Goal: Transaction & Acquisition: Purchase product/service

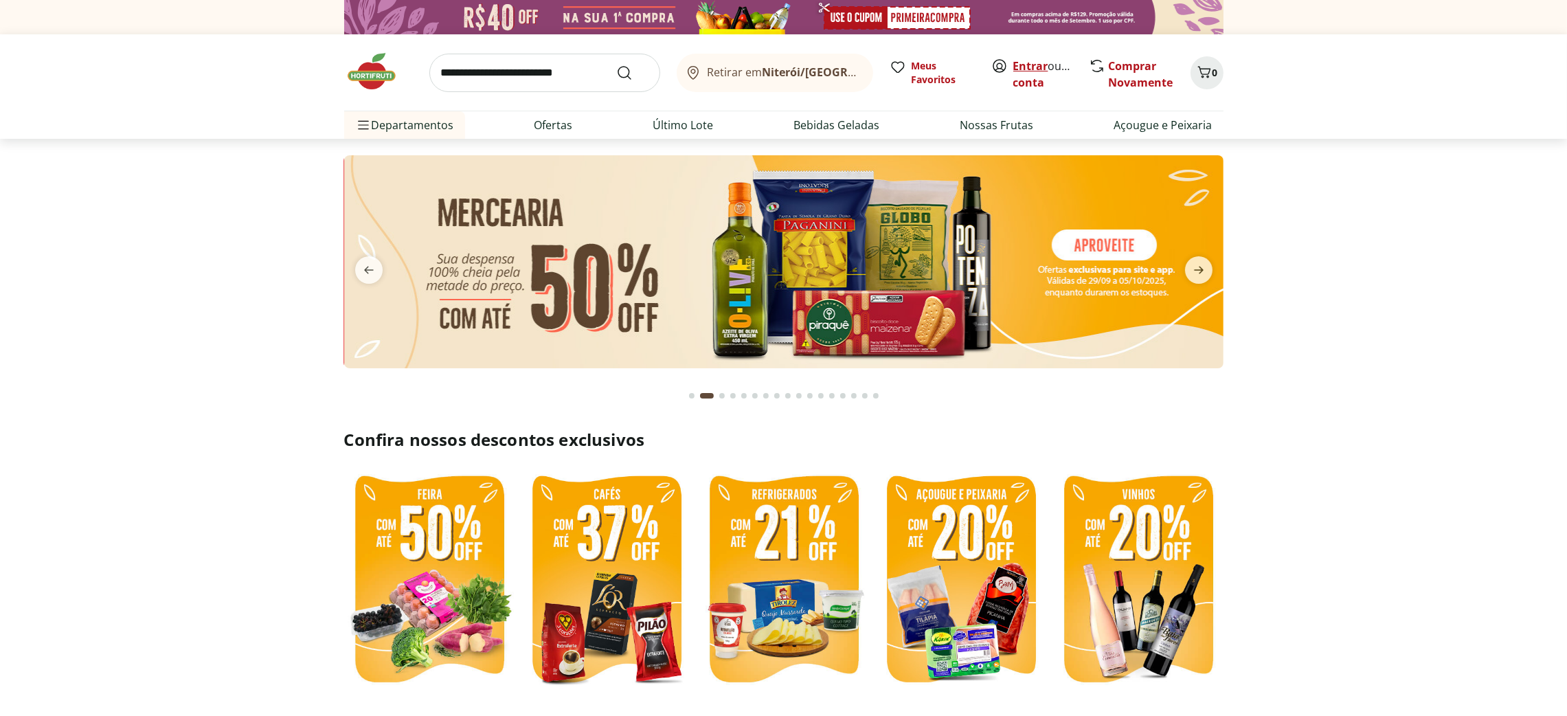
click at [1024, 62] on link "Entrar" at bounding box center [1030, 65] width 35 height 15
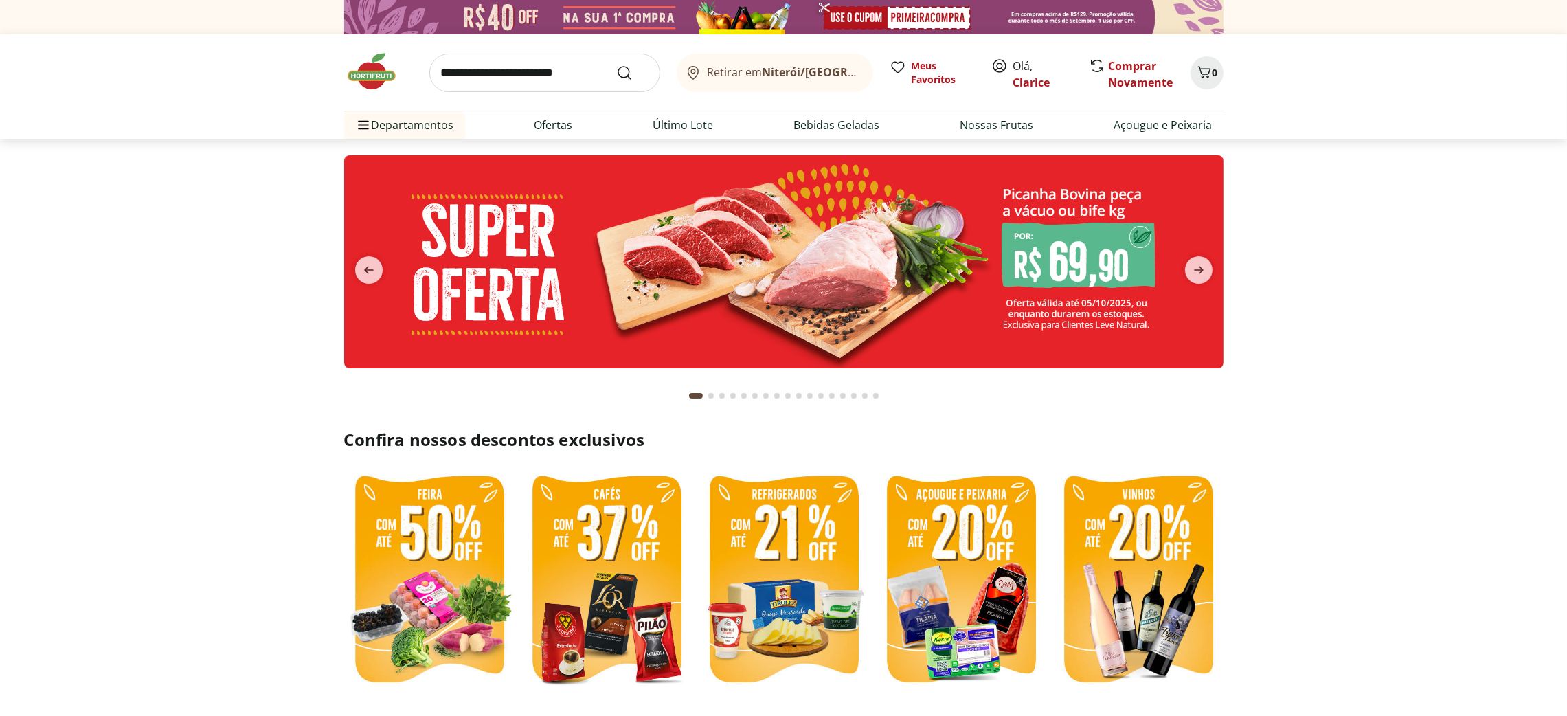
scroll to position [308, 0]
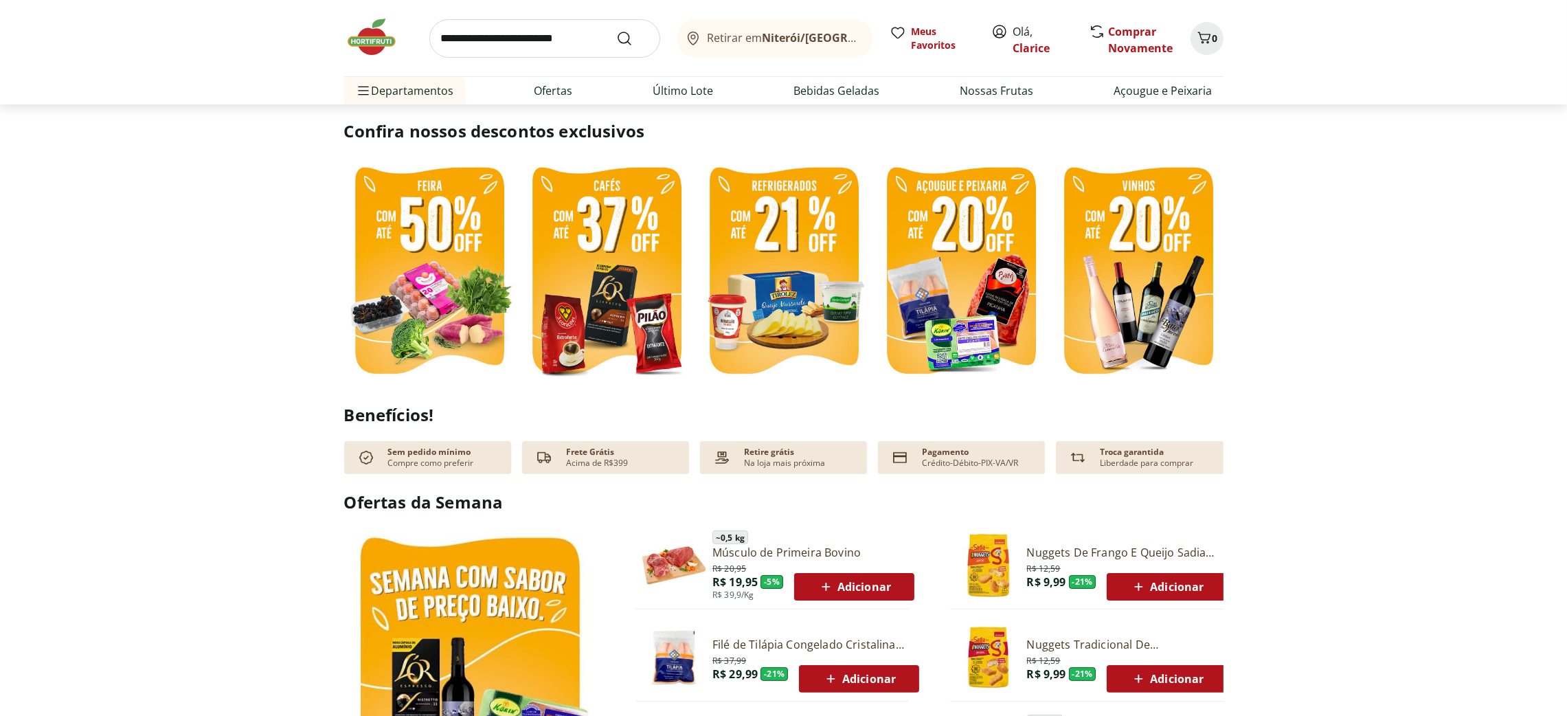
click at [1126, 304] on img at bounding box center [1138, 272] width 170 height 227
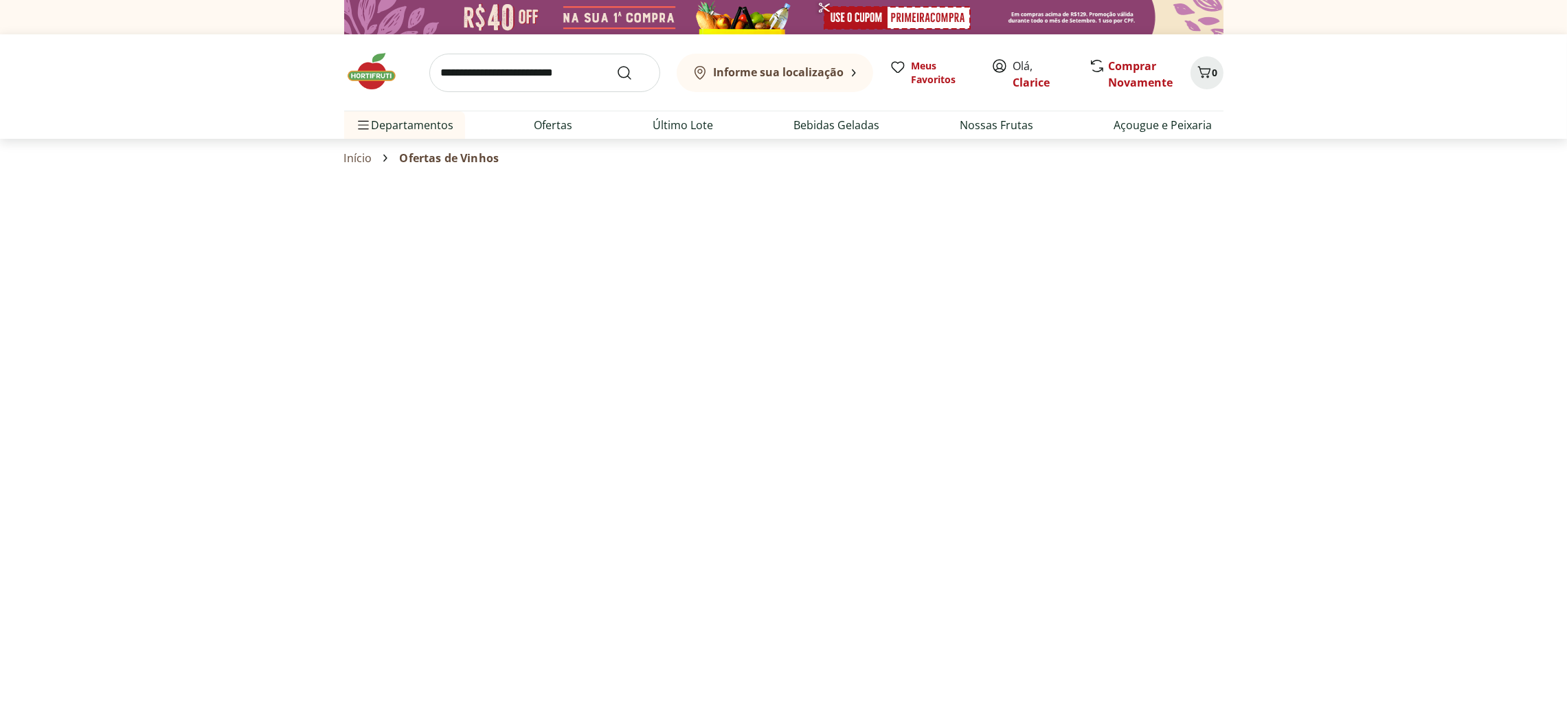
select select "**********"
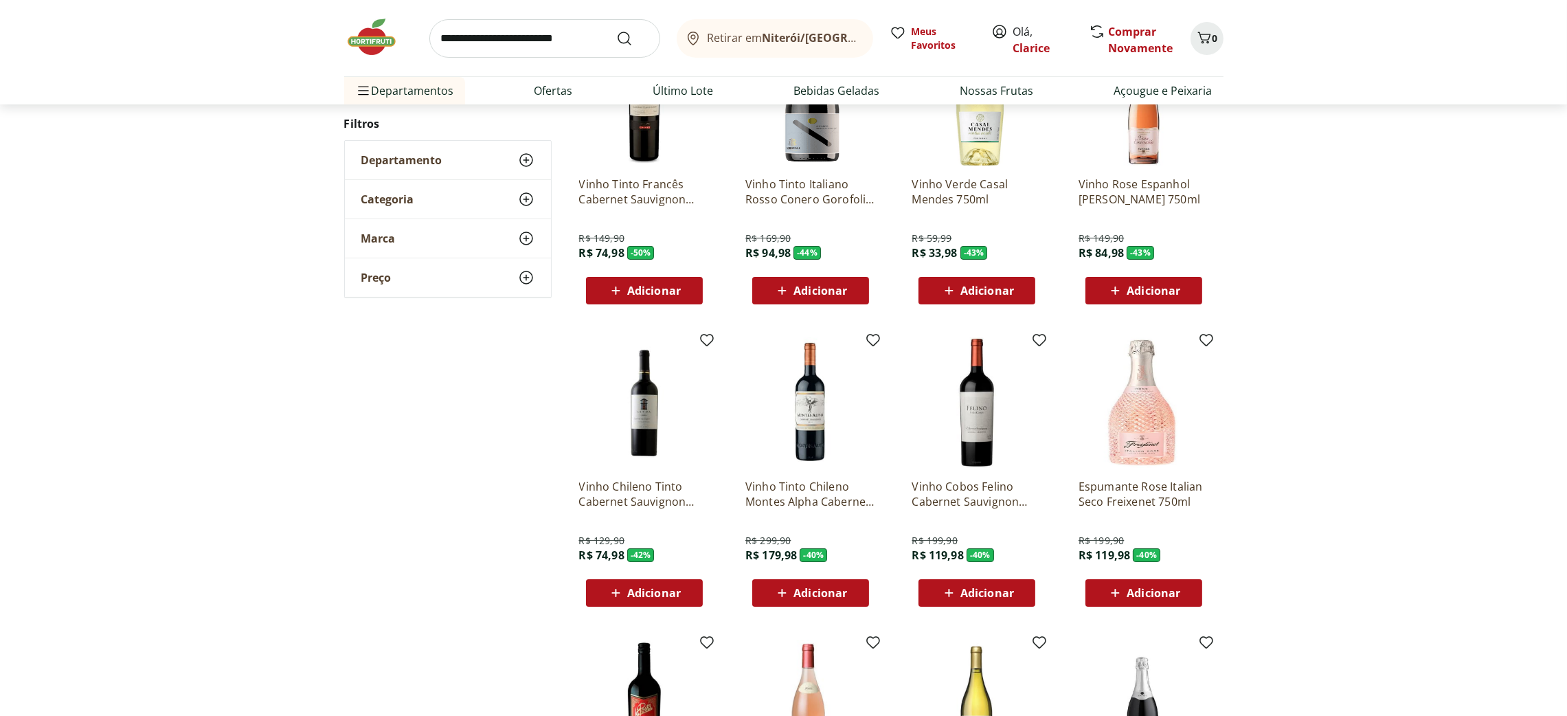
scroll to position [103, 0]
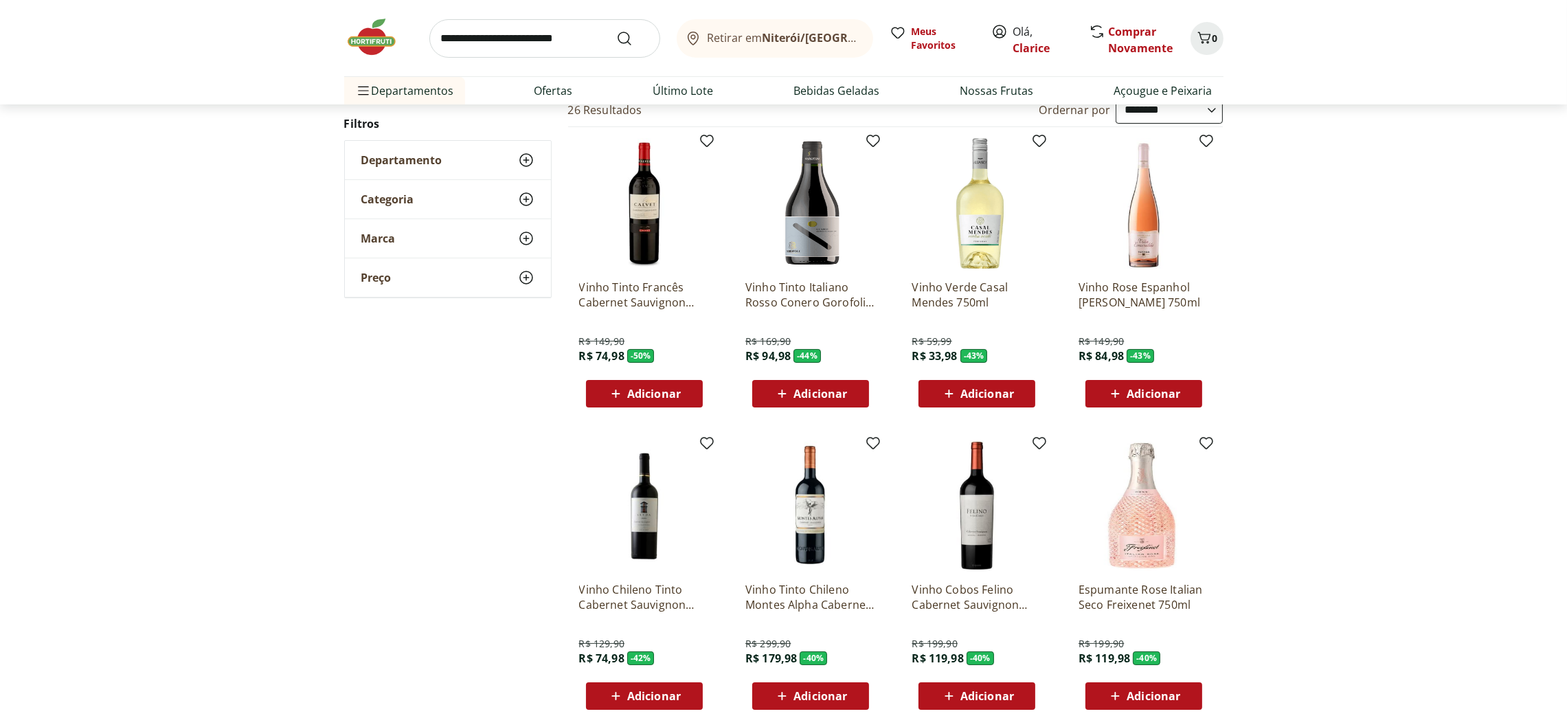
click at [1168, 389] on span "Adicionar" at bounding box center [1153, 393] width 54 height 11
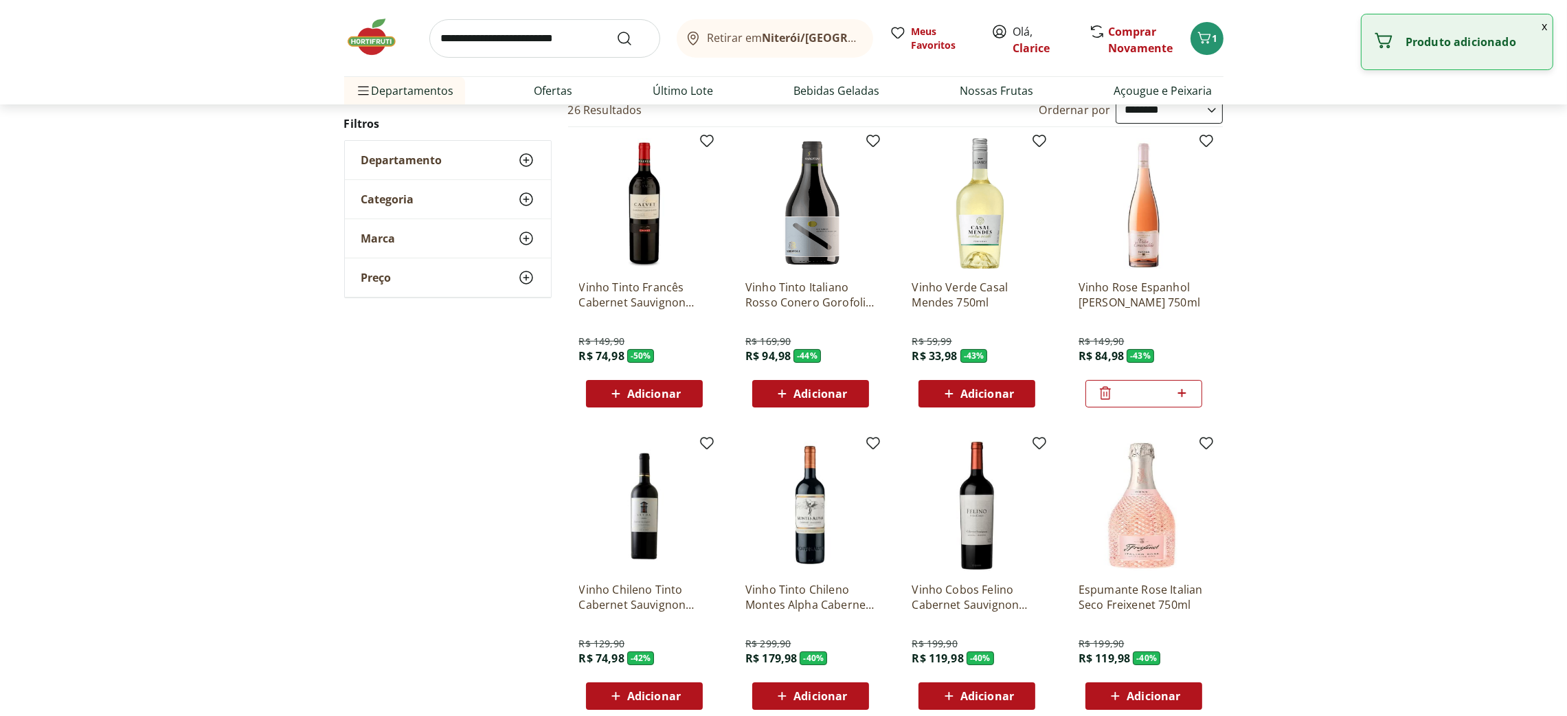
click at [1178, 393] on icon at bounding box center [1182, 393] width 8 height 8
type input "*"
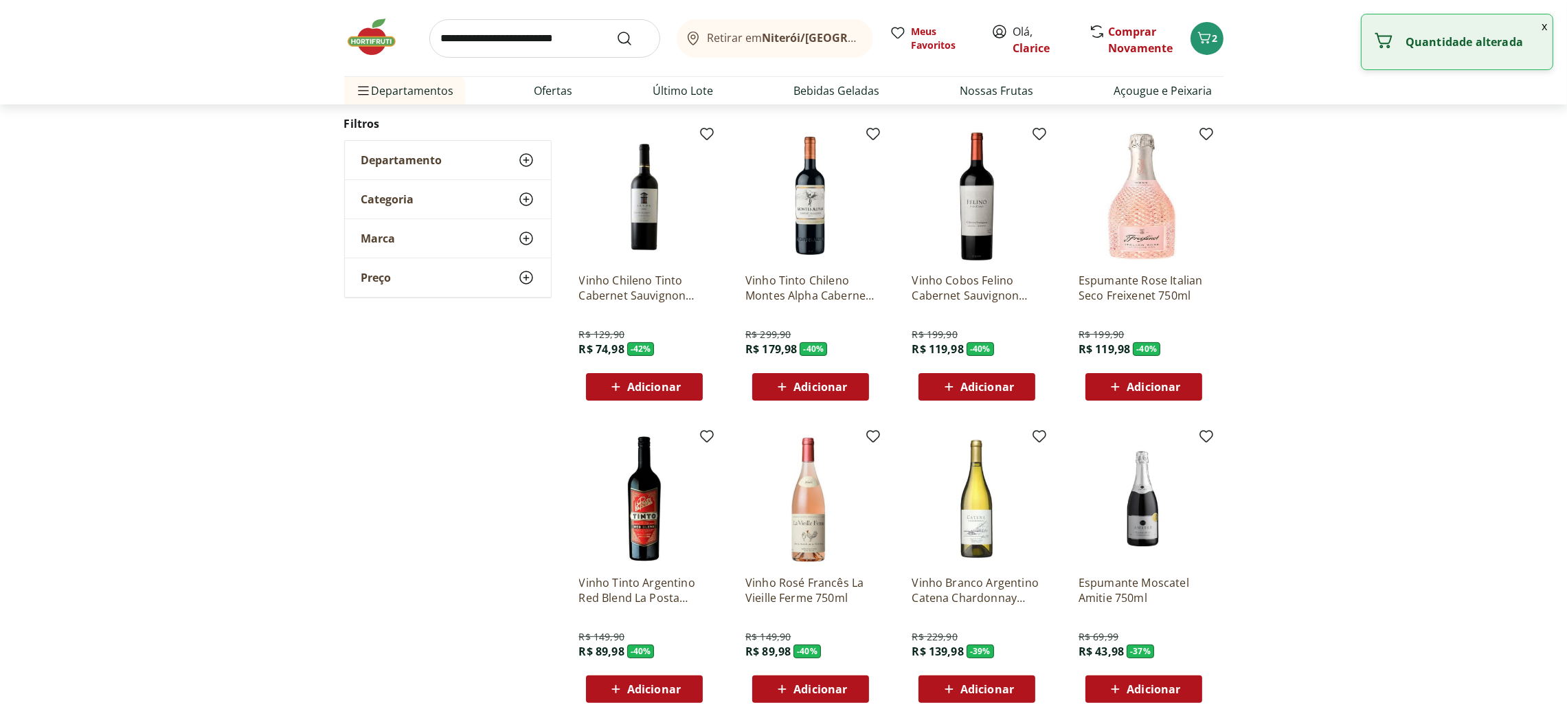
scroll to position [514, 0]
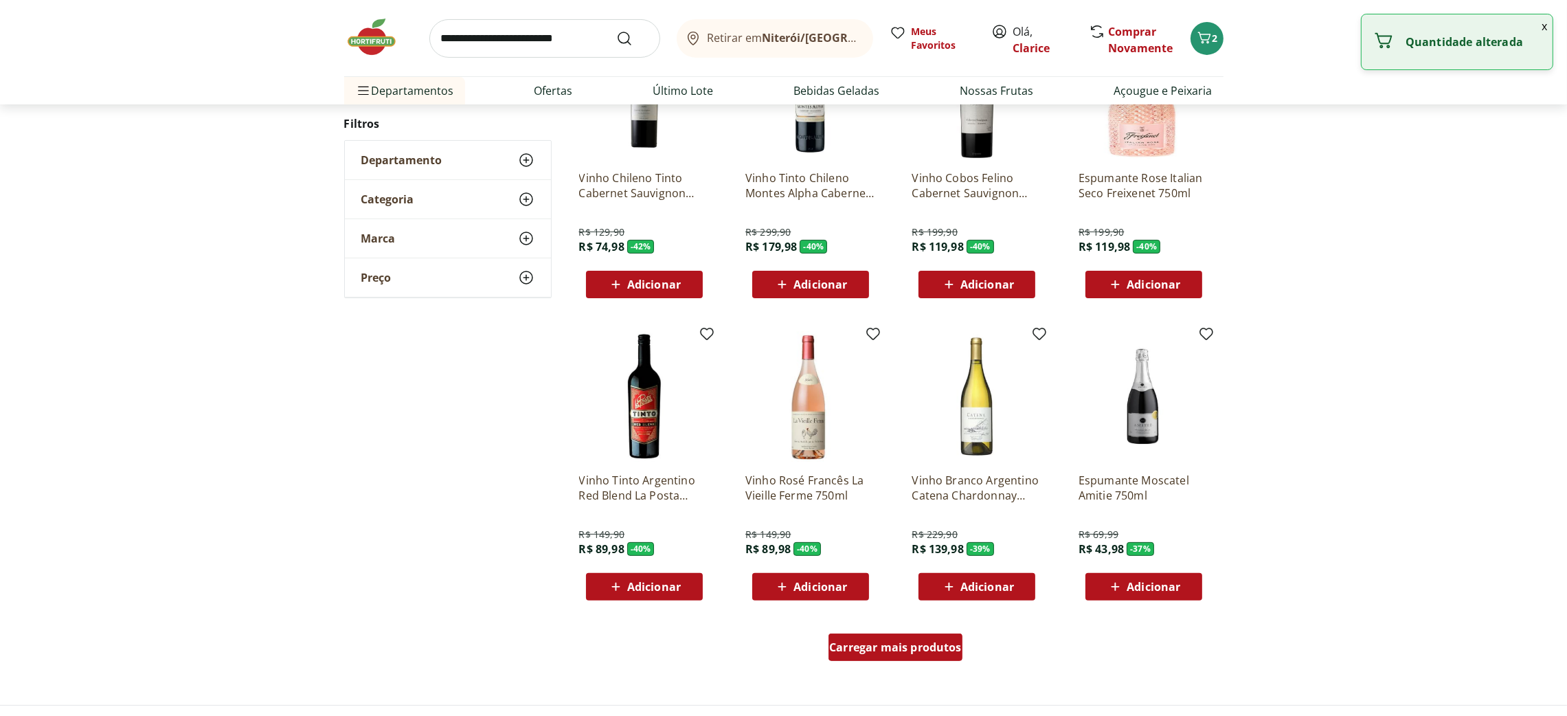
click at [929, 650] on span "Carregar mais produtos" at bounding box center [895, 646] width 133 height 11
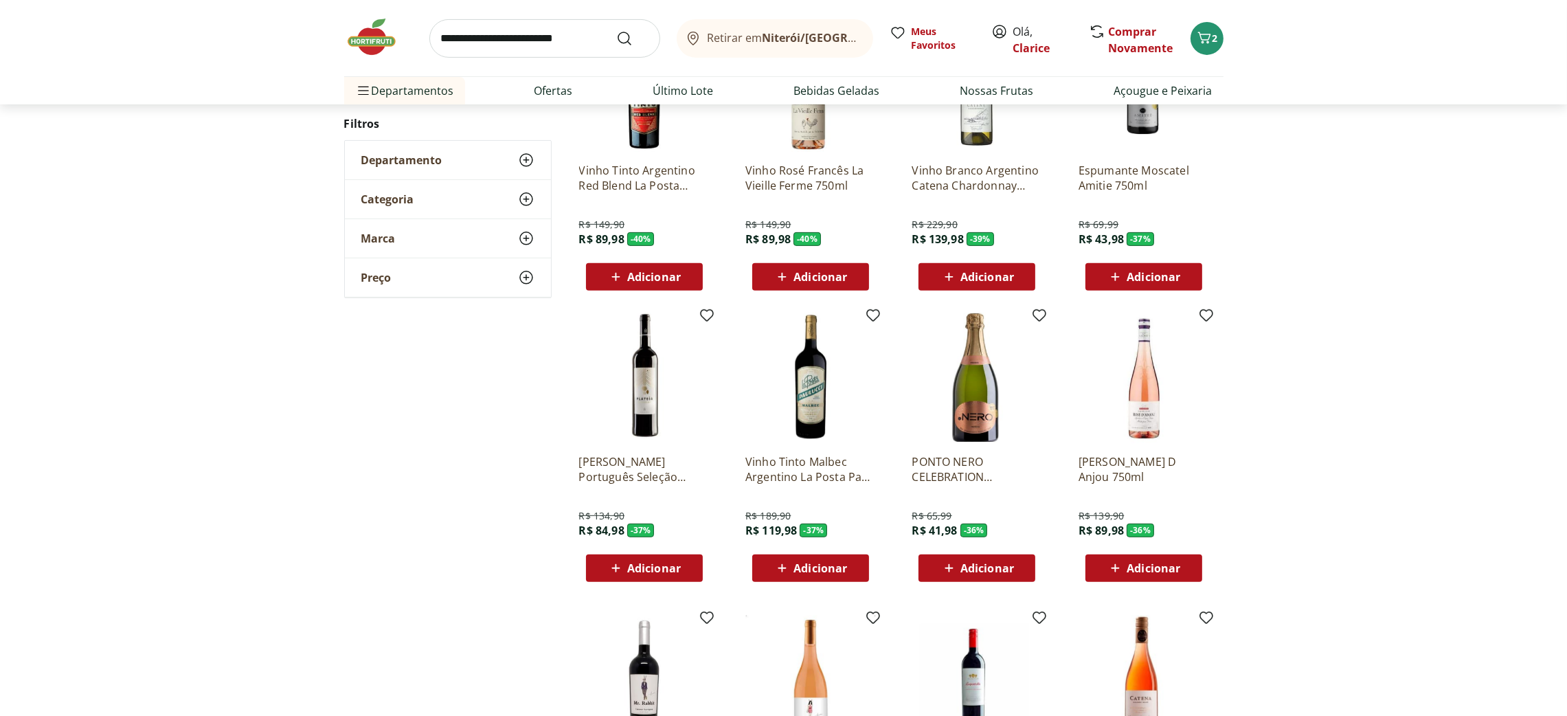
scroll to position [926, 0]
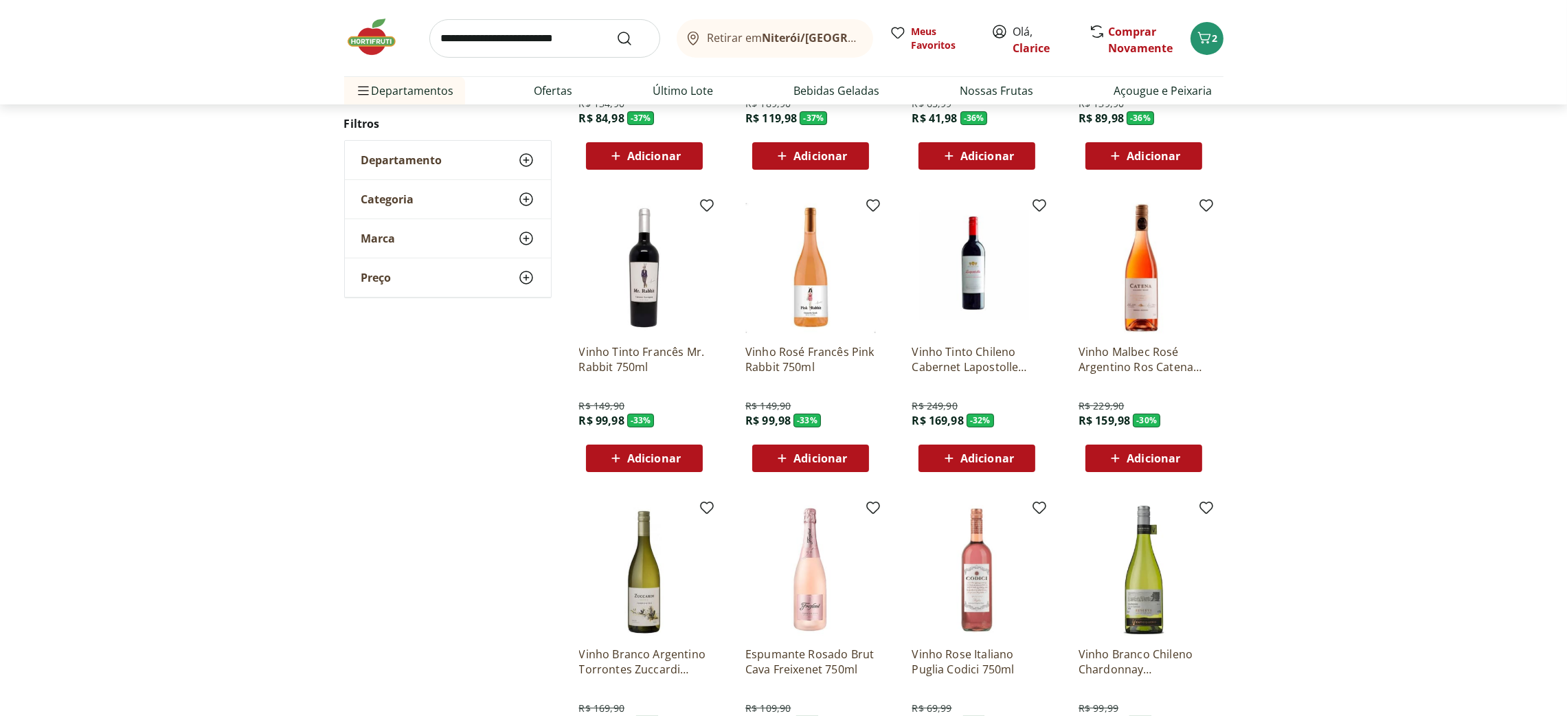
scroll to position [514, 0]
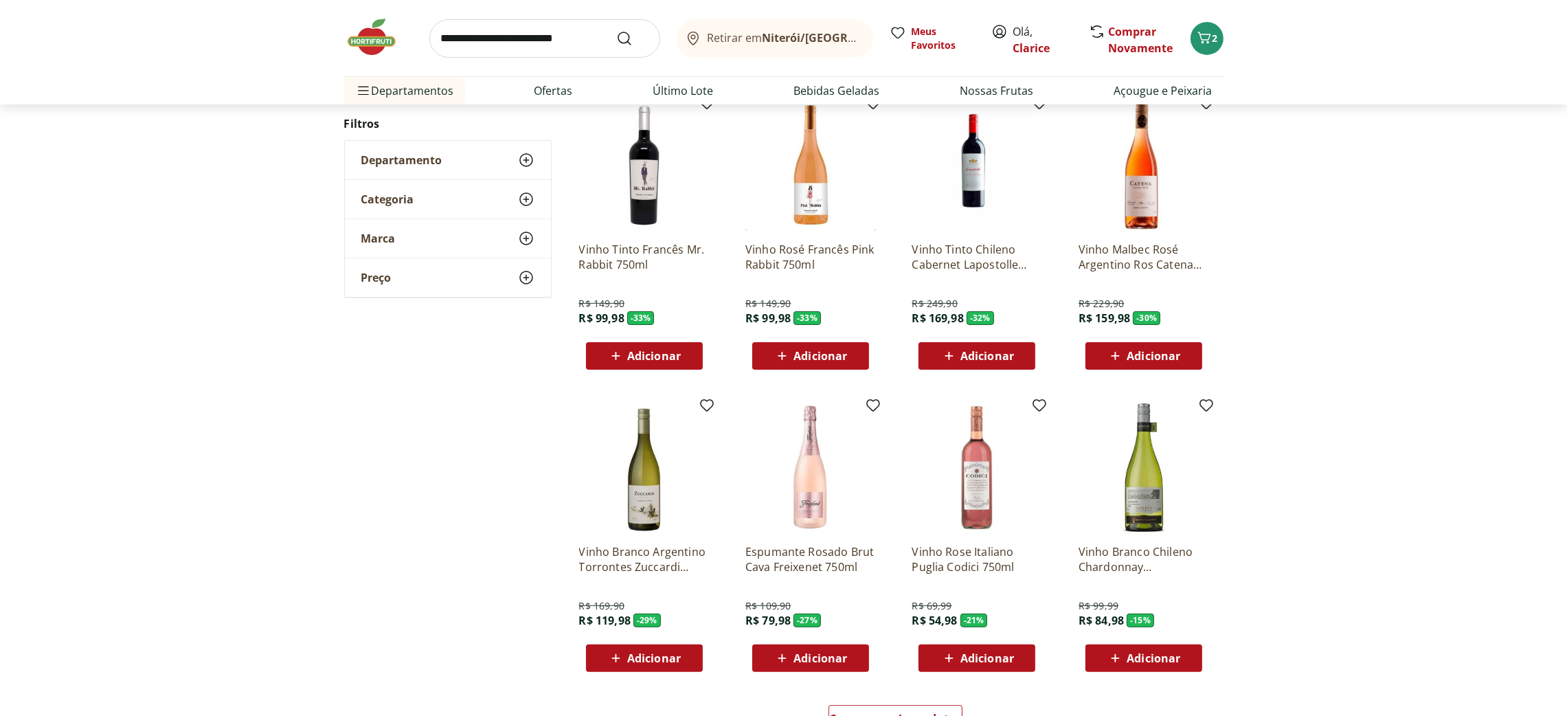
click at [970, 659] on span "Adicionar" at bounding box center [987, 657] width 54 height 11
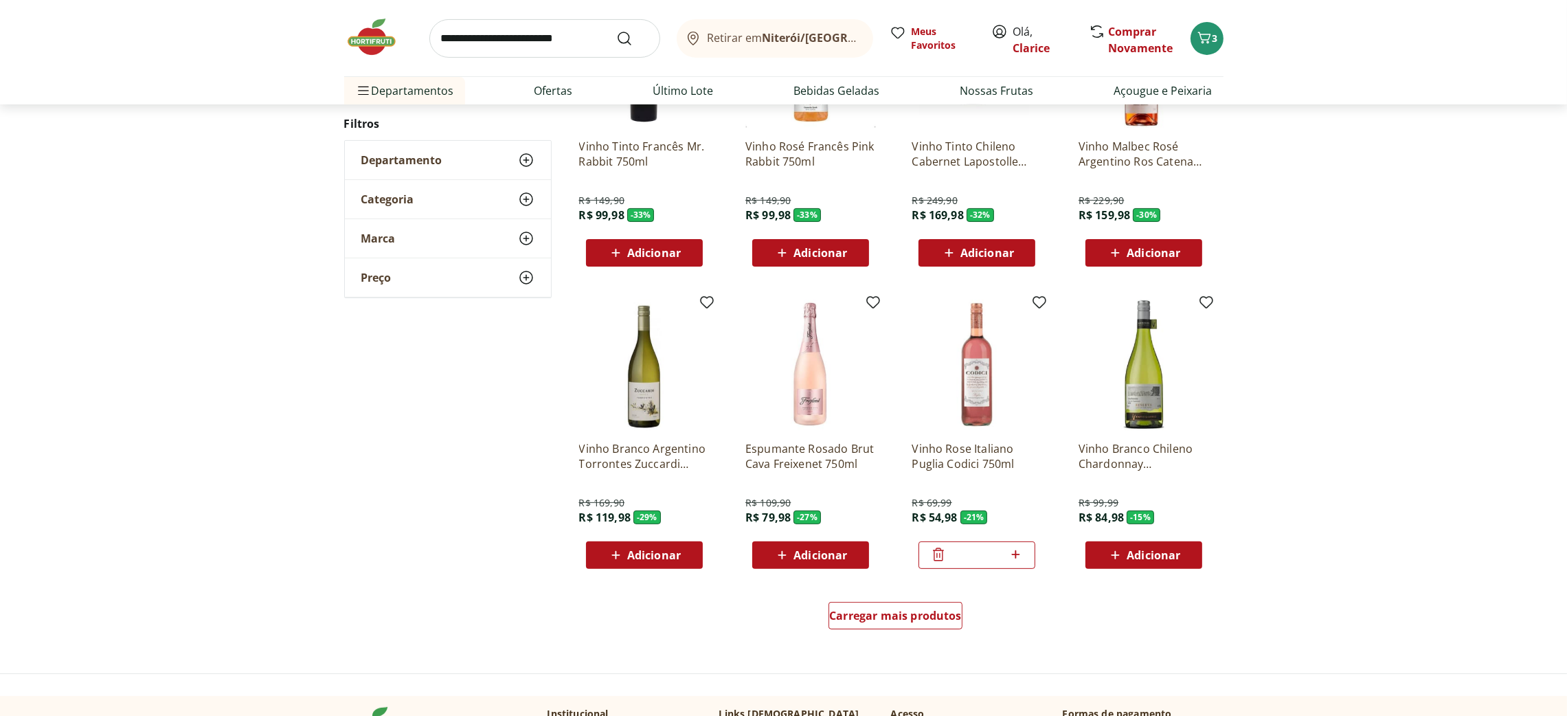
scroll to position [0, 0]
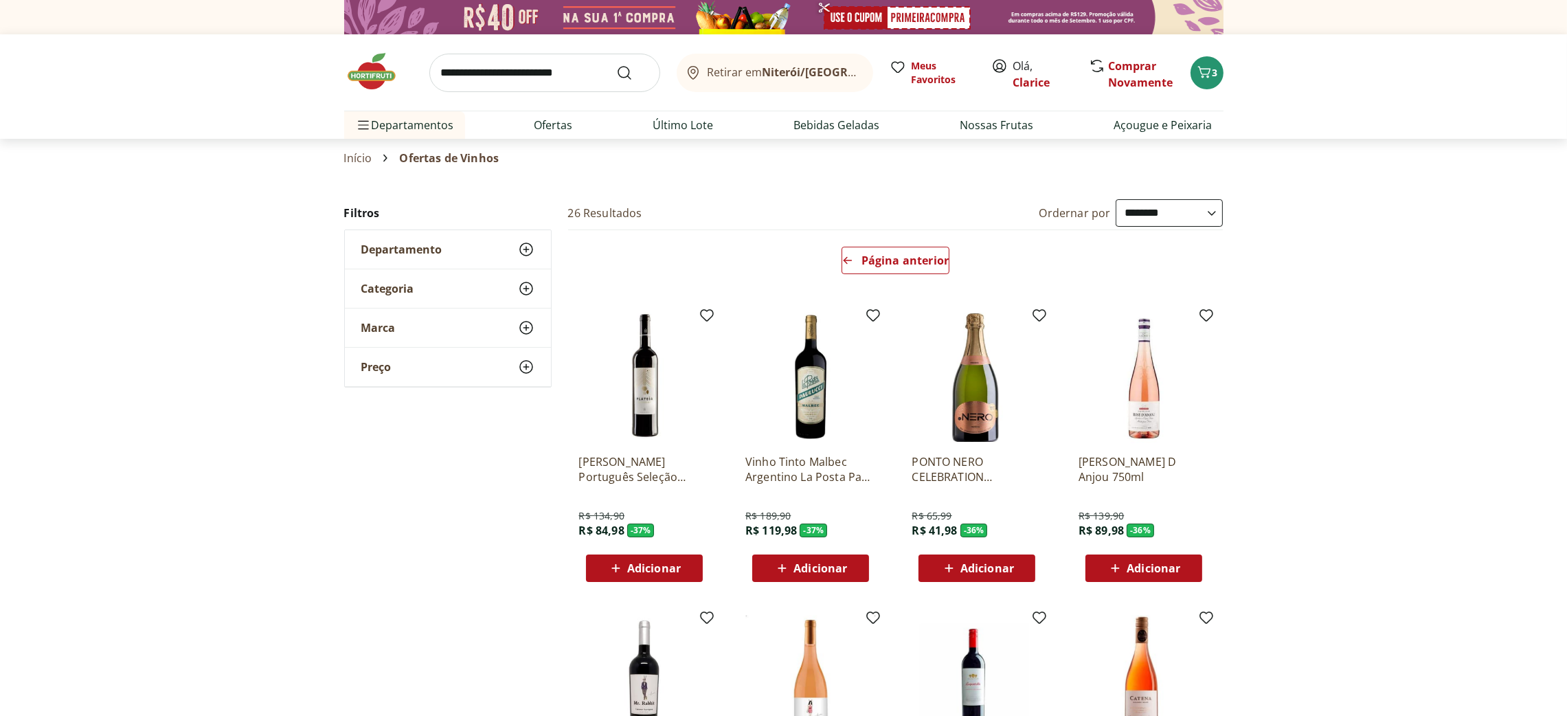
click at [526, 70] on input "search" at bounding box center [544, 73] width 231 height 38
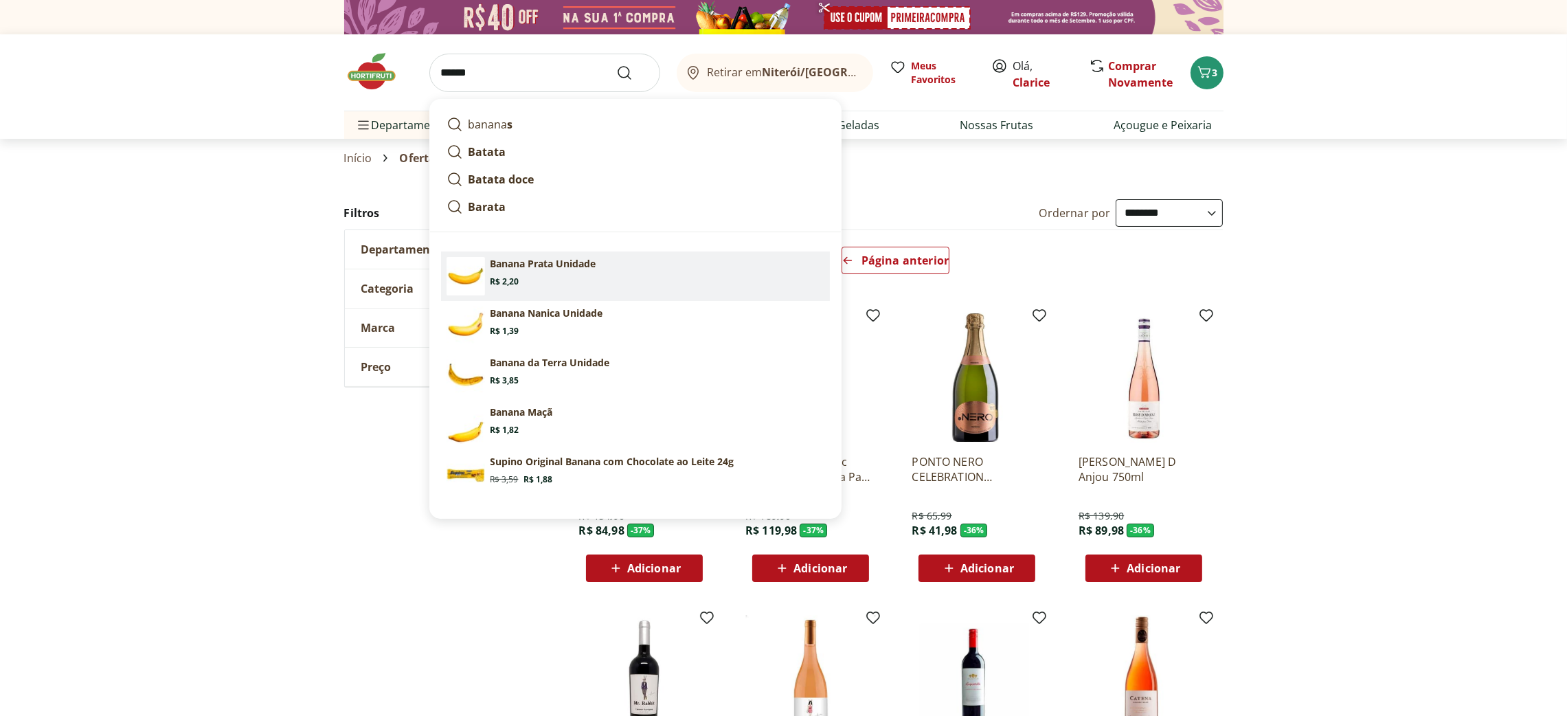
click at [549, 266] on p "Banana Prata Unidade" at bounding box center [543, 264] width 106 height 14
type input "**********"
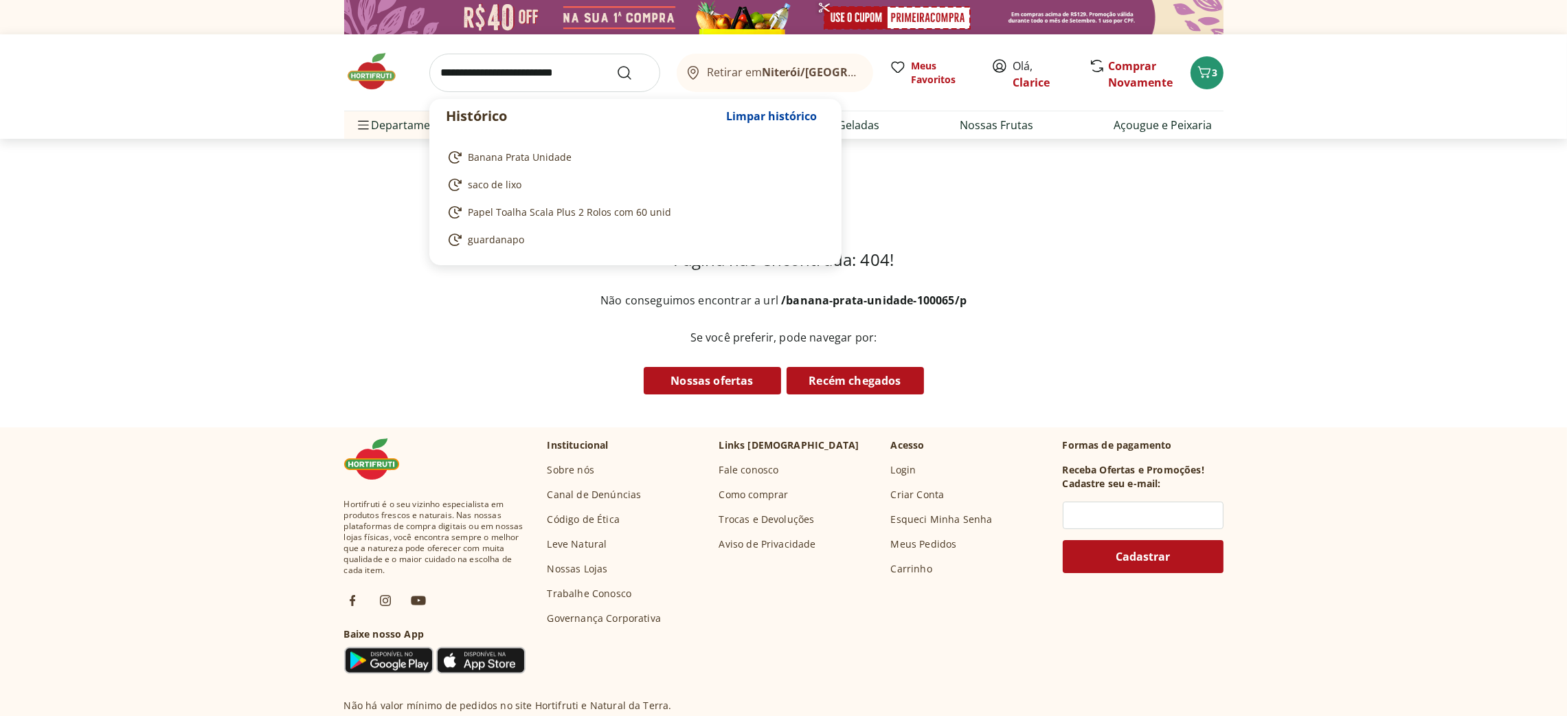
click at [527, 70] on input "search" at bounding box center [544, 73] width 231 height 38
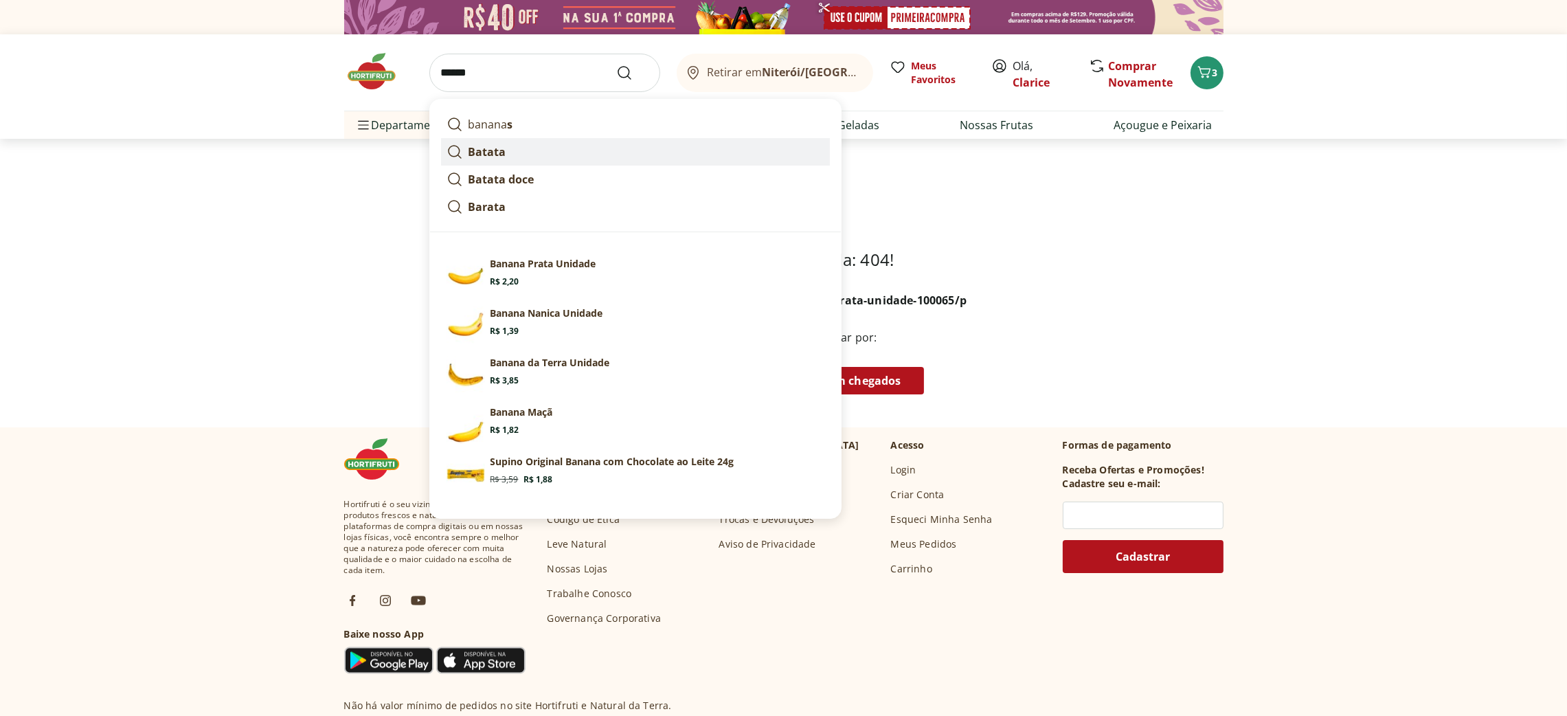
click at [509, 159] on link "Batata" at bounding box center [635, 151] width 389 height 27
type input "******"
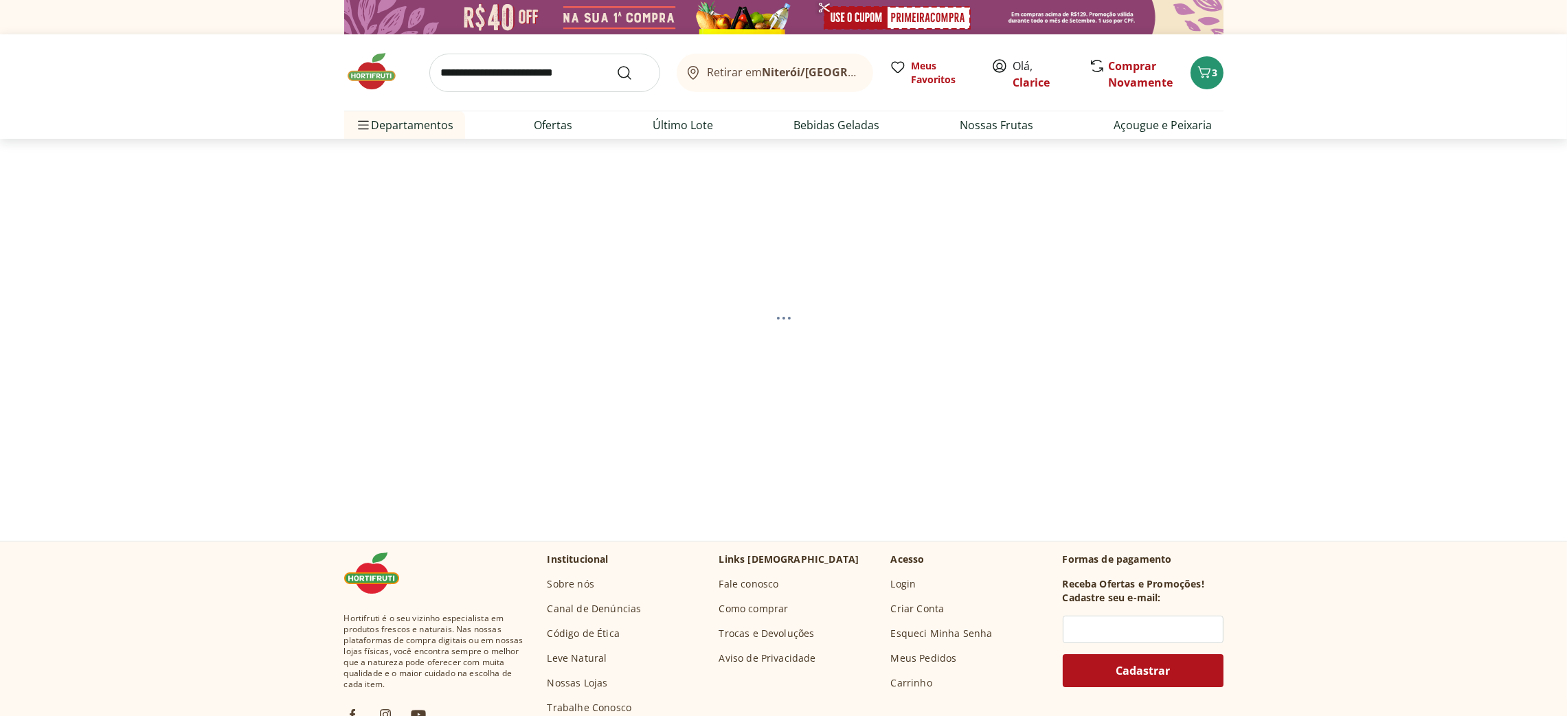
select select "**********"
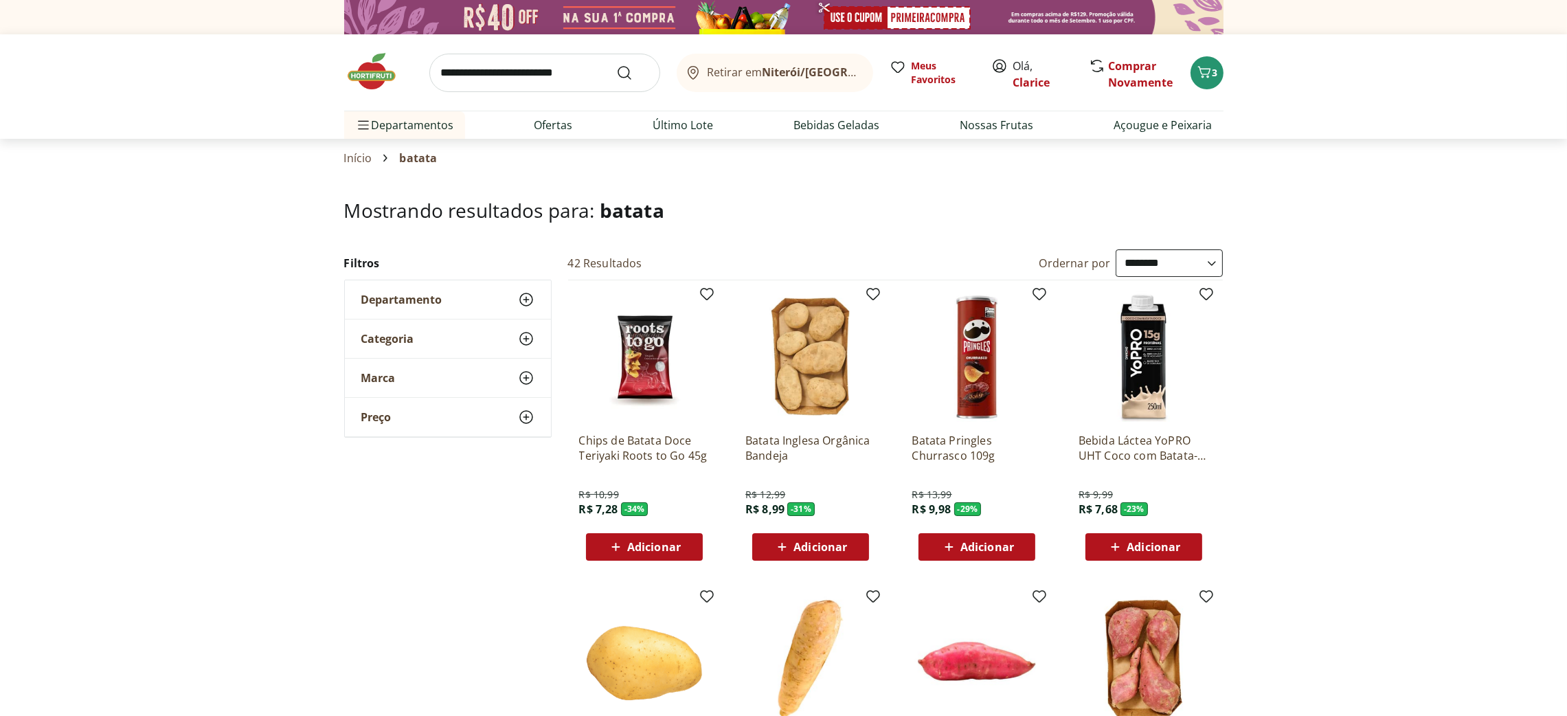
click at [486, 78] on input "search" at bounding box center [544, 73] width 231 height 38
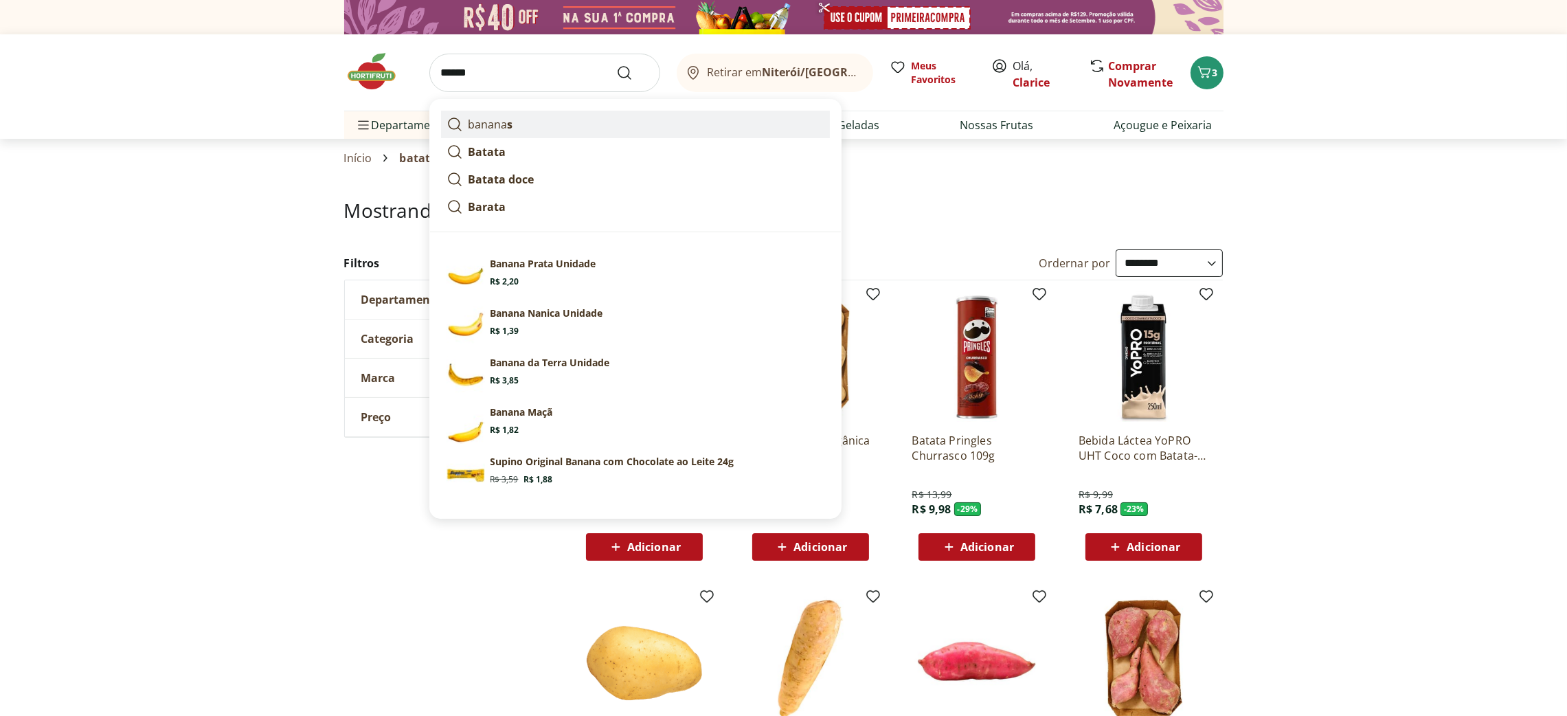
click at [493, 119] on p "banana s" at bounding box center [490, 124] width 45 height 16
type input "*******"
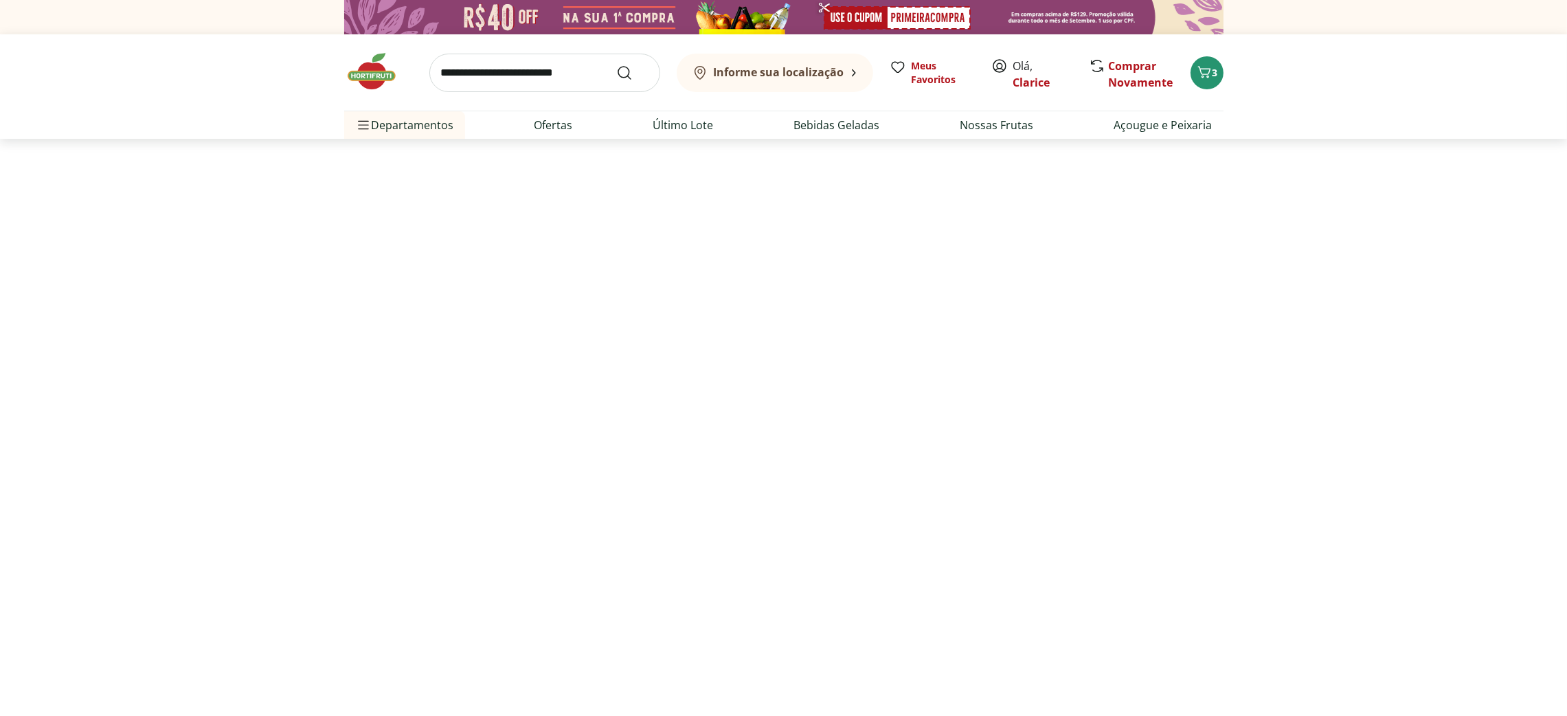
select select "**********"
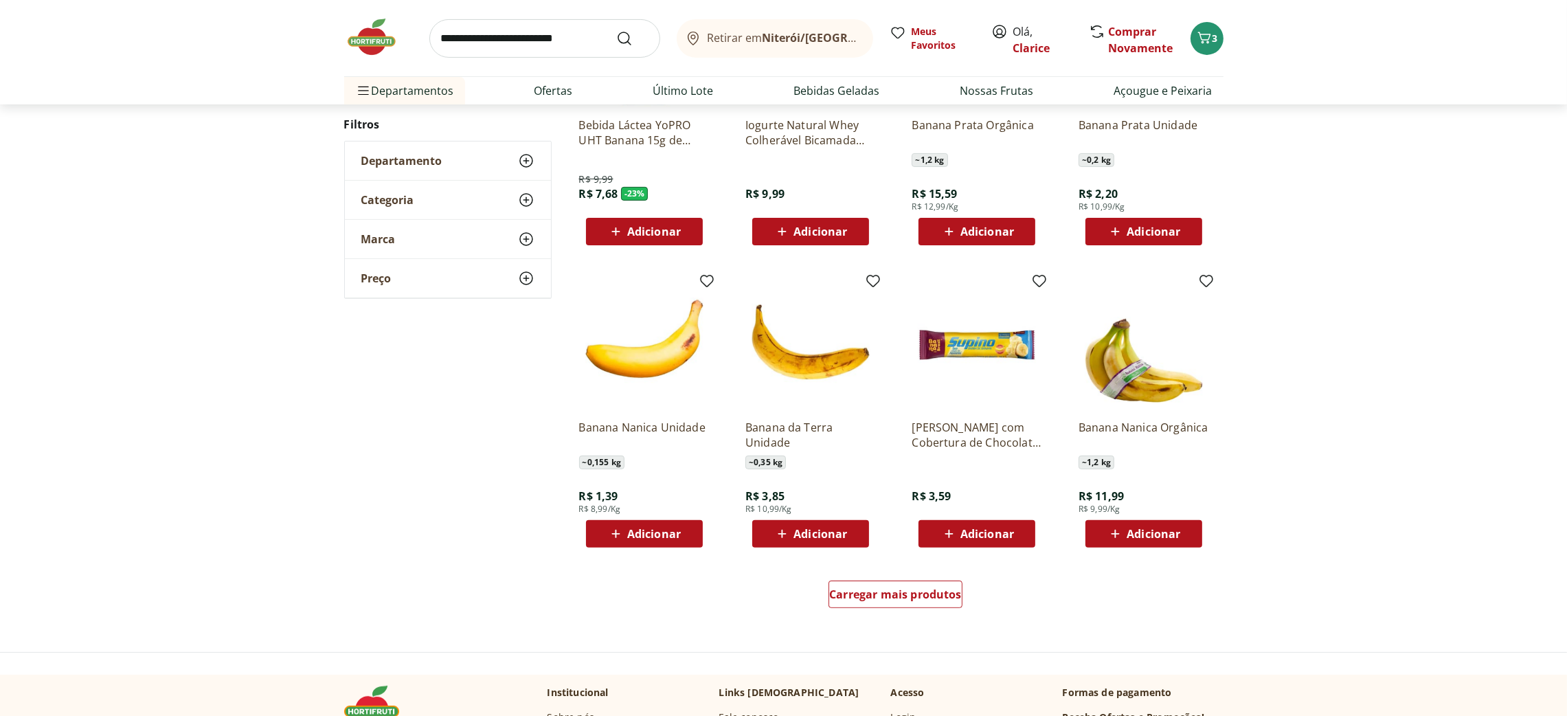
scroll to position [514, 0]
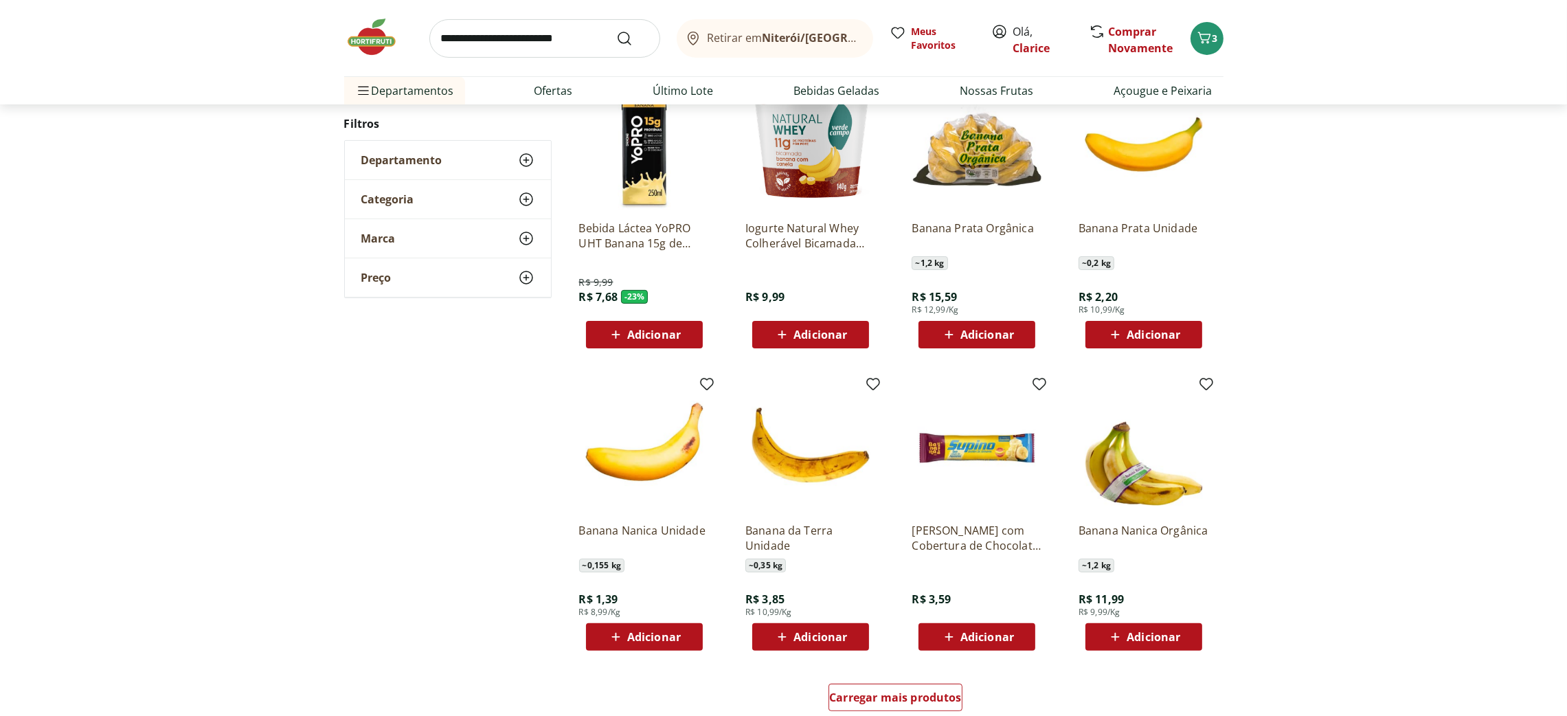
click at [1157, 338] on span "Adicionar" at bounding box center [1153, 334] width 54 height 11
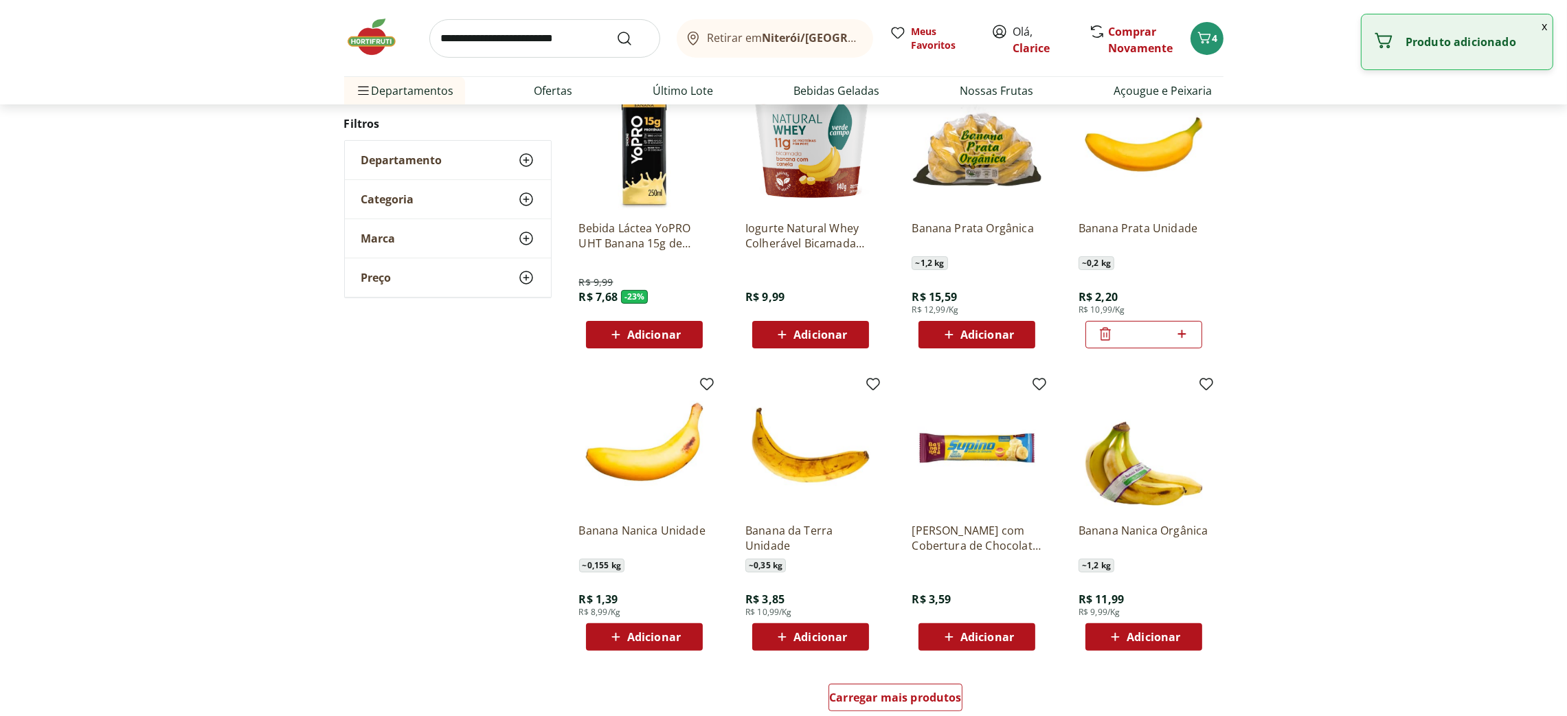
click at [1167, 334] on input "*" at bounding box center [1143, 334] width 60 height 15
click at [1180, 330] on icon at bounding box center [1181, 334] width 17 height 16
type input "**"
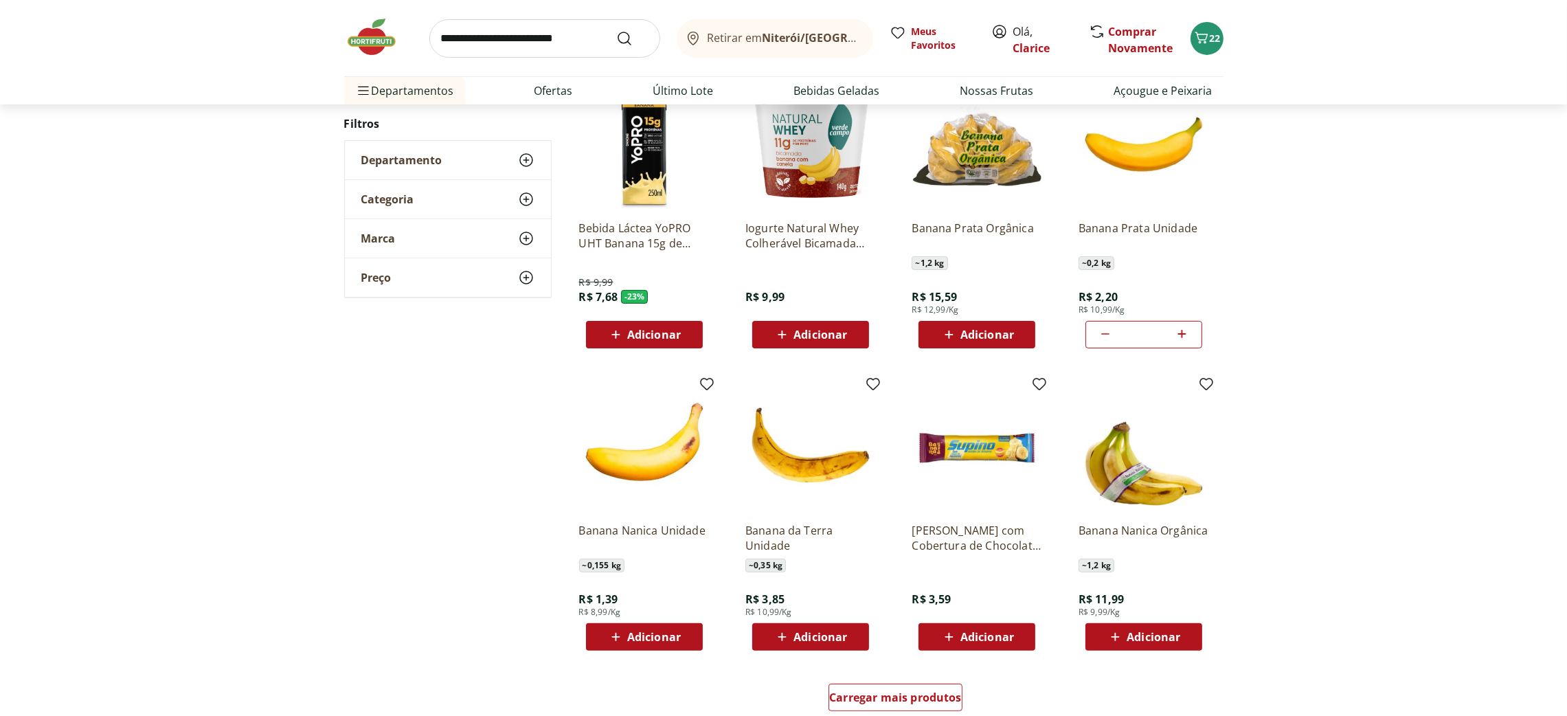
scroll to position [412, 0]
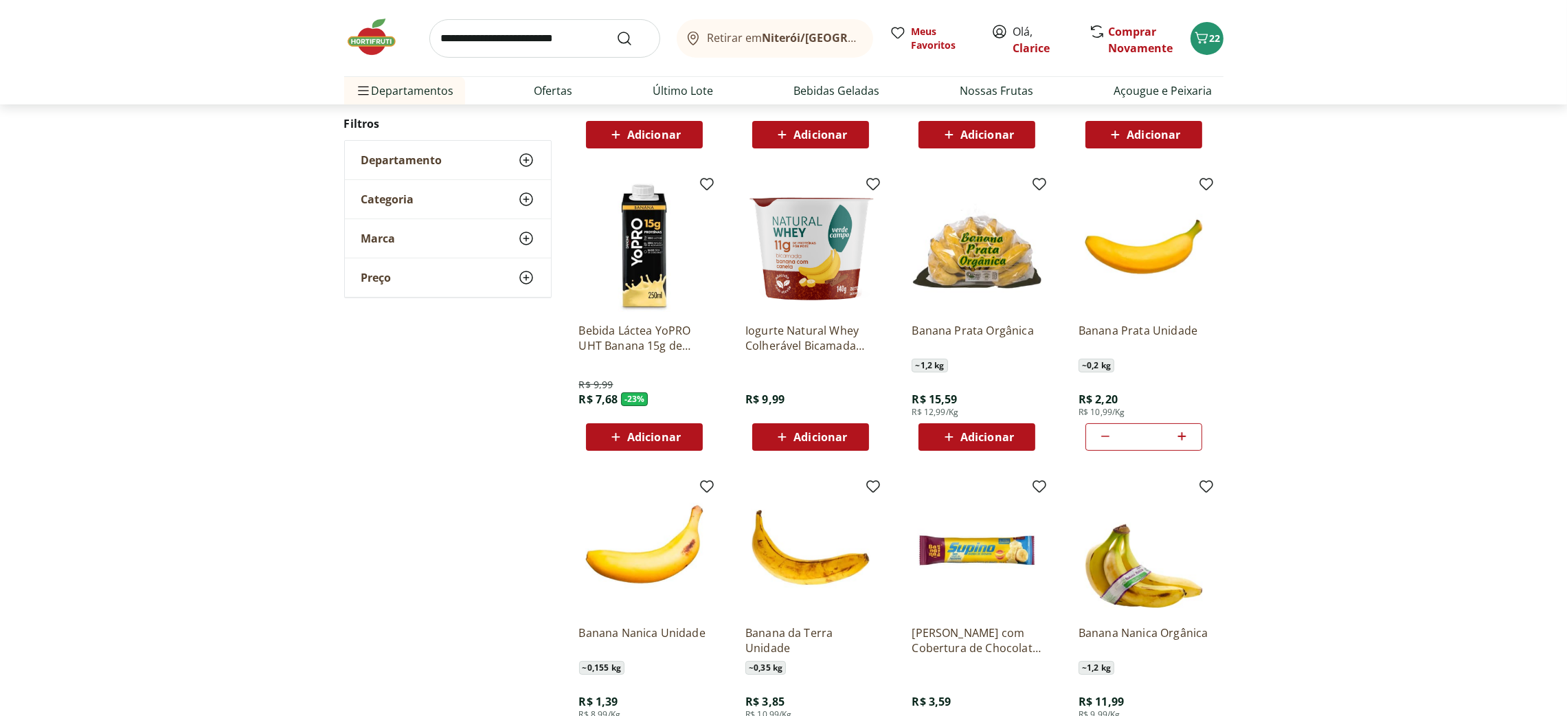
click at [811, 431] on span "Adicionar" at bounding box center [820, 436] width 54 height 11
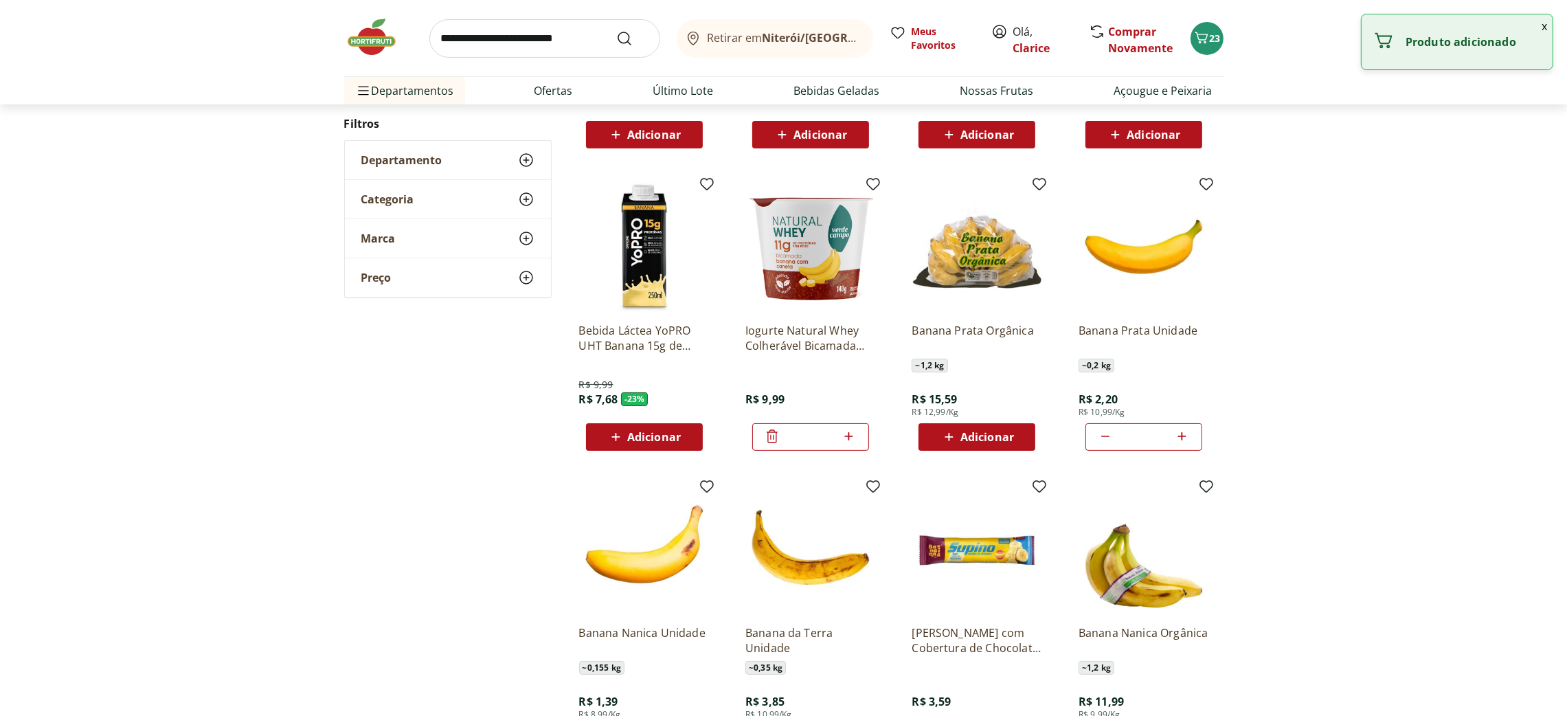
click at [854, 432] on icon at bounding box center [848, 436] width 17 height 16
type input "*"
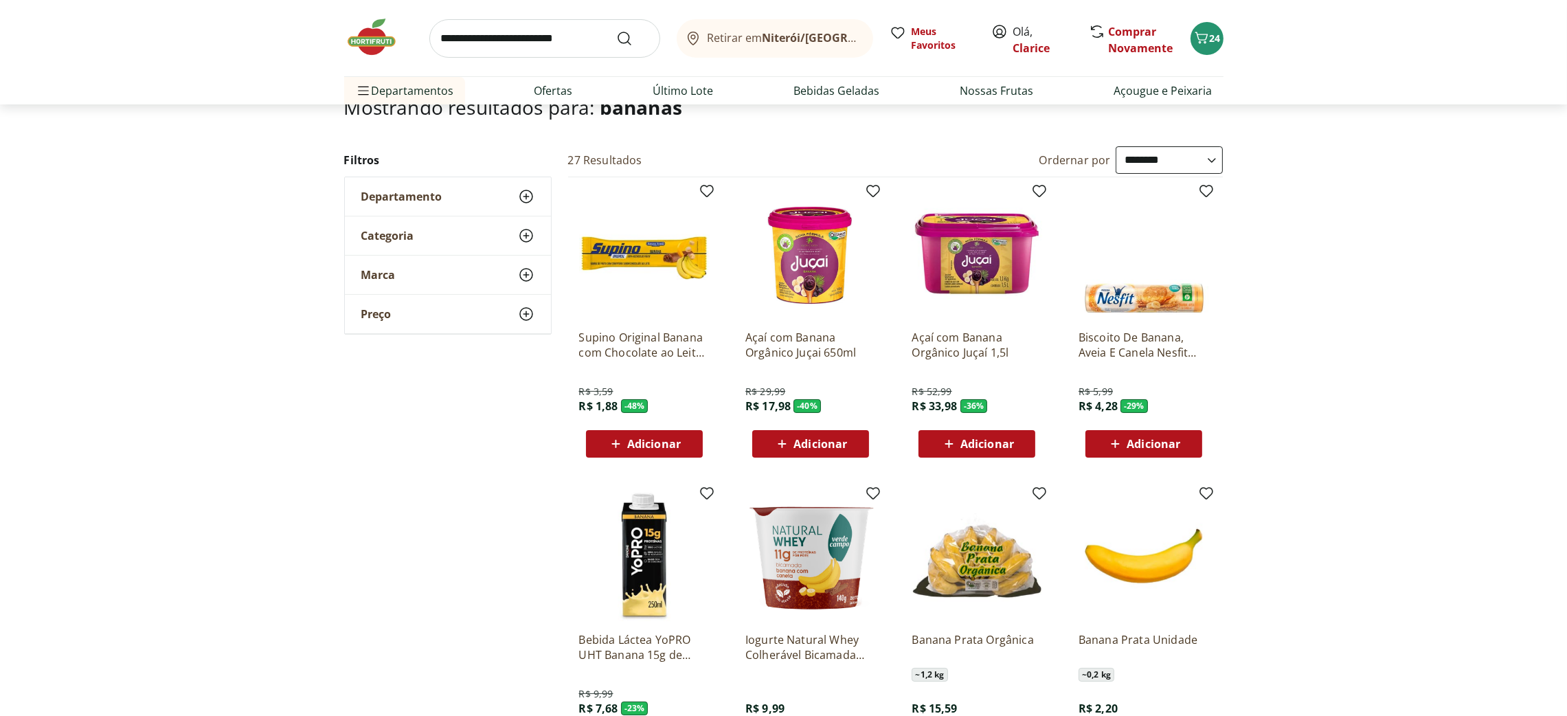
scroll to position [308, 0]
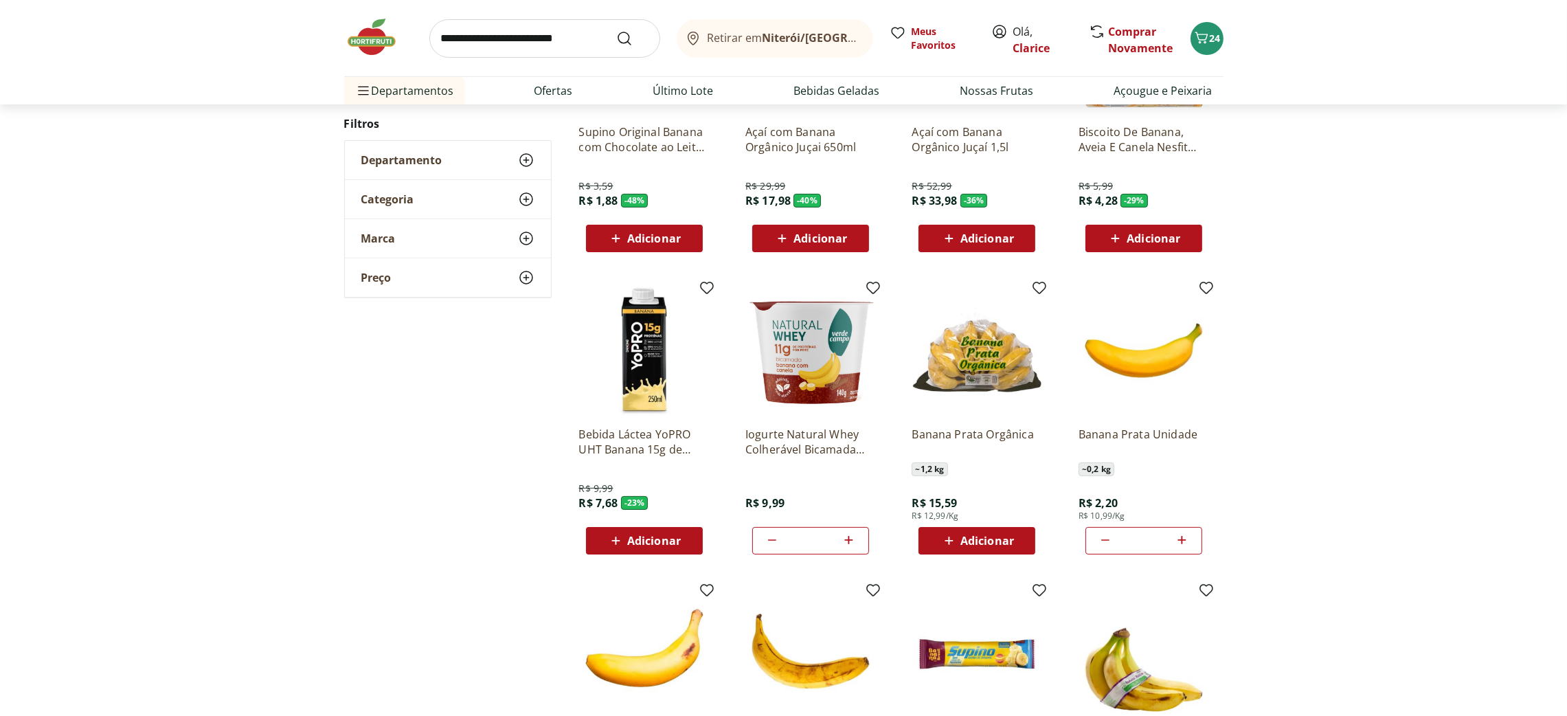
click at [645, 354] on img at bounding box center [644, 350] width 130 height 130
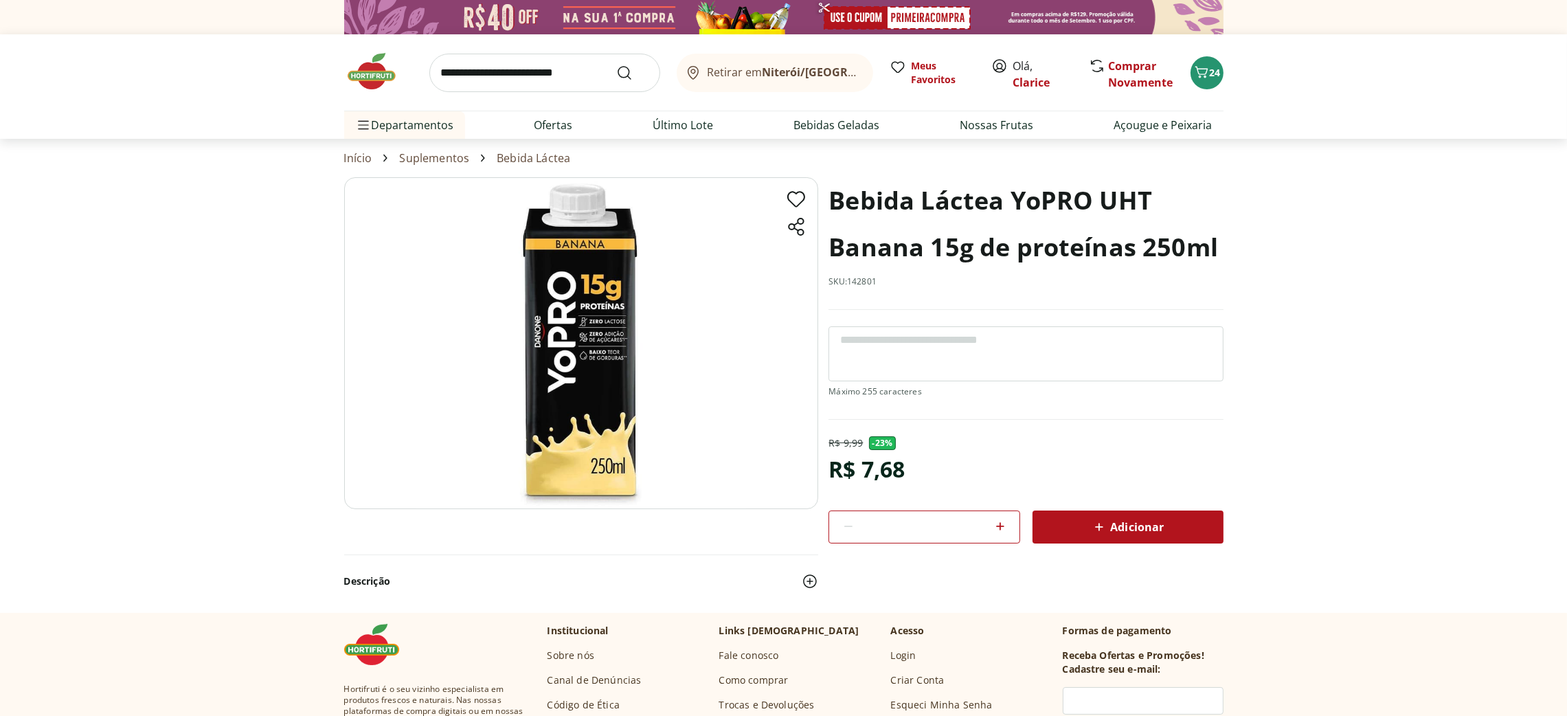
click at [535, 157] on link "Bebida Láctea" at bounding box center [533, 158] width 73 height 12
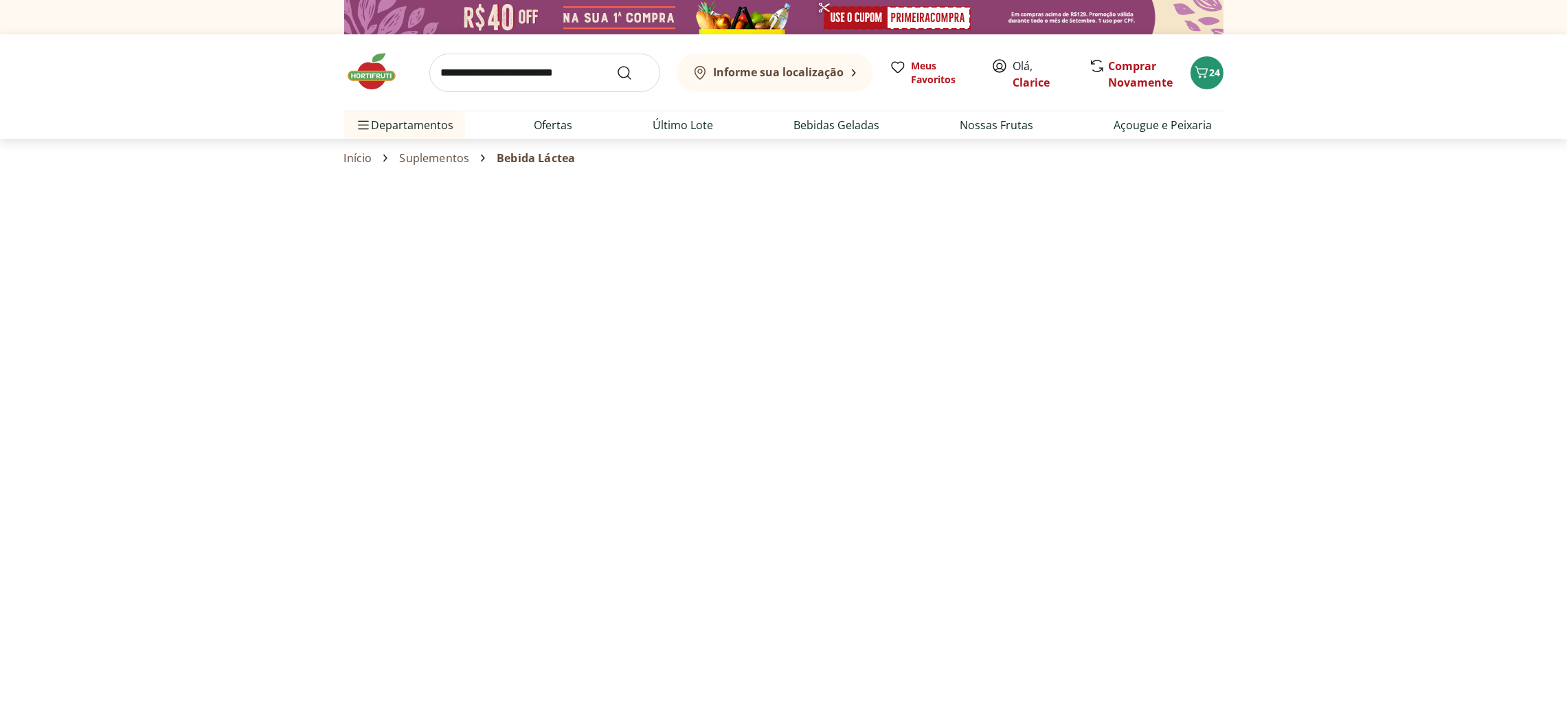
select select "**********"
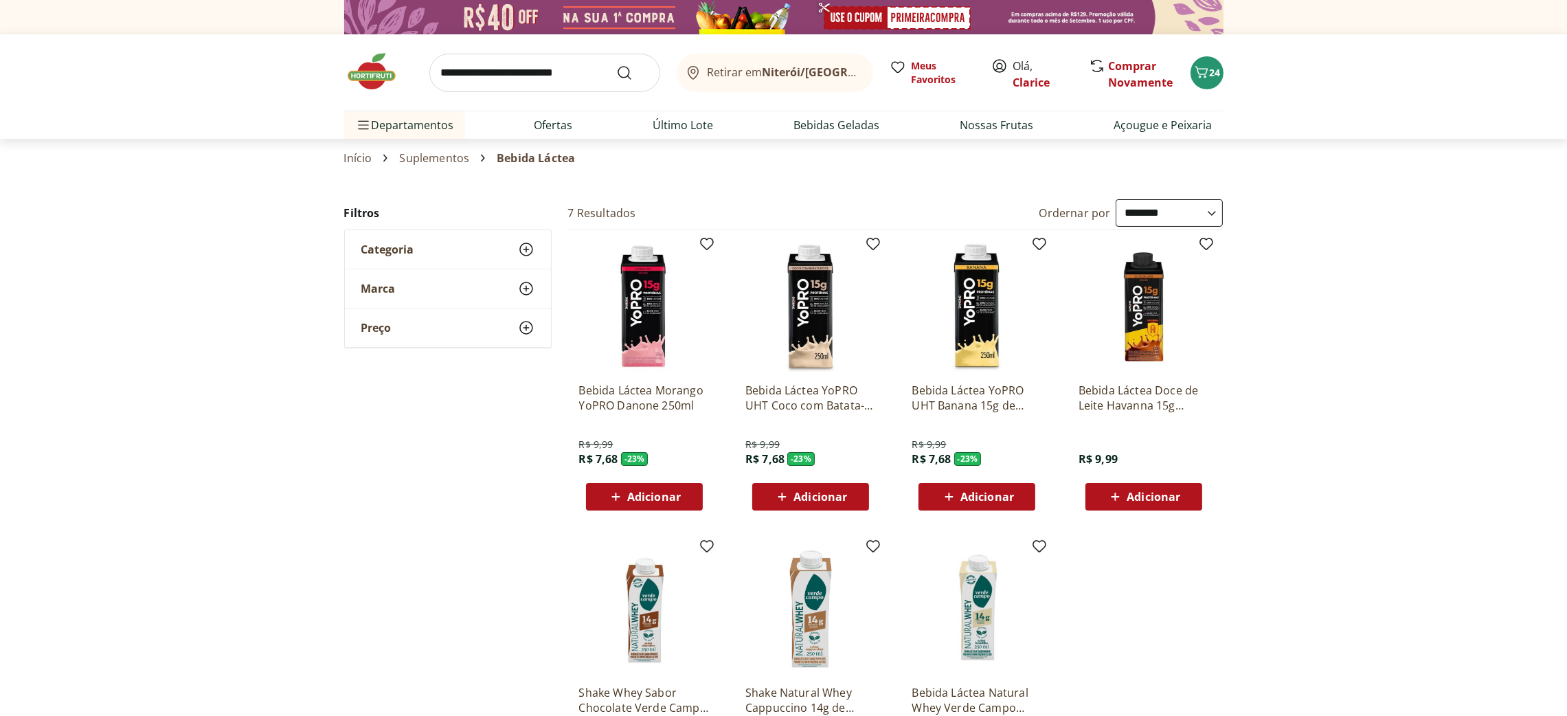
click at [1165, 494] on span "Adicionar" at bounding box center [1153, 496] width 54 height 11
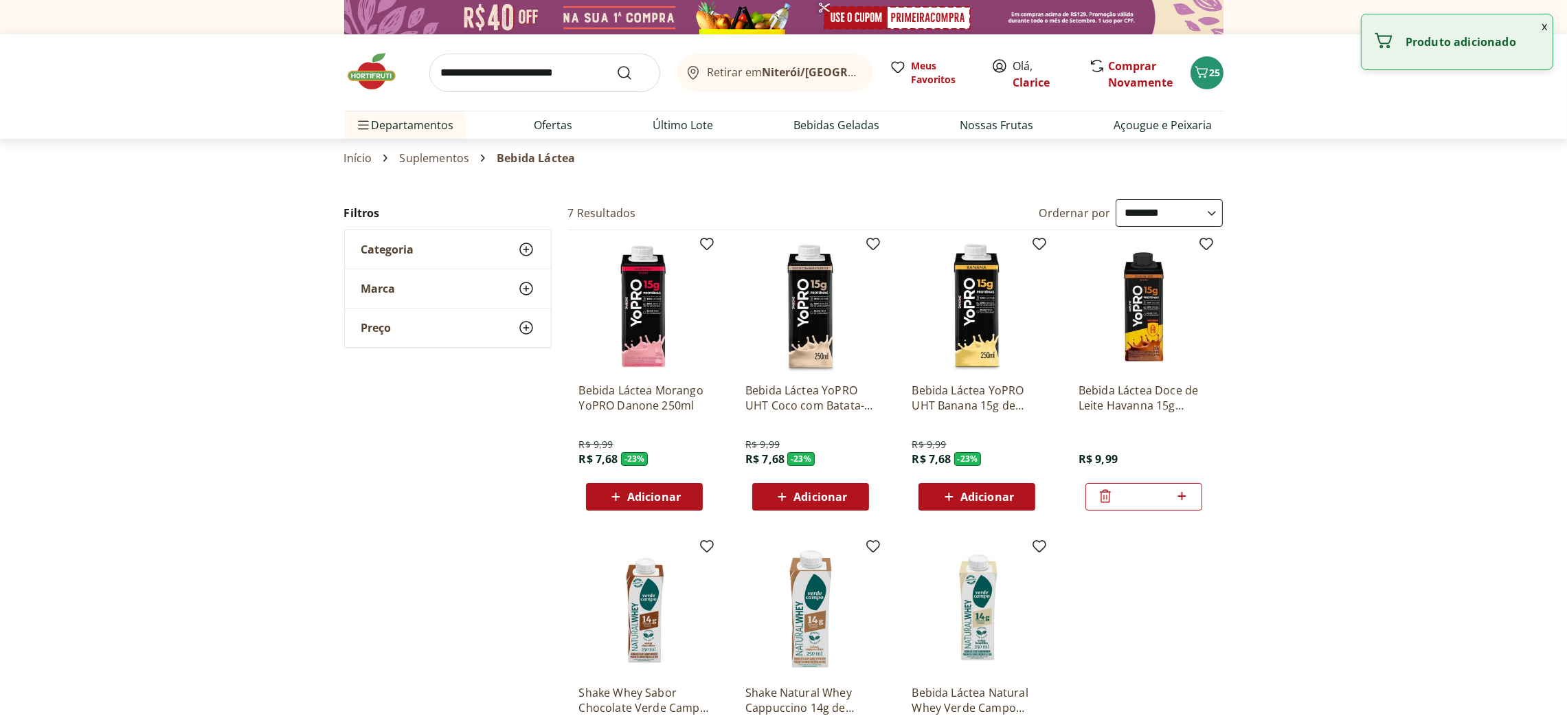
click at [825, 494] on span "Adicionar" at bounding box center [820, 496] width 54 height 11
click at [632, 492] on span "Adicionar" at bounding box center [654, 496] width 54 height 11
click at [845, 496] on icon at bounding box center [849, 496] width 8 height 8
type input "*"
click at [1181, 498] on icon at bounding box center [1181, 496] width 17 height 16
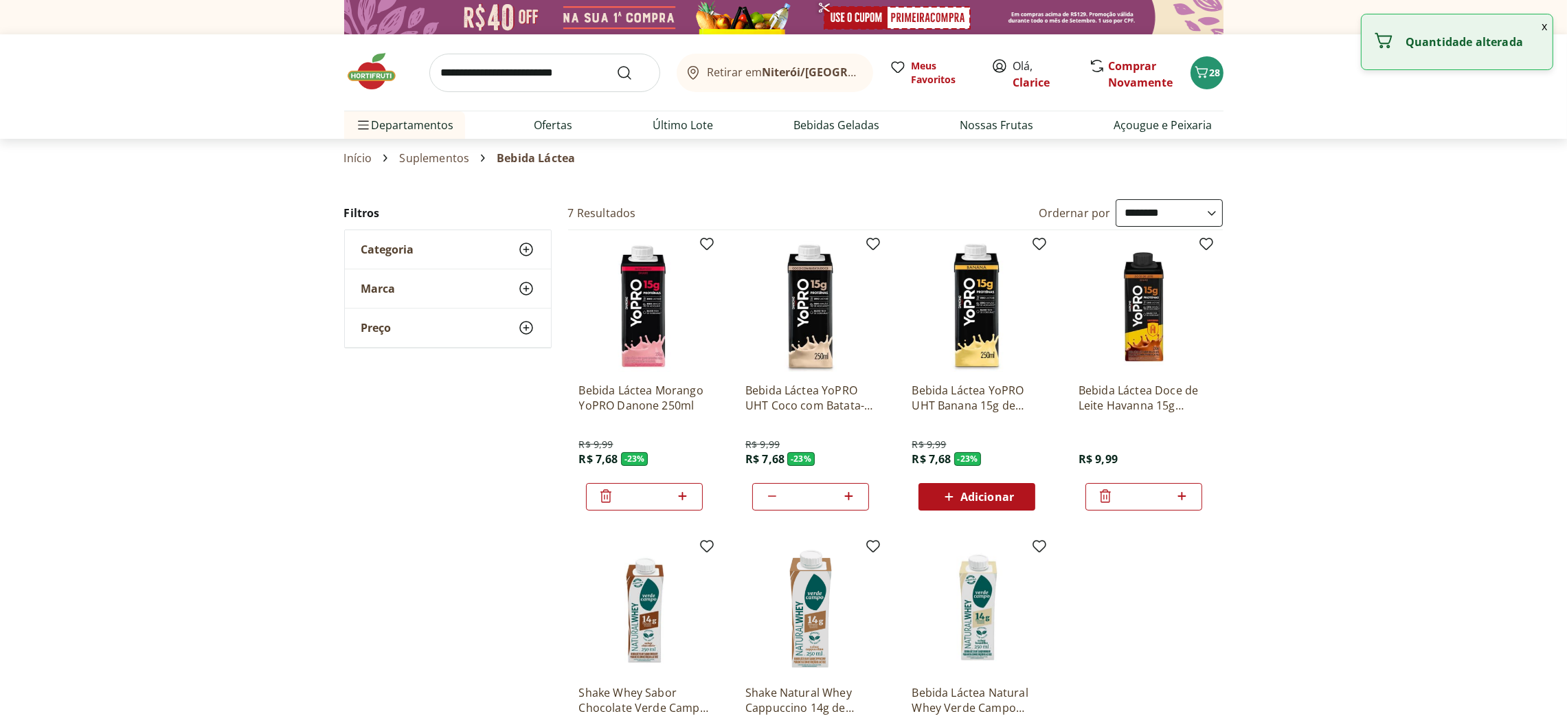
type input "*"
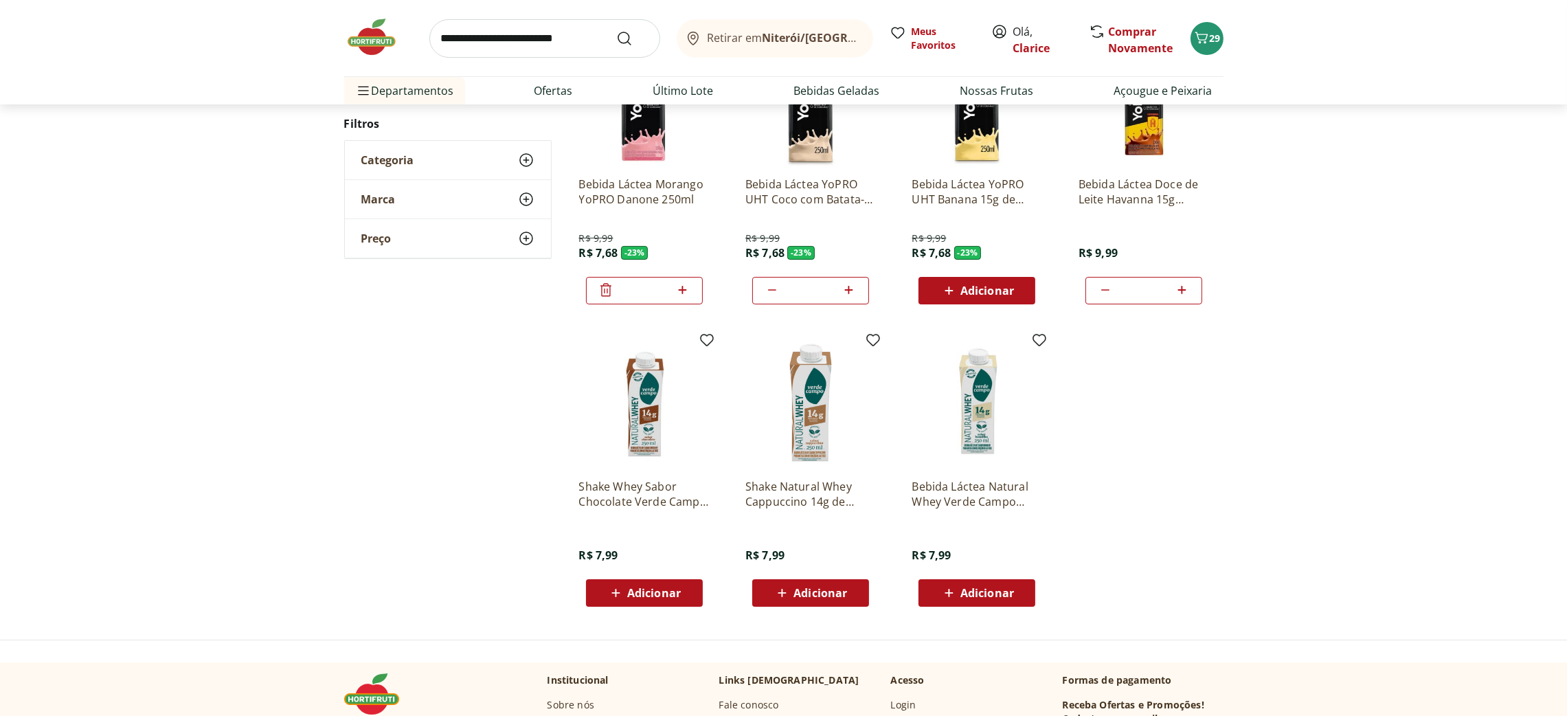
click at [640, 591] on span "Adicionar" at bounding box center [654, 592] width 54 height 11
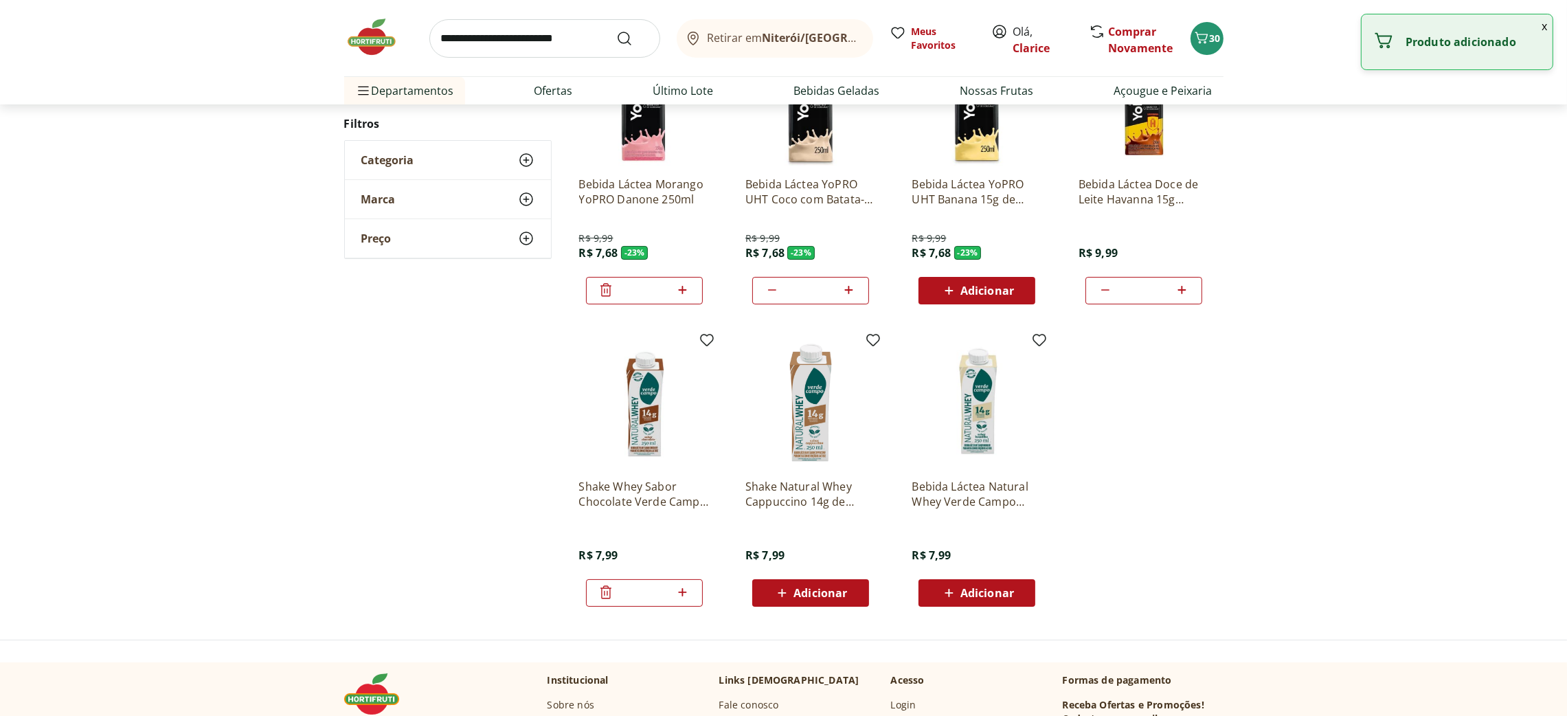
click at [823, 587] on span "Adicionar" at bounding box center [820, 592] width 54 height 11
click at [975, 589] on span "Adicionar" at bounding box center [987, 592] width 54 height 11
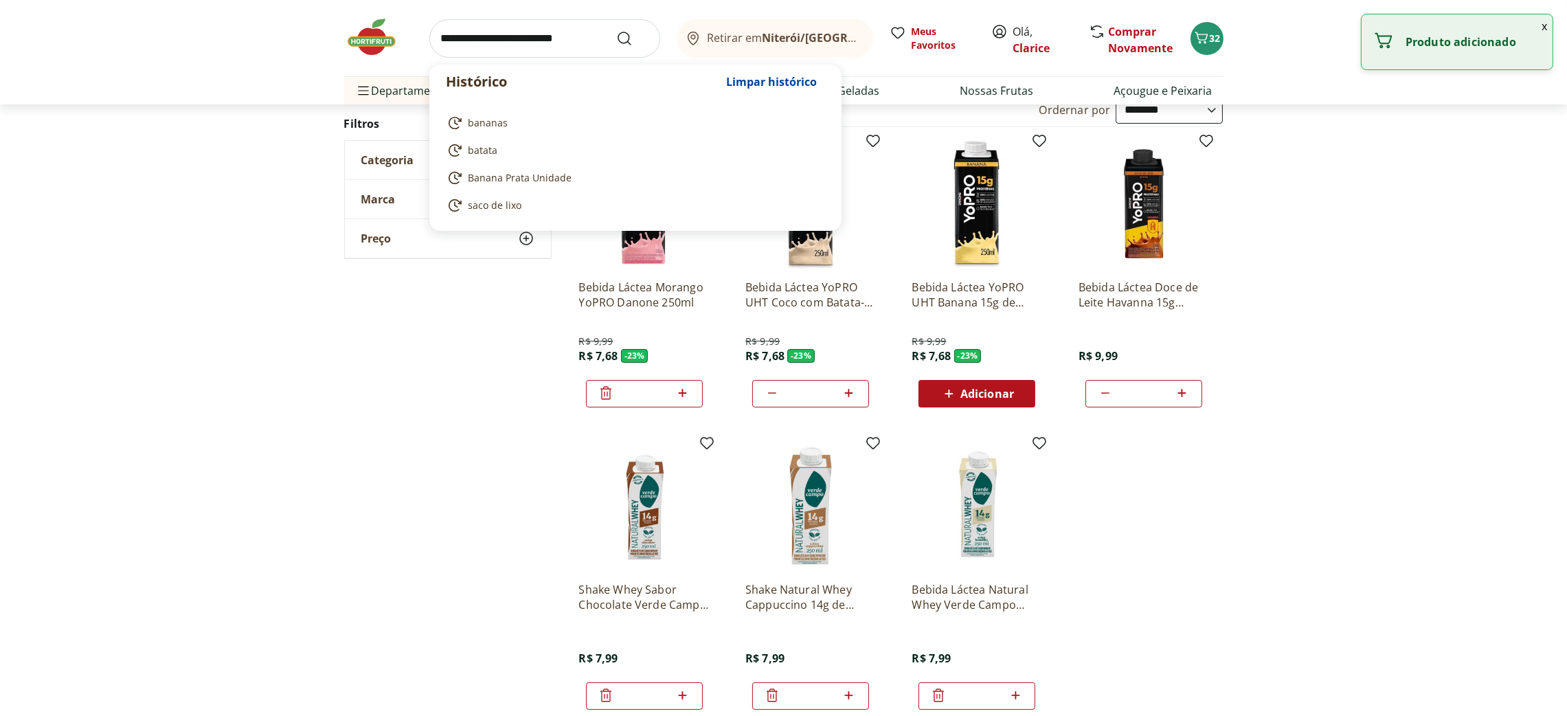
click at [561, 41] on input "search" at bounding box center [544, 38] width 231 height 38
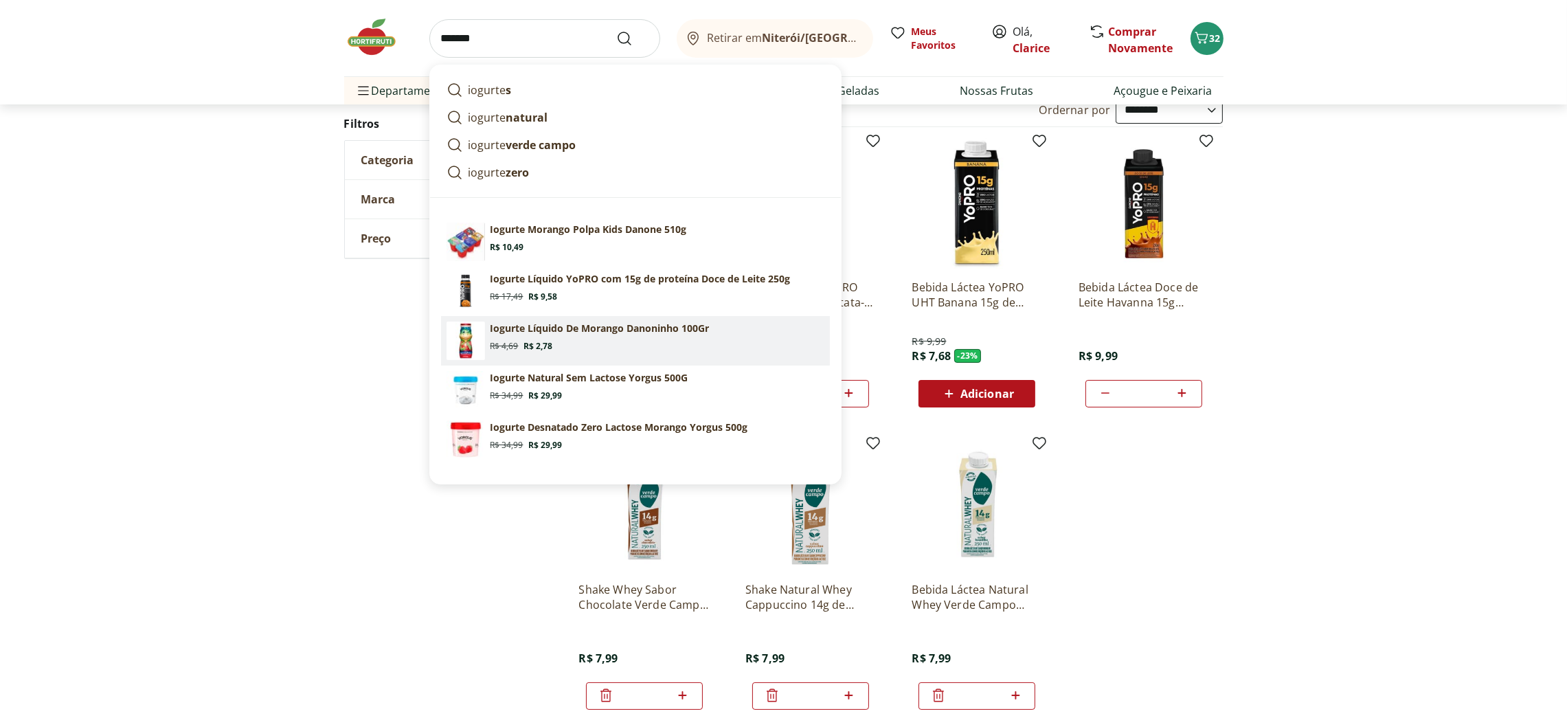
click at [545, 328] on p "Iogurte Líquido De Morango Danoninho 100Gr" at bounding box center [599, 328] width 219 height 14
type input "**********"
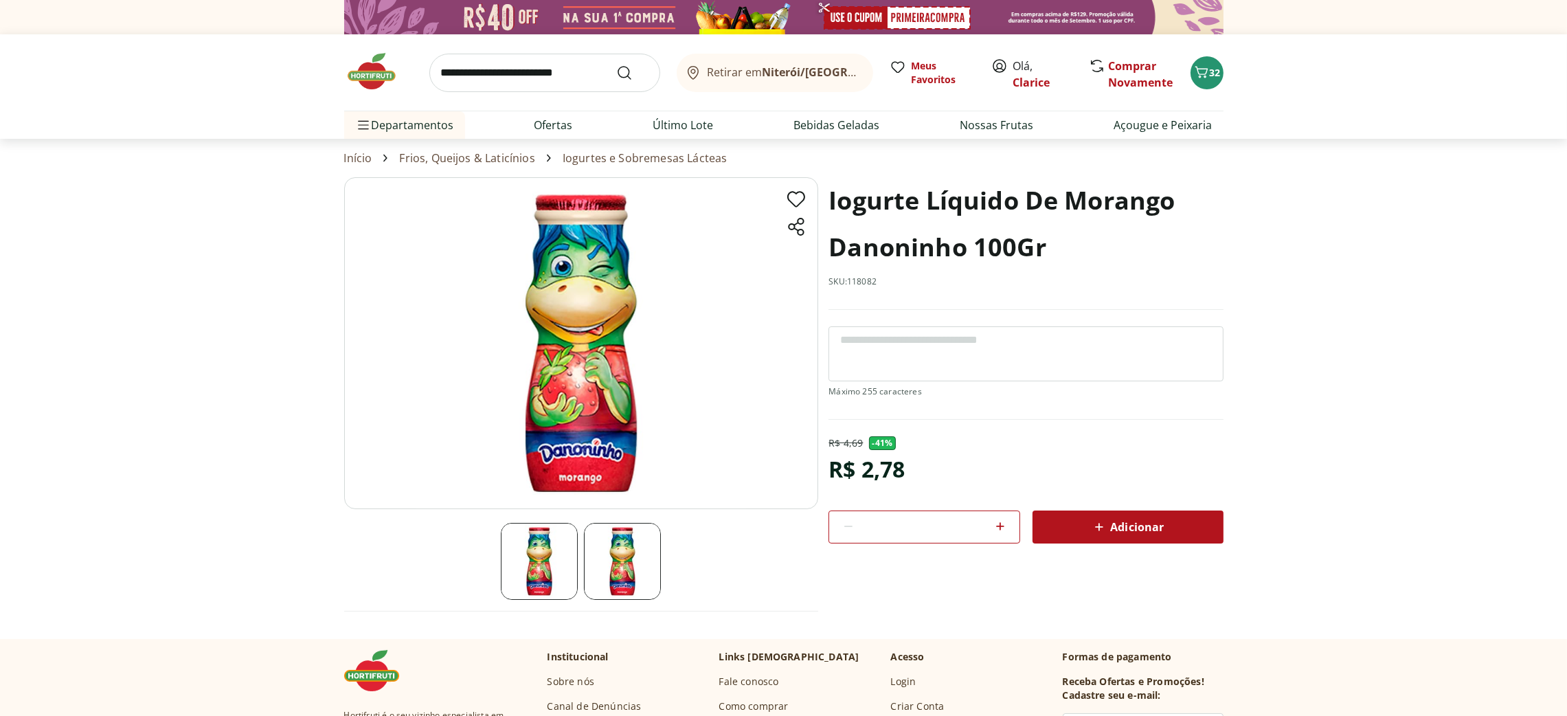
click at [1001, 529] on icon at bounding box center [1000, 526] width 16 height 16
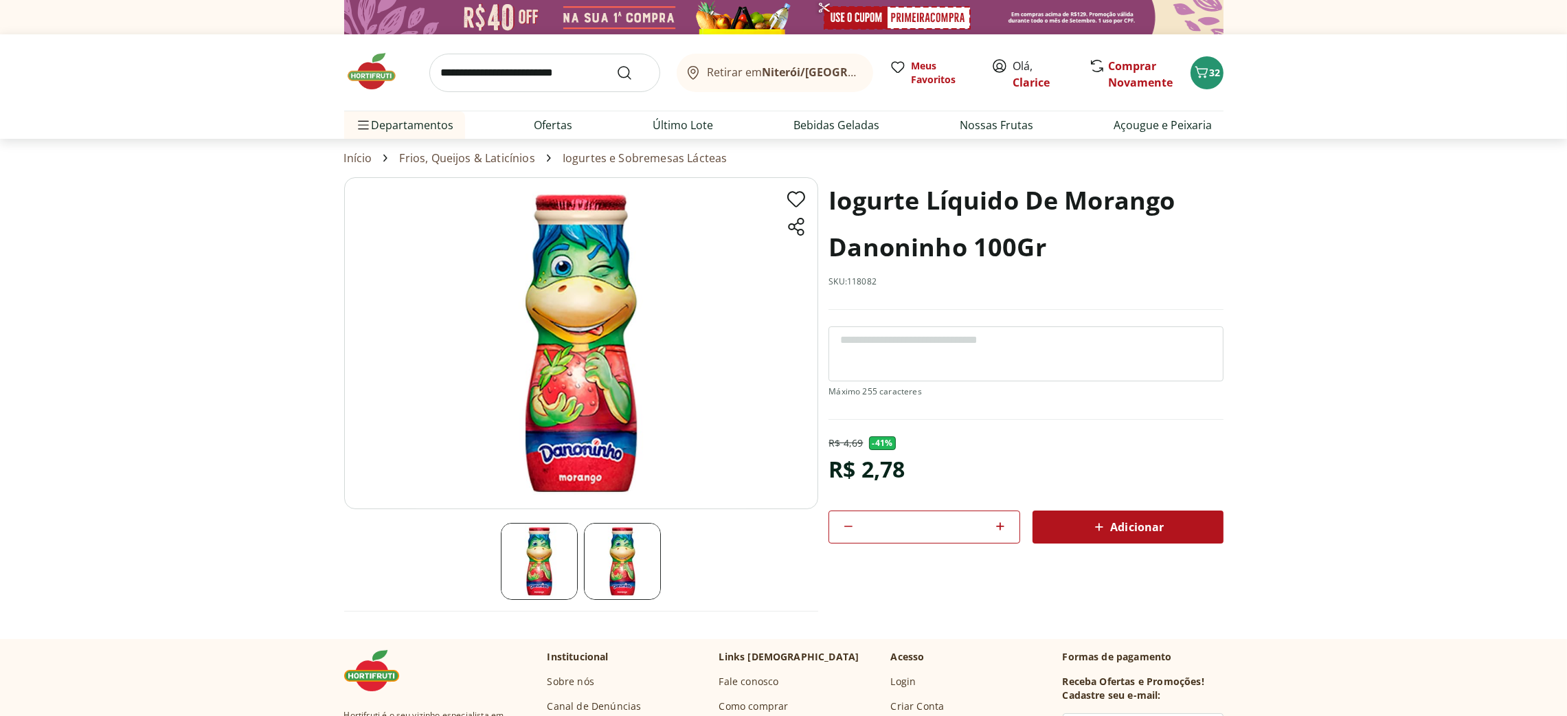
click at [1001, 529] on icon at bounding box center [1000, 526] width 16 height 16
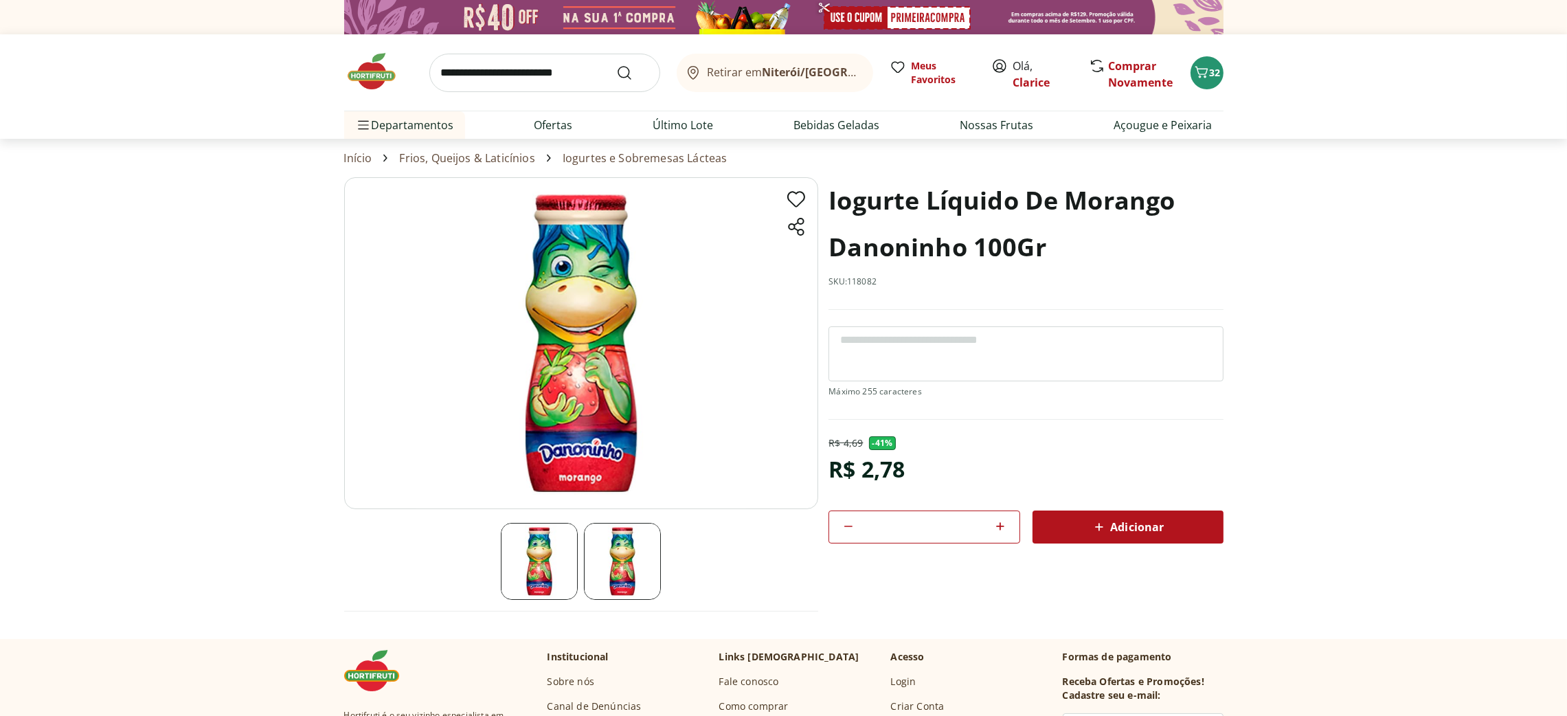
click at [1001, 529] on icon at bounding box center [1000, 526] width 16 height 16
type input "**"
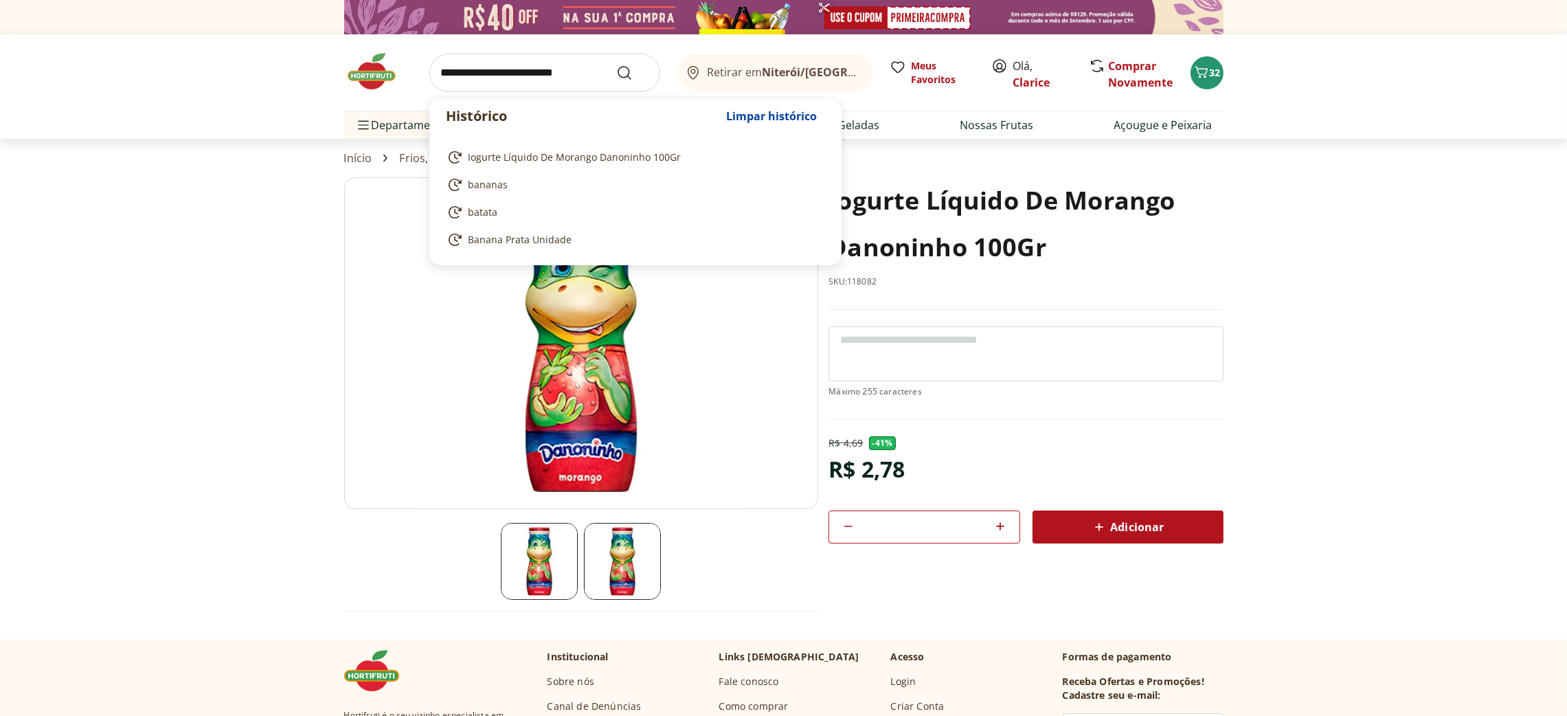
click at [497, 69] on input "search" at bounding box center [544, 73] width 231 height 38
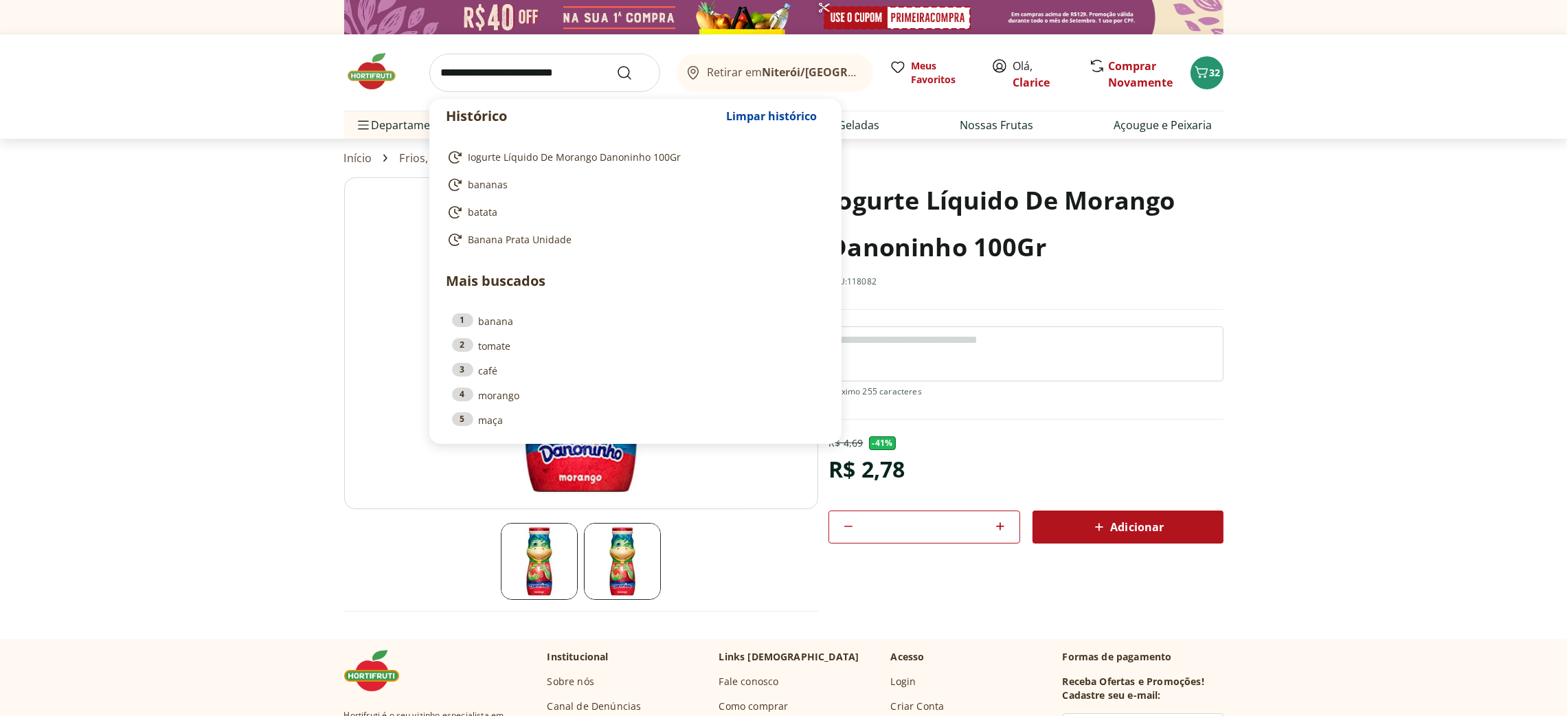
click at [291, 93] on header "Retirar em Niterói/RJ Olá, Clarice 32 Histórico Limpar histórico Iogurte Líquid…" at bounding box center [783, 86] width 1567 height 104
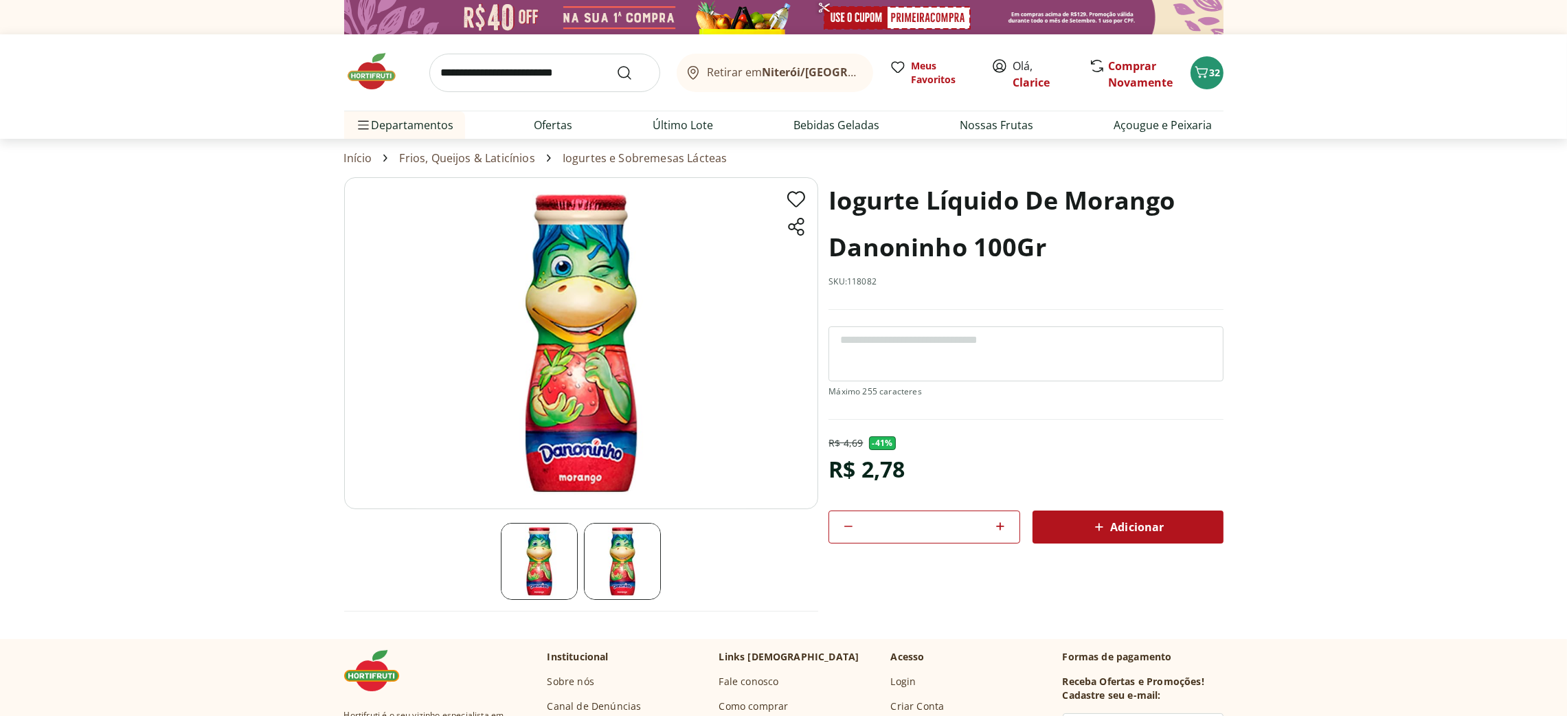
click at [387, 76] on img at bounding box center [378, 71] width 69 height 41
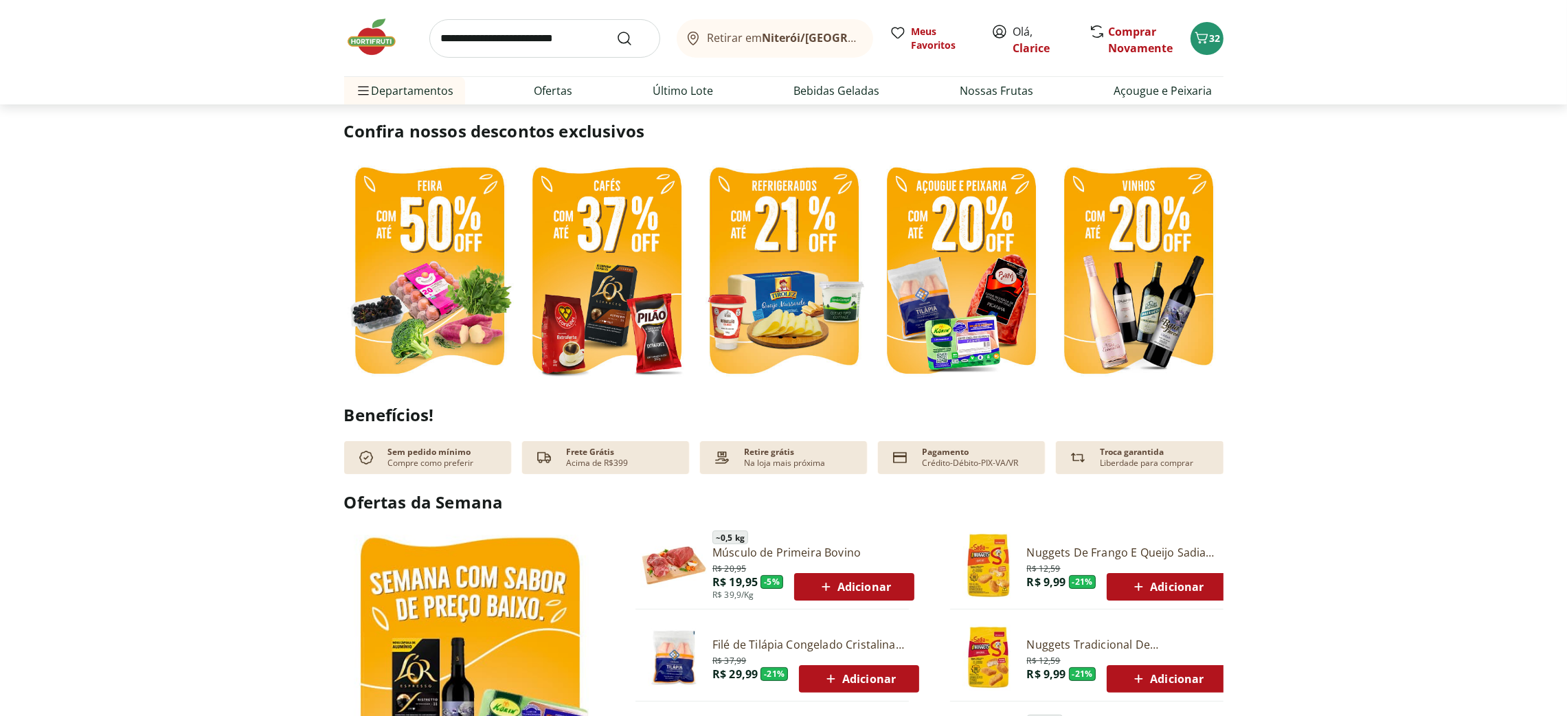
scroll to position [206, 0]
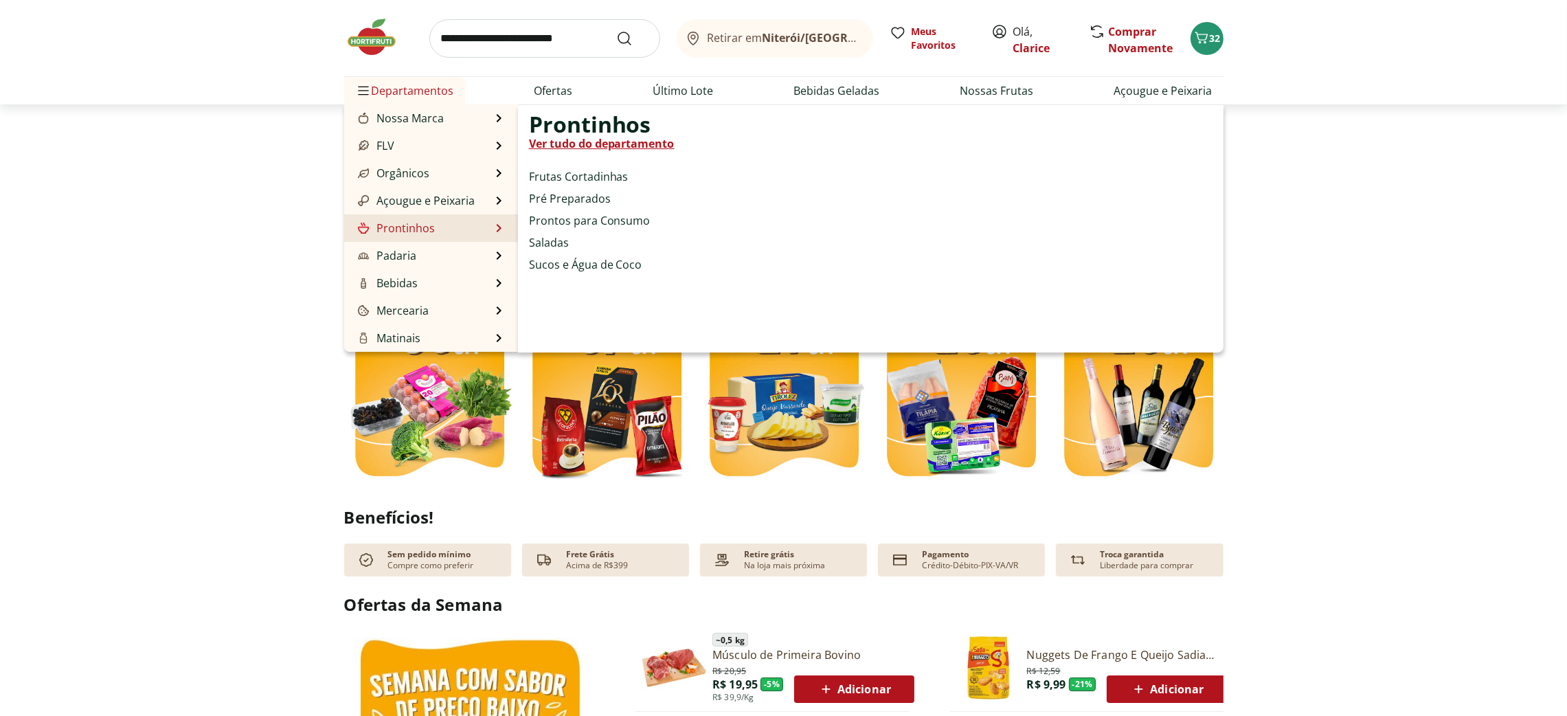
click at [595, 141] on link "Ver tudo do departamento" at bounding box center [602, 143] width 146 height 16
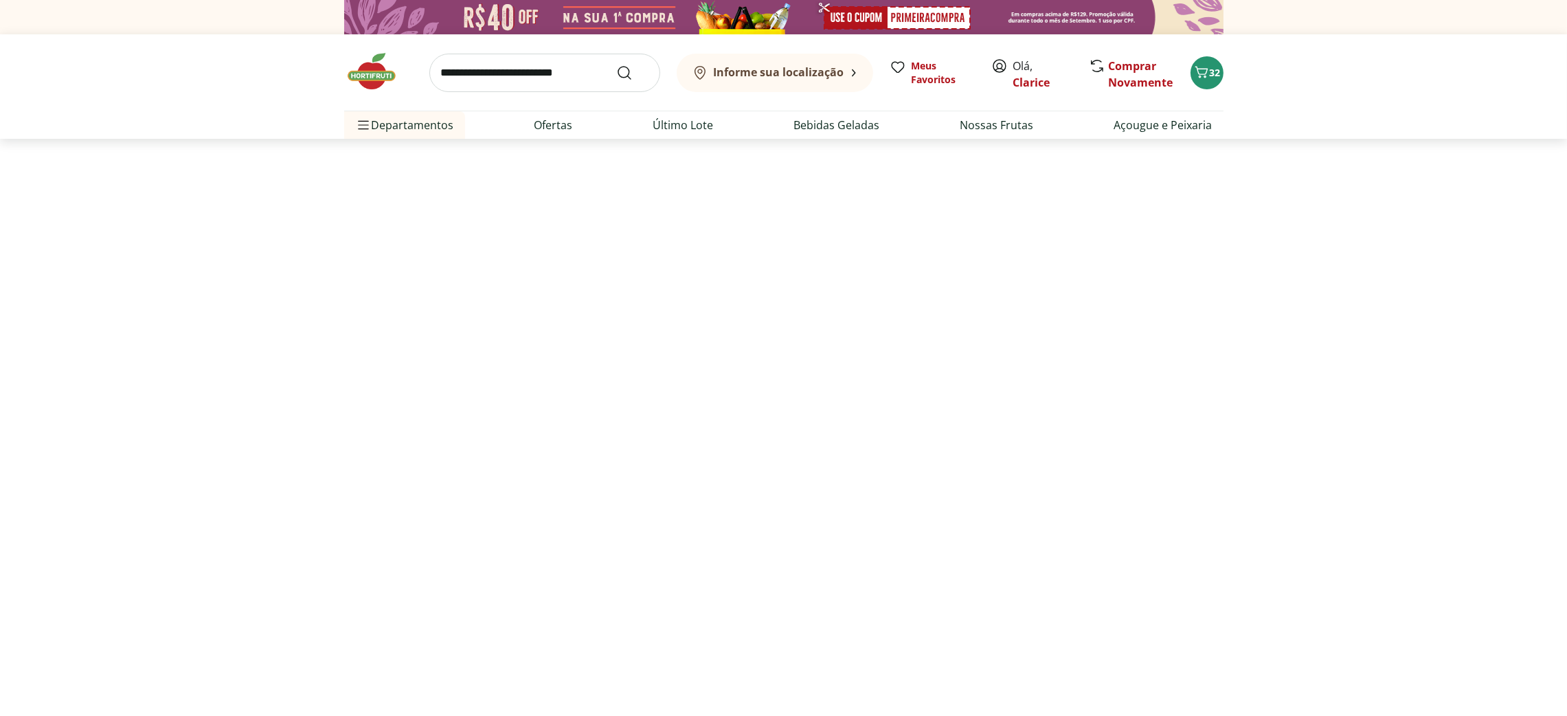
select select "**********"
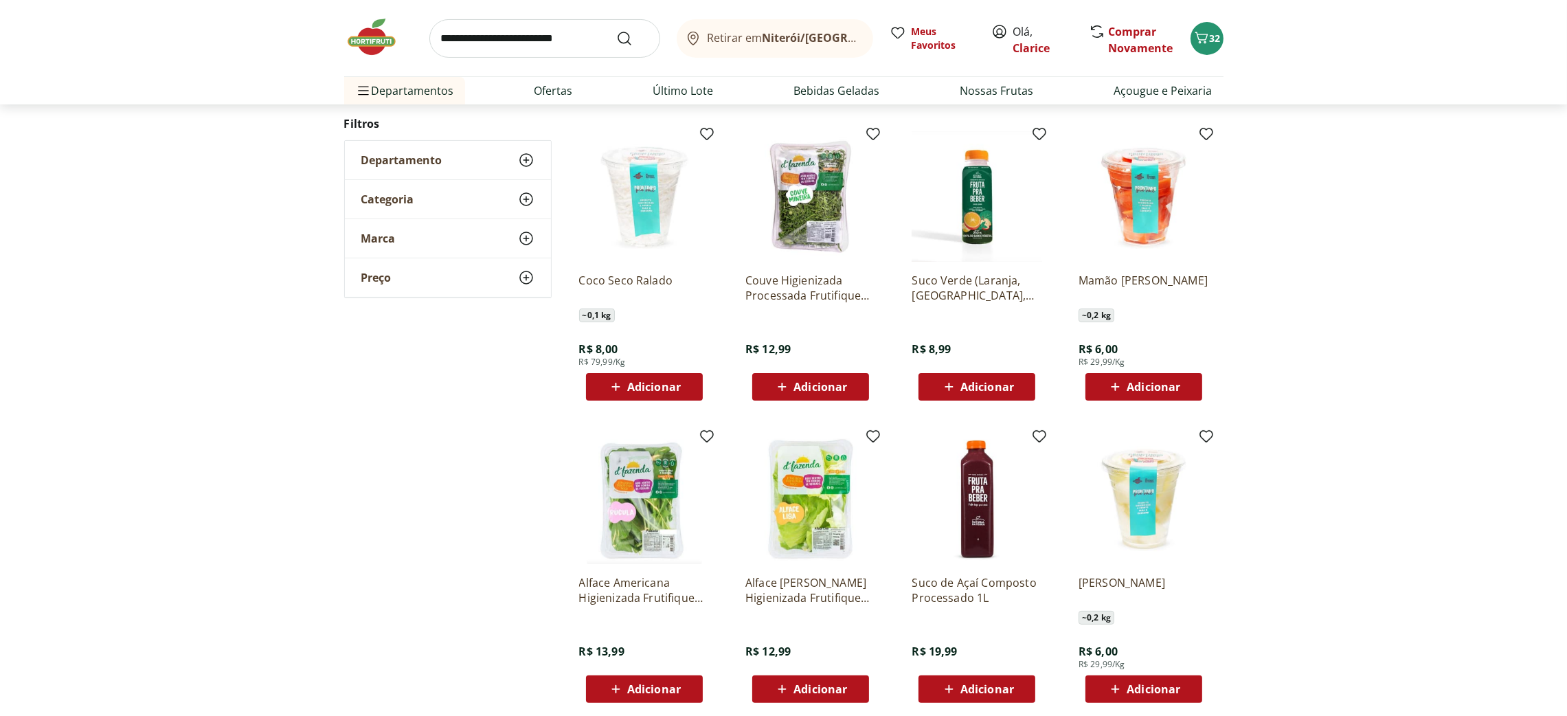
scroll to position [514, 0]
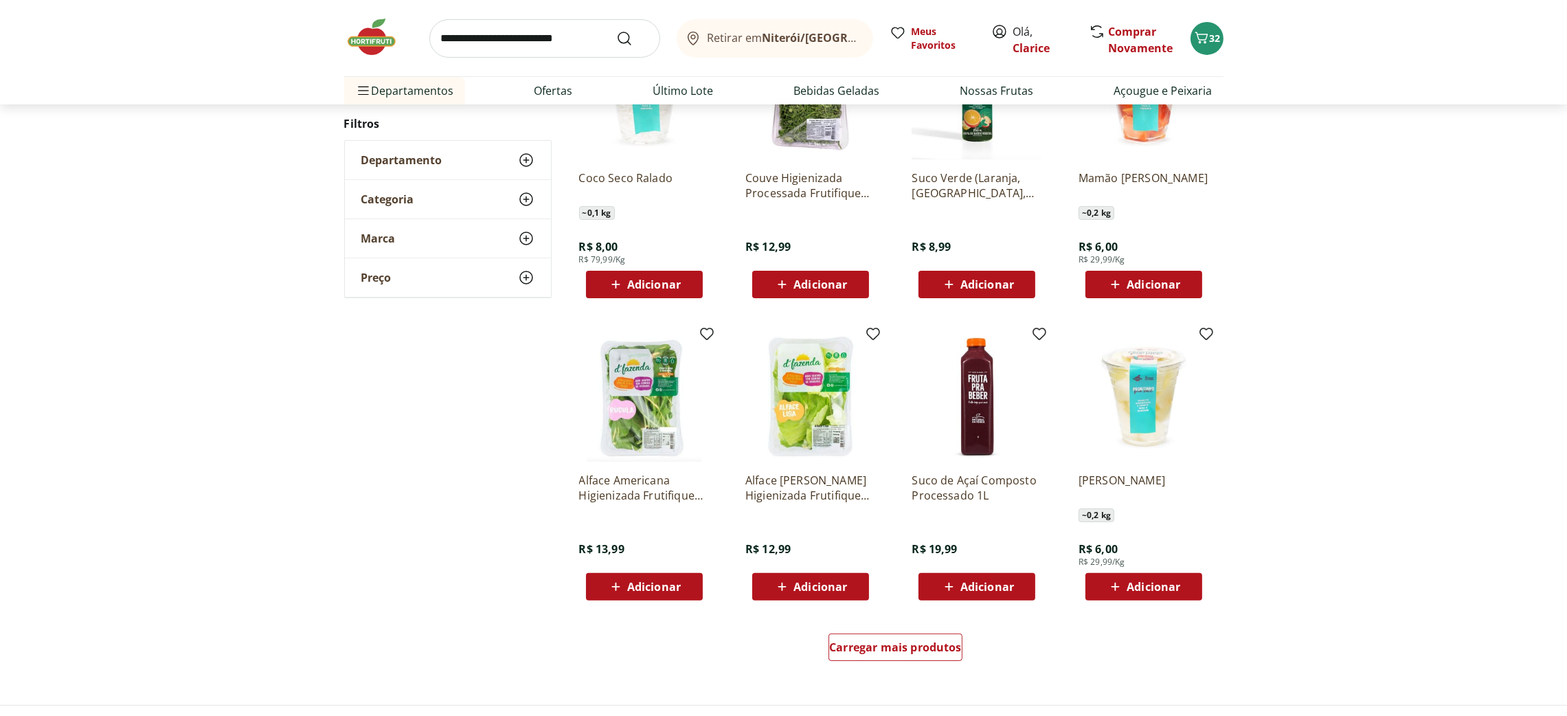
click at [648, 587] on span "Adicionar" at bounding box center [654, 586] width 54 height 11
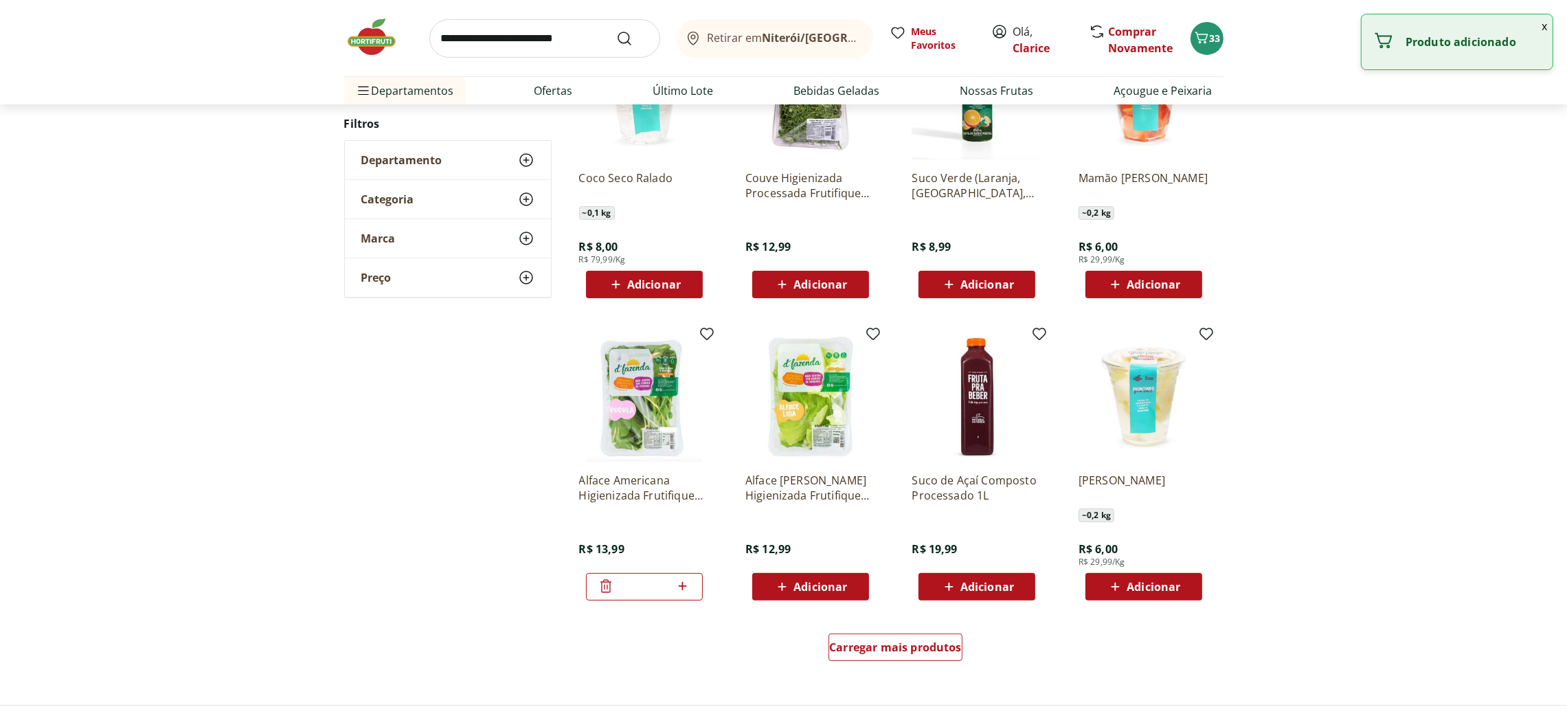
click at [798, 593] on span "Adicionar" at bounding box center [809, 586] width 73 height 16
click at [896, 650] on span "Carregar mais produtos" at bounding box center [895, 646] width 133 height 11
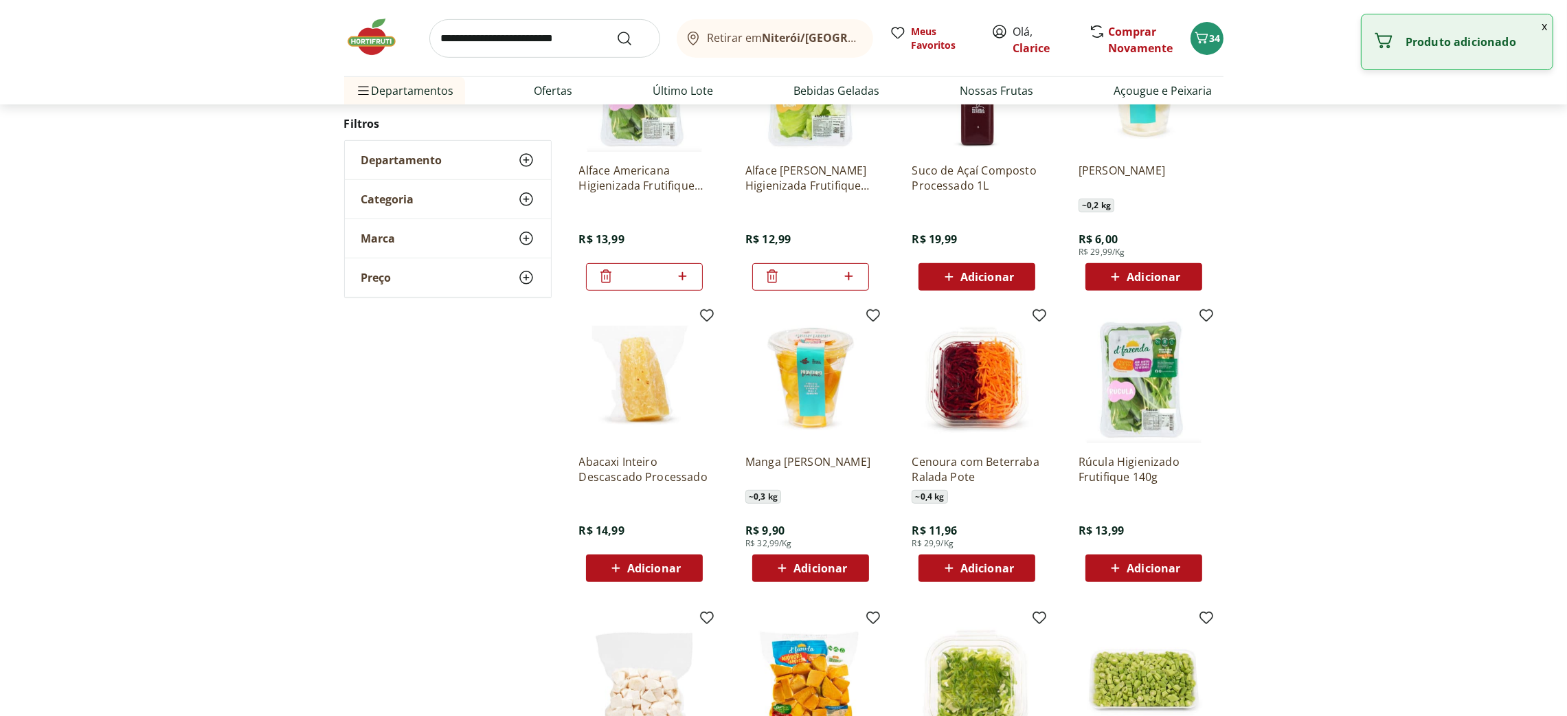
scroll to position [926, 0]
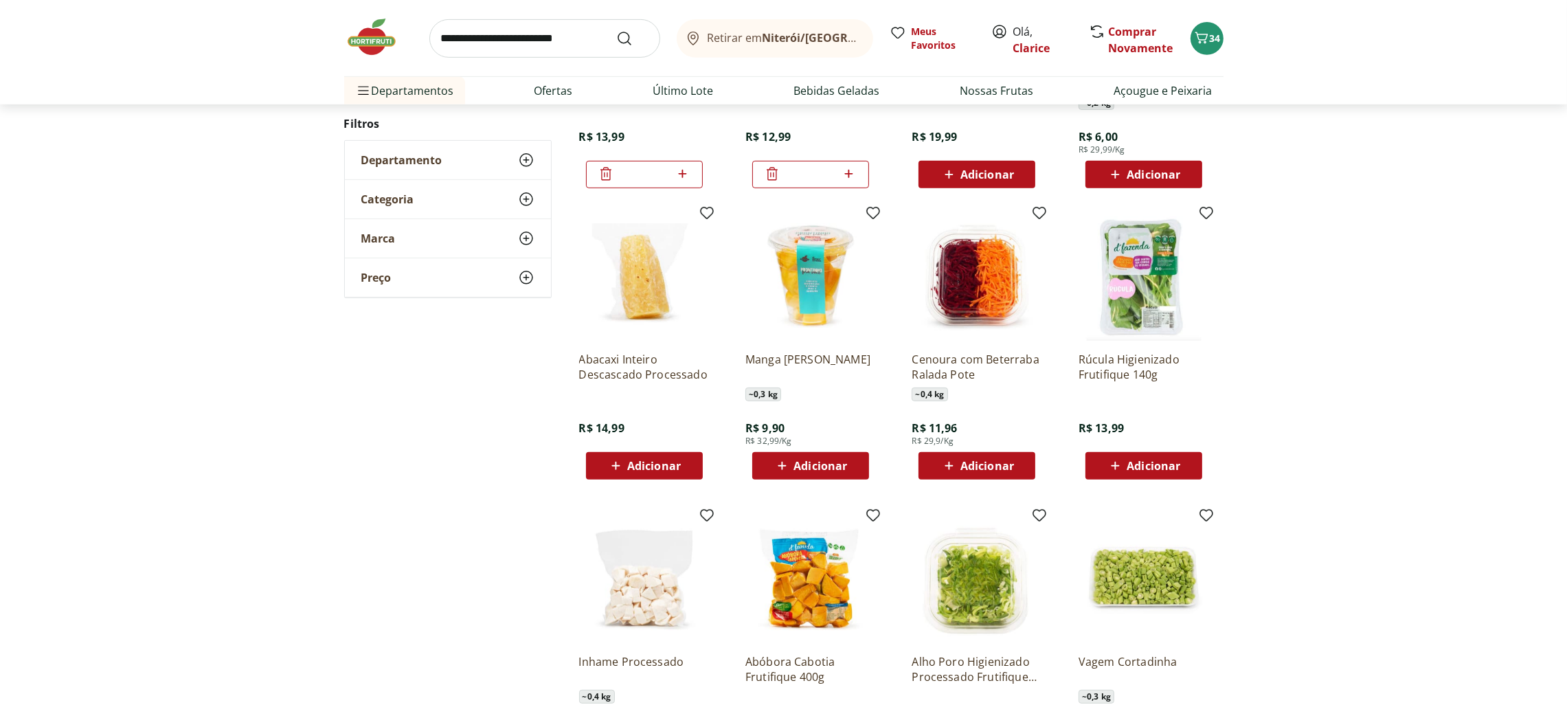
click at [983, 467] on span "Adicionar" at bounding box center [987, 465] width 54 height 11
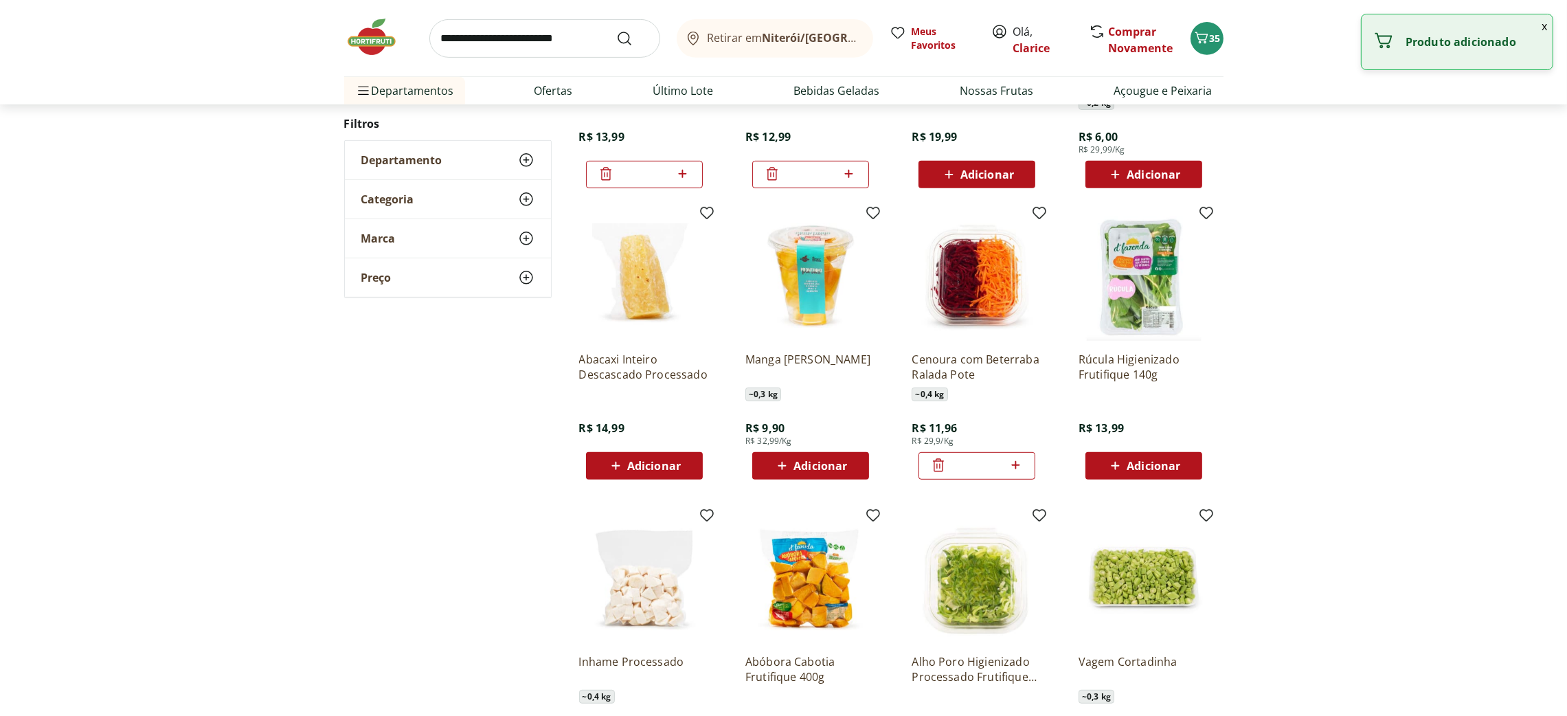
click at [1144, 465] on span "Adicionar" at bounding box center [1153, 465] width 54 height 11
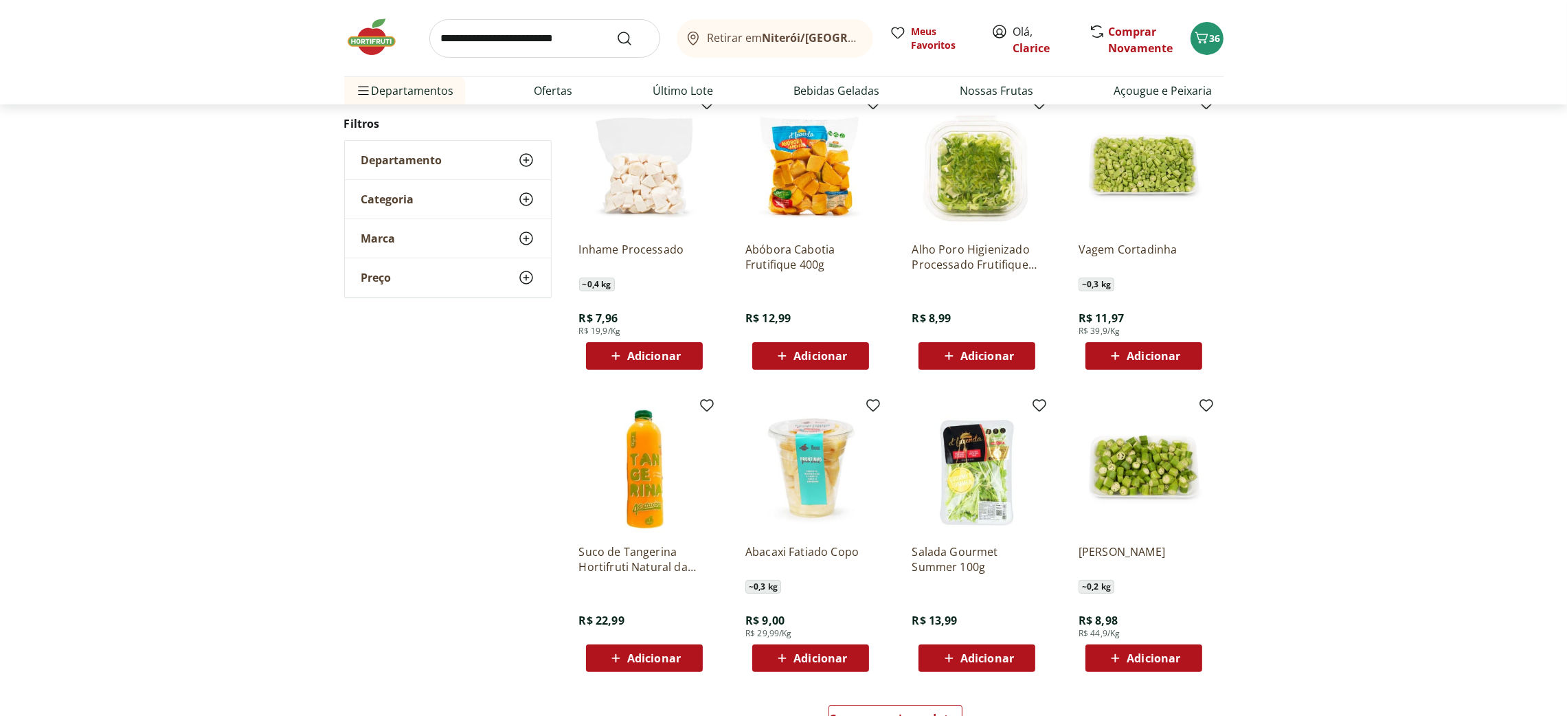
scroll to position [721, 0]
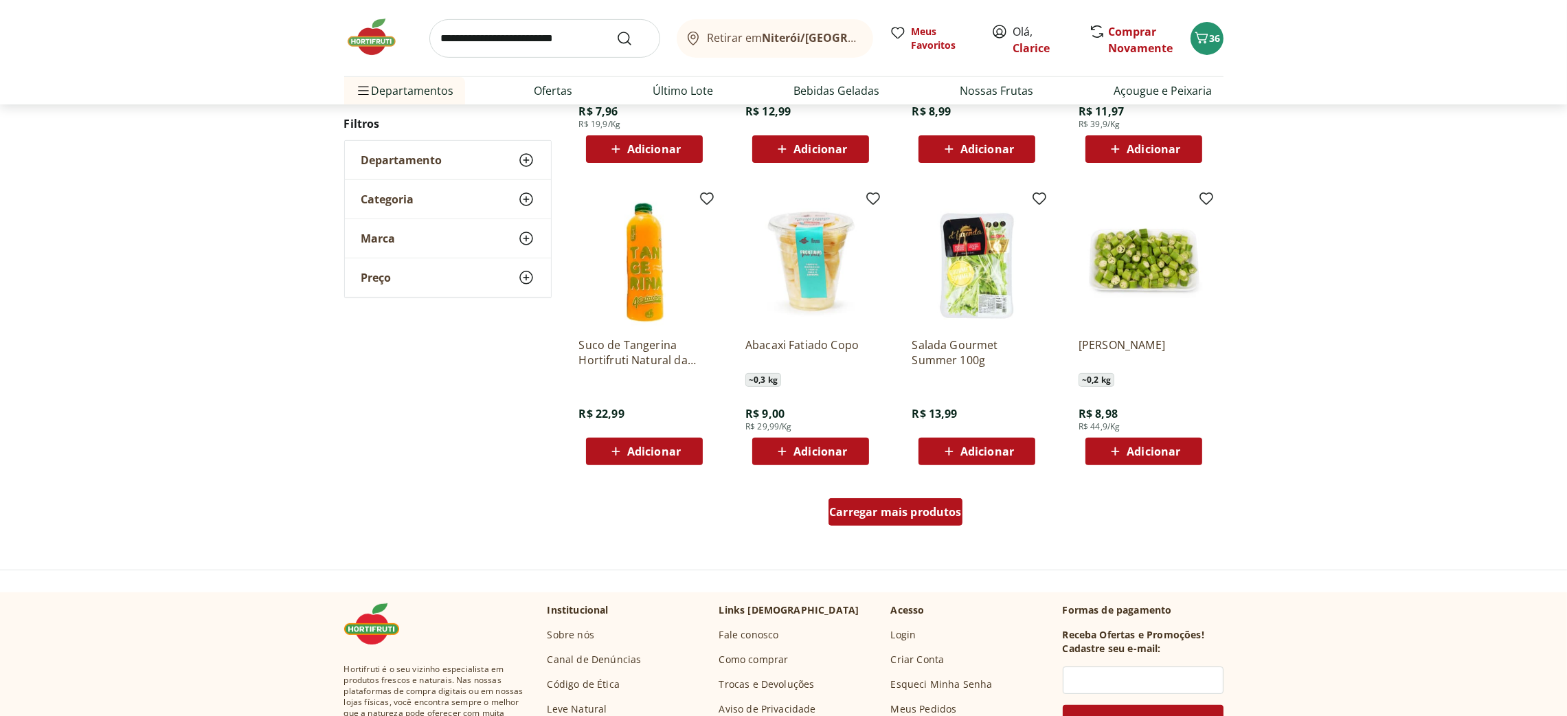
click at [869, 502] on div "Carregar mais produtos" at bounding box center [895, 511] width 134 height 27
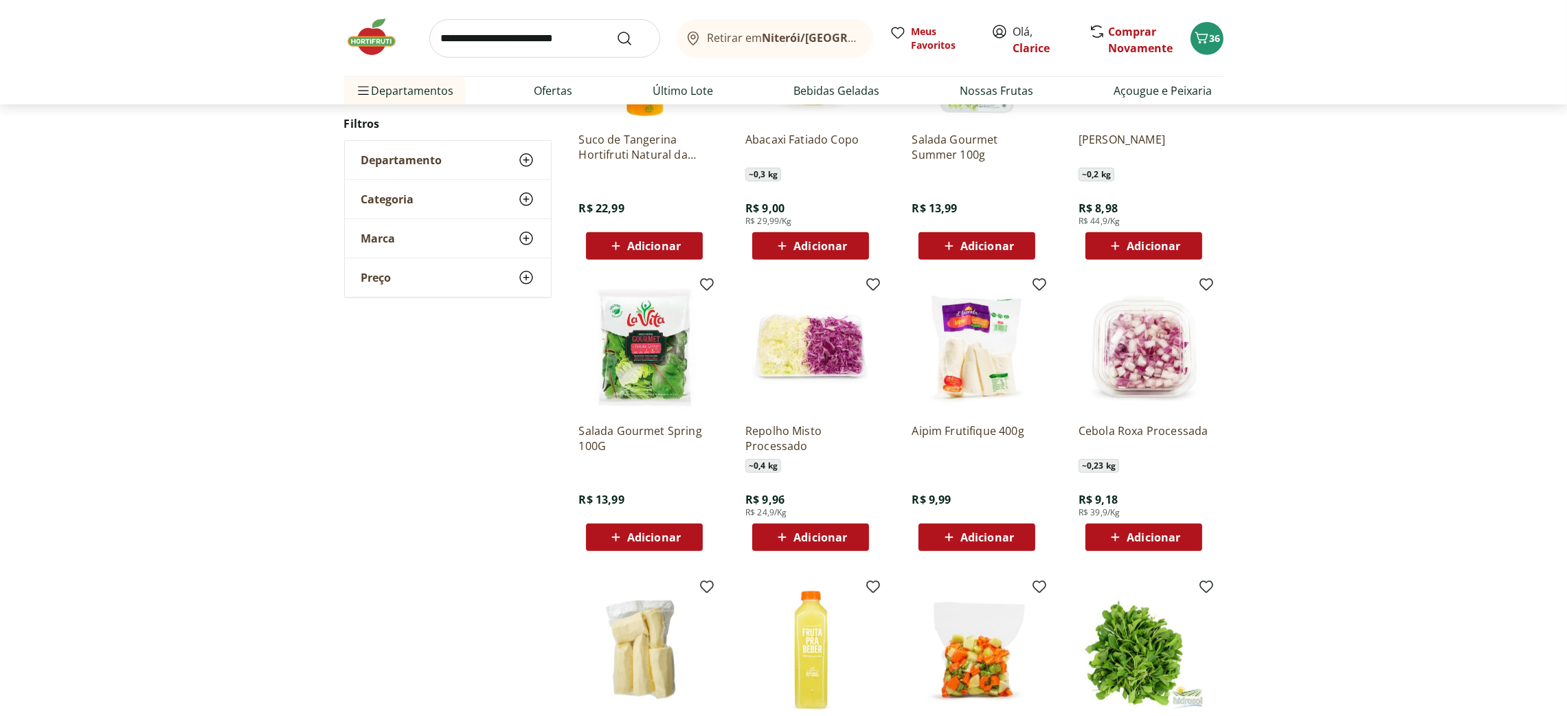
scroll to position [1029, 0]
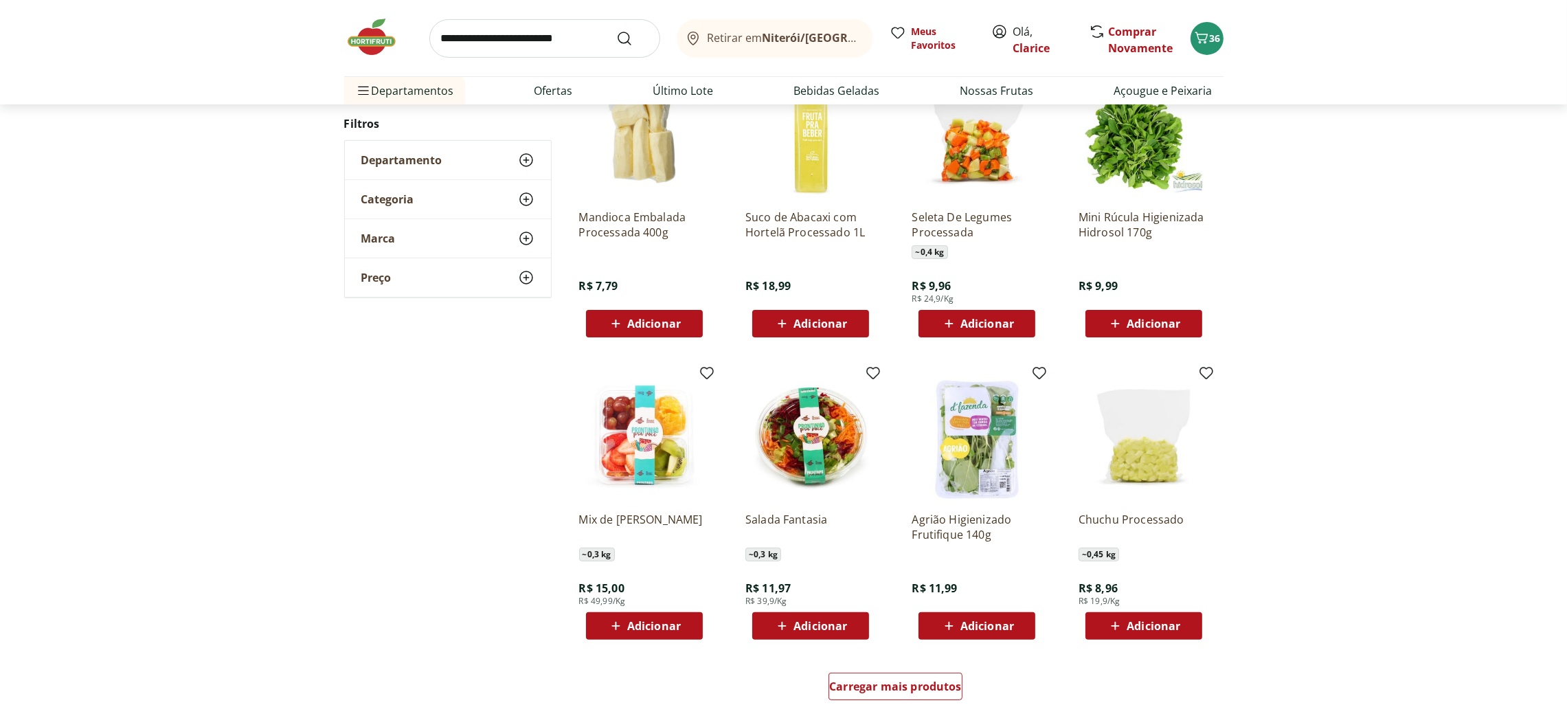
scroll to position [650, 0]
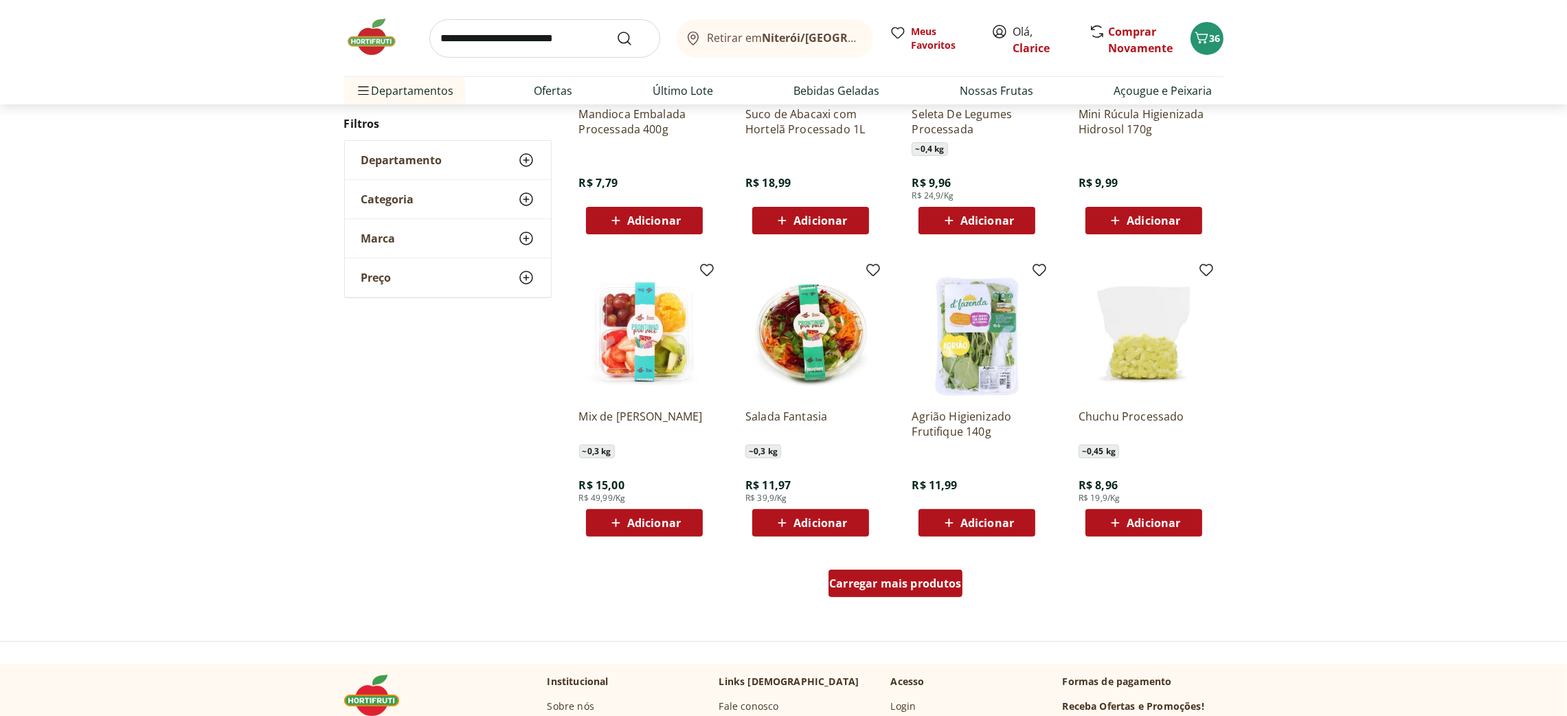
click at [906, 584] on span "Carregar mais produtos" at bounding box center [895, 583] width 133 height 11
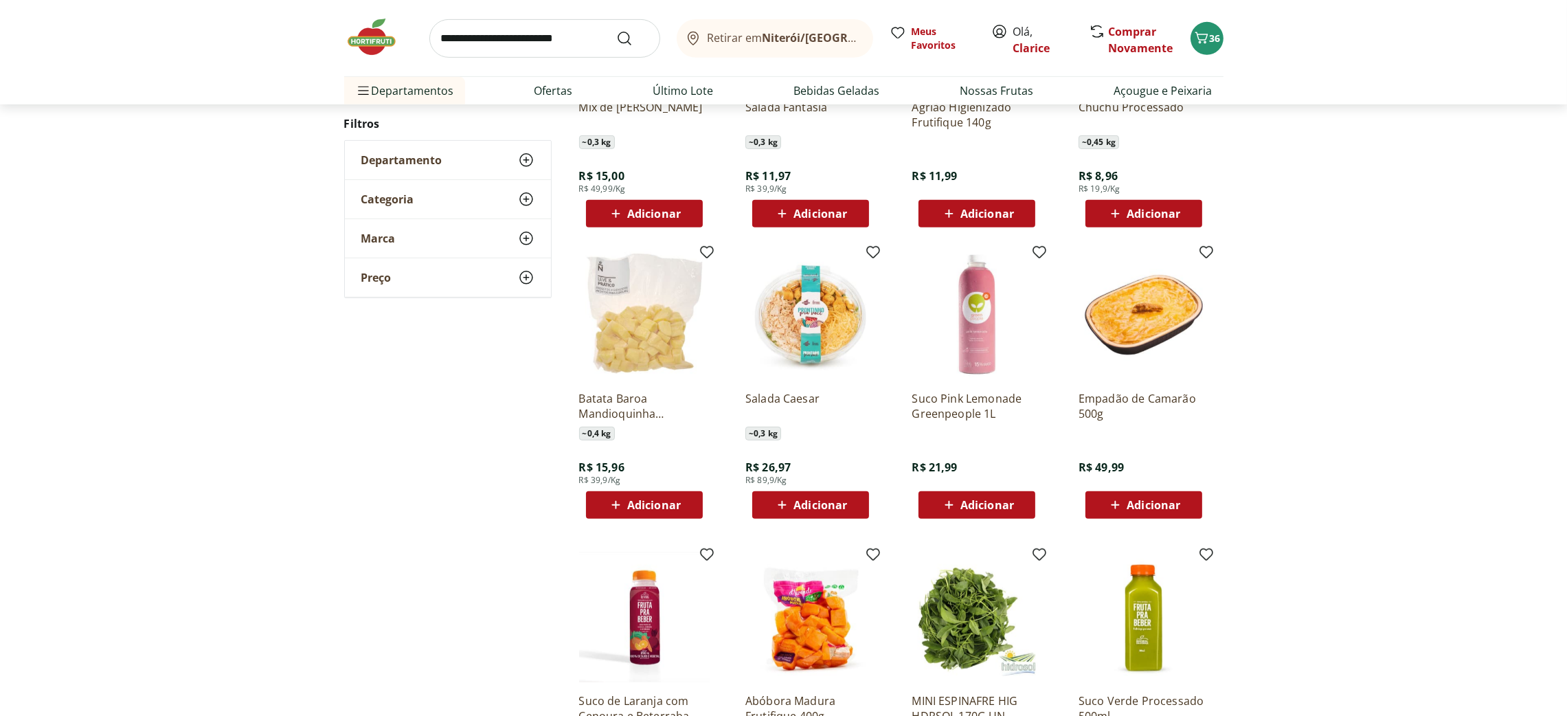
scroll to position [1062, 0]
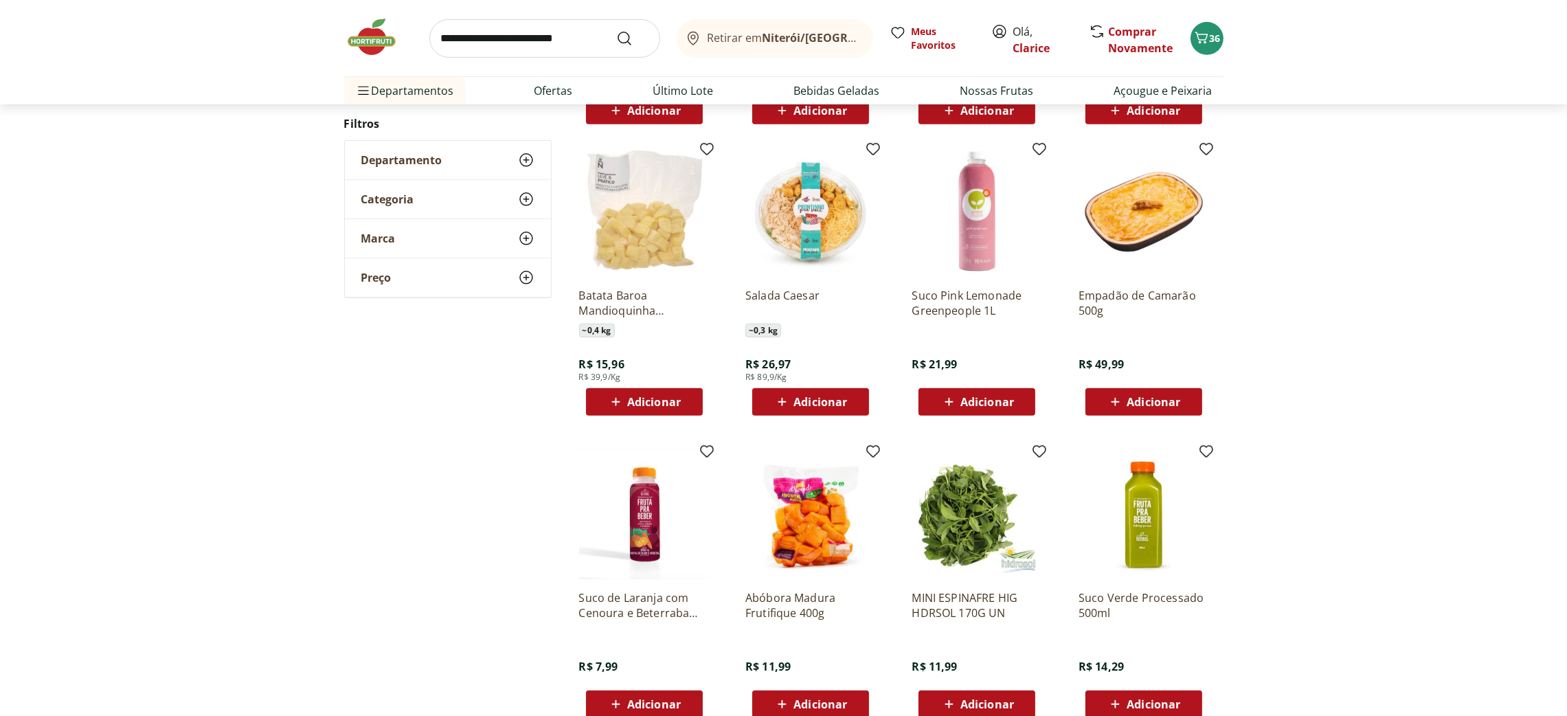
click at [1139, 407] on span "Adicionar" at bounding box center [1153, 401] width 54 height 11
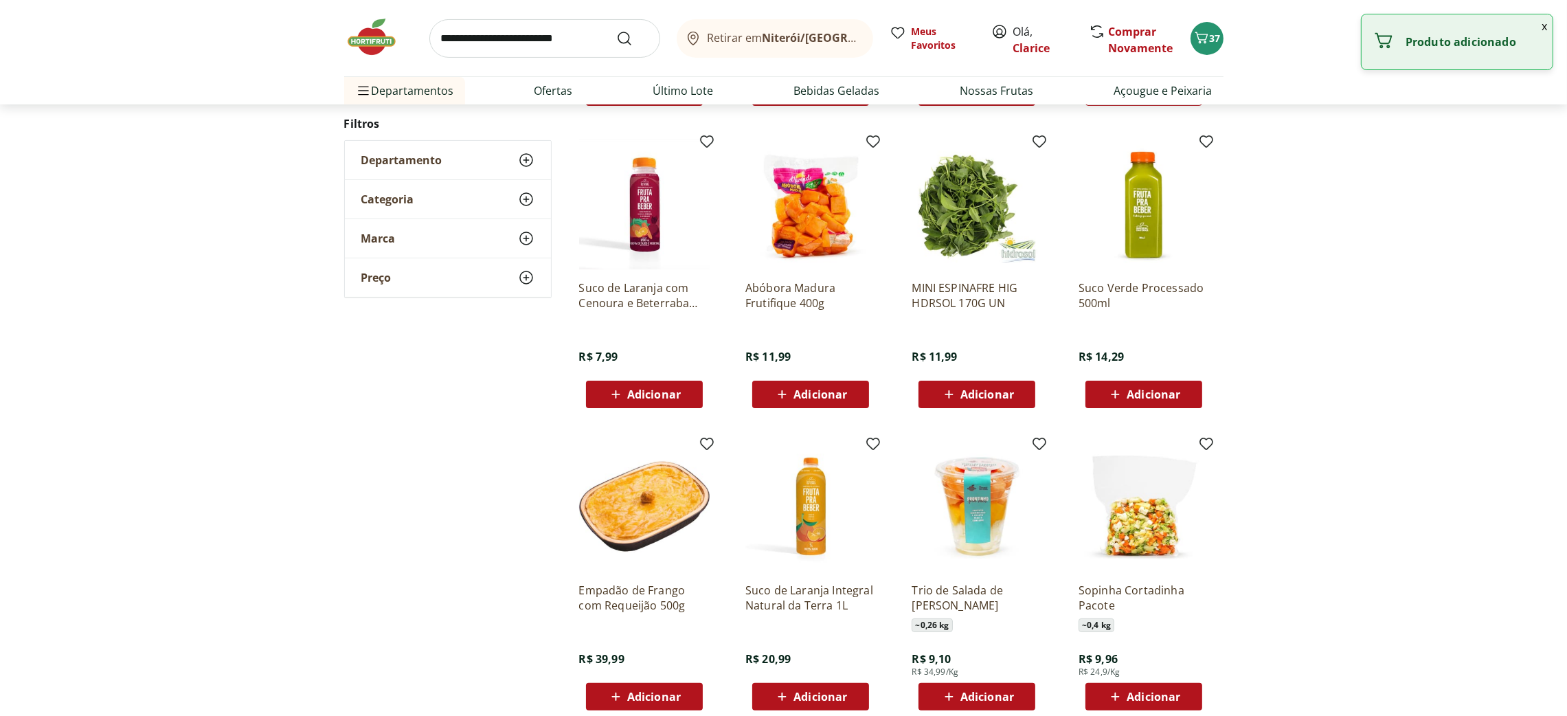
scroll to position [579, 0]
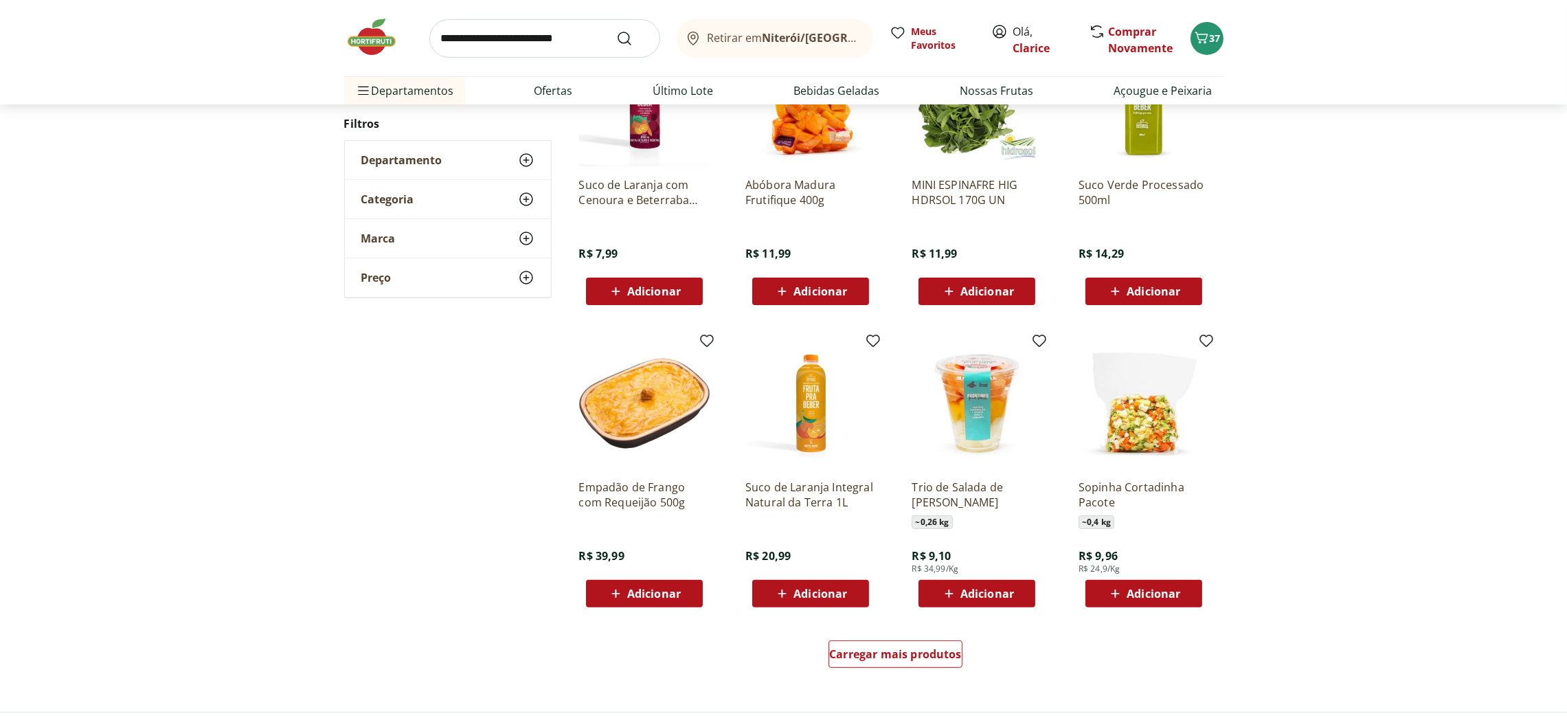
click at [645, 588] on span "Adicionar" at bounding box center [654, 593] width 54 height 11
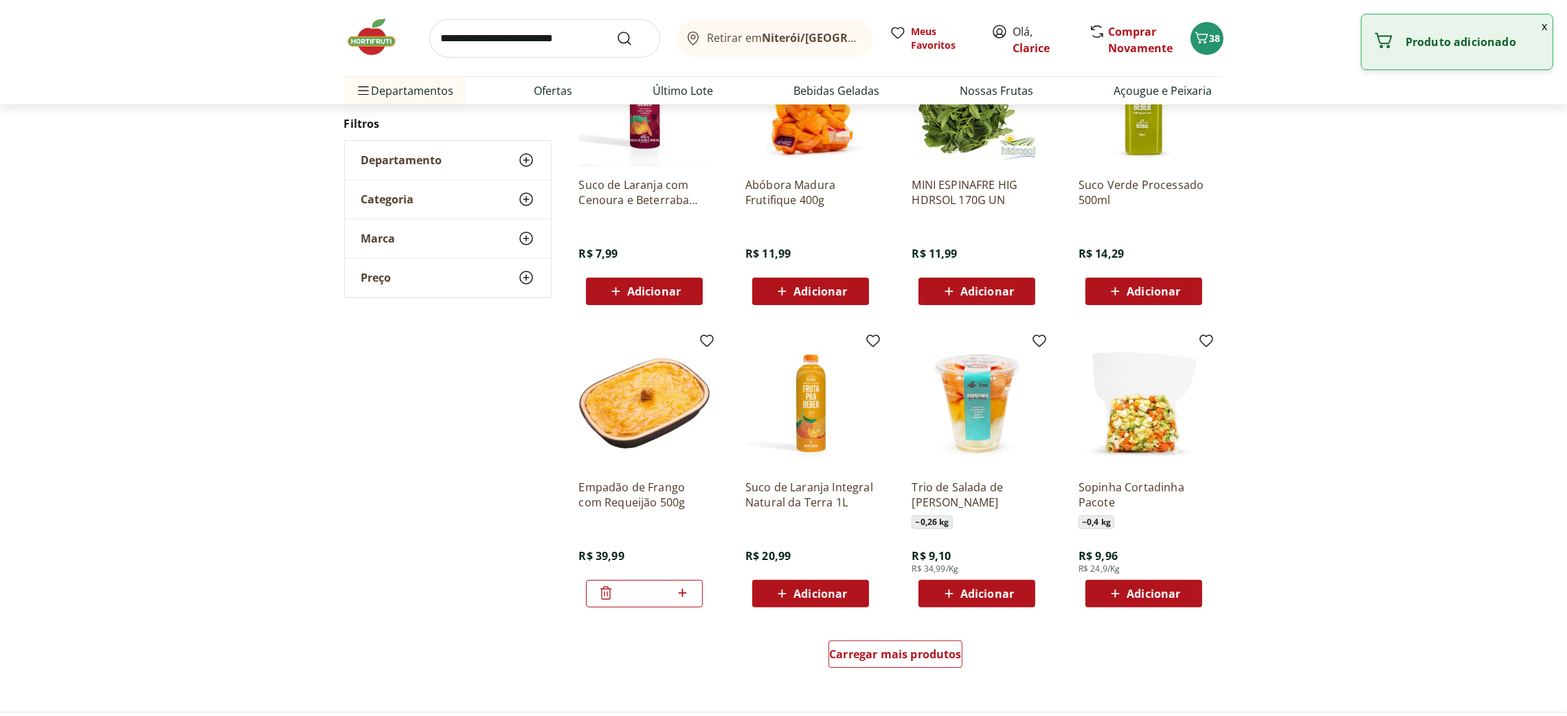
scroll to position [785, 0]
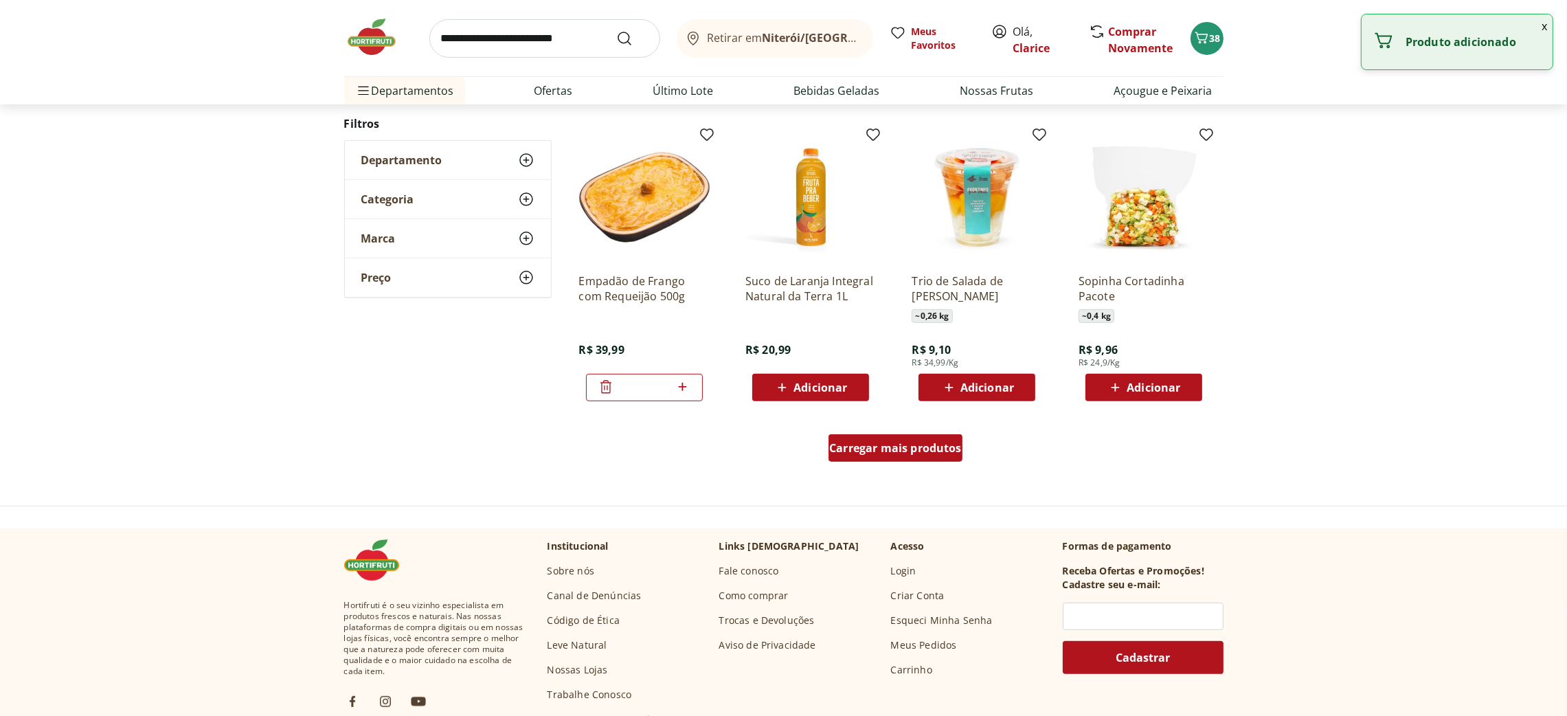
click at [913, 443] on span "Carregar mais produtos" at bounding box center [895, 447] width 133 height 11
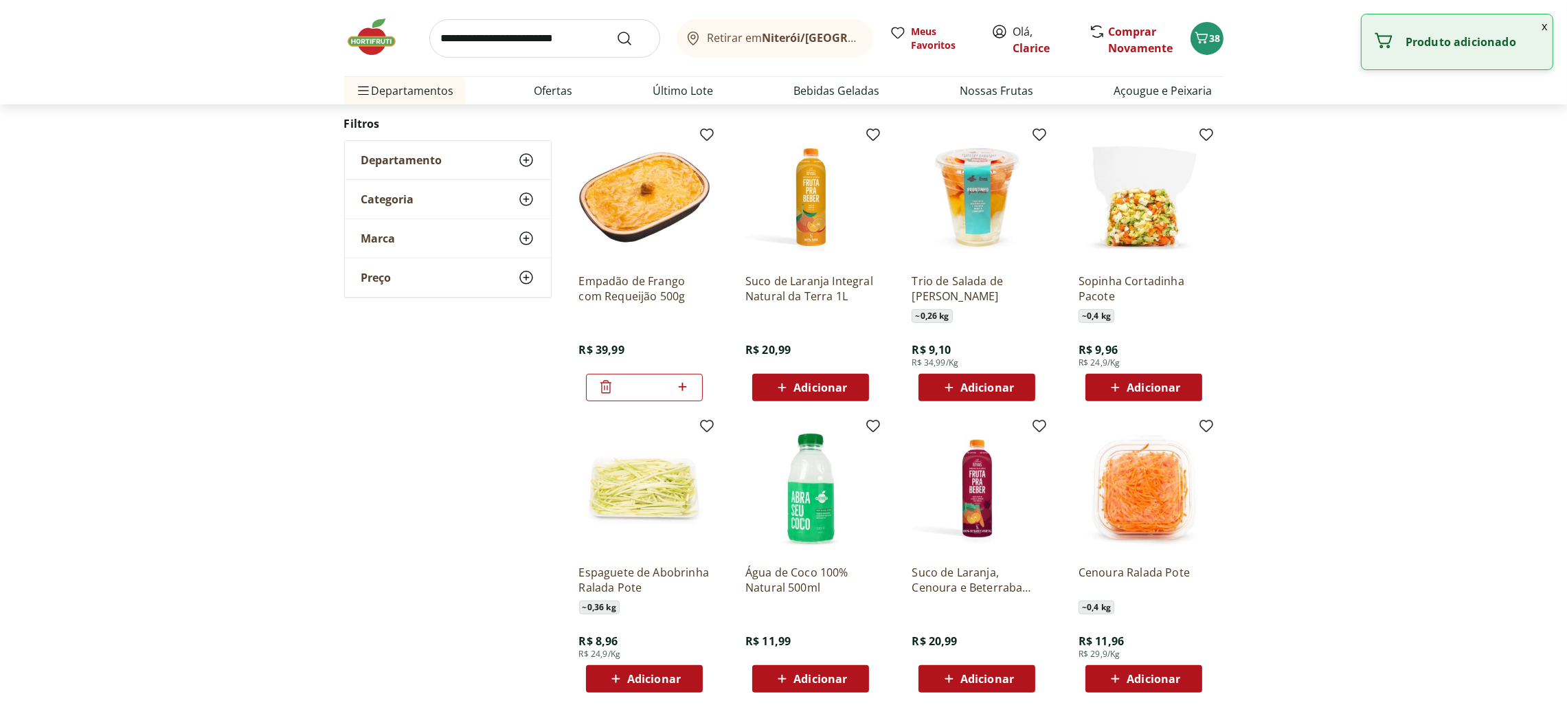
scroll to position [991, 0]
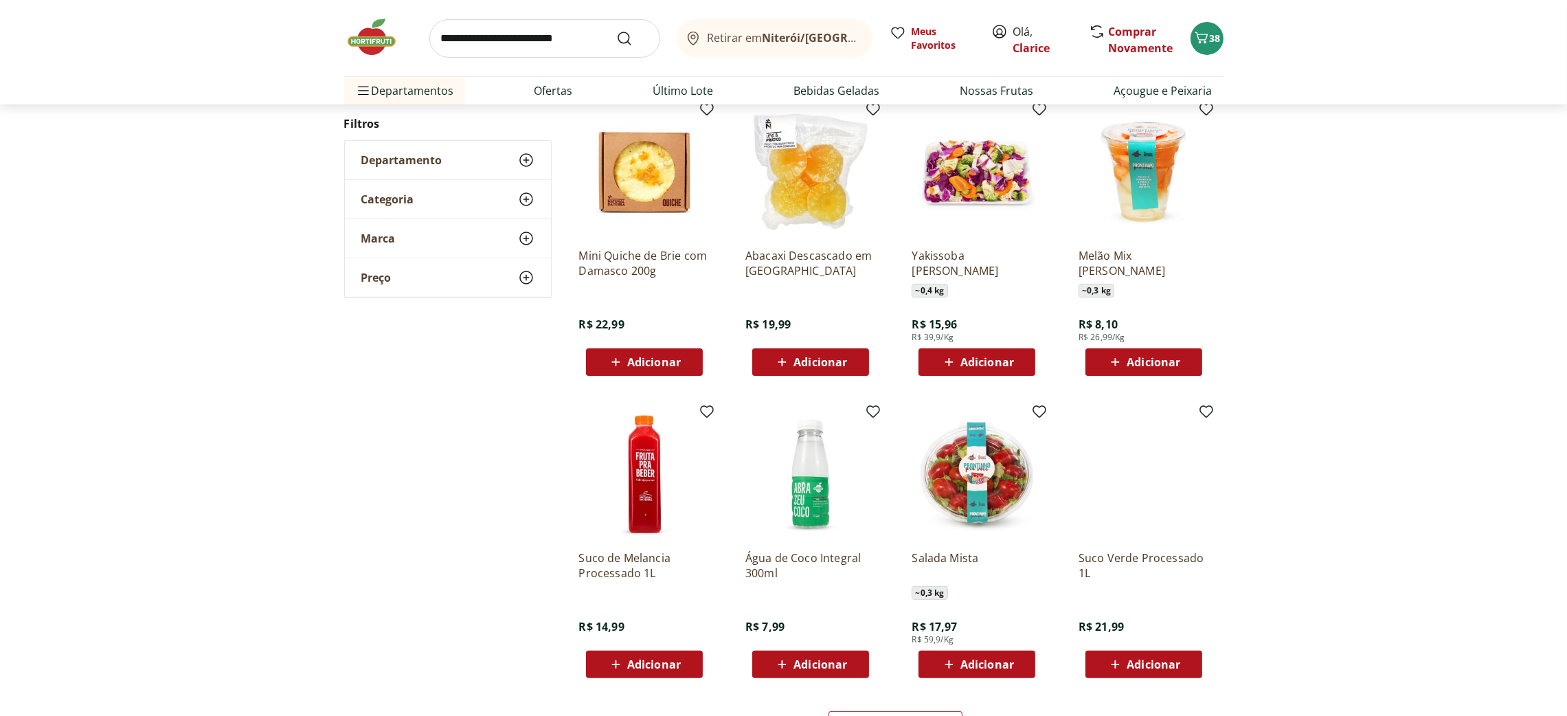
scroll to position [611, 0]
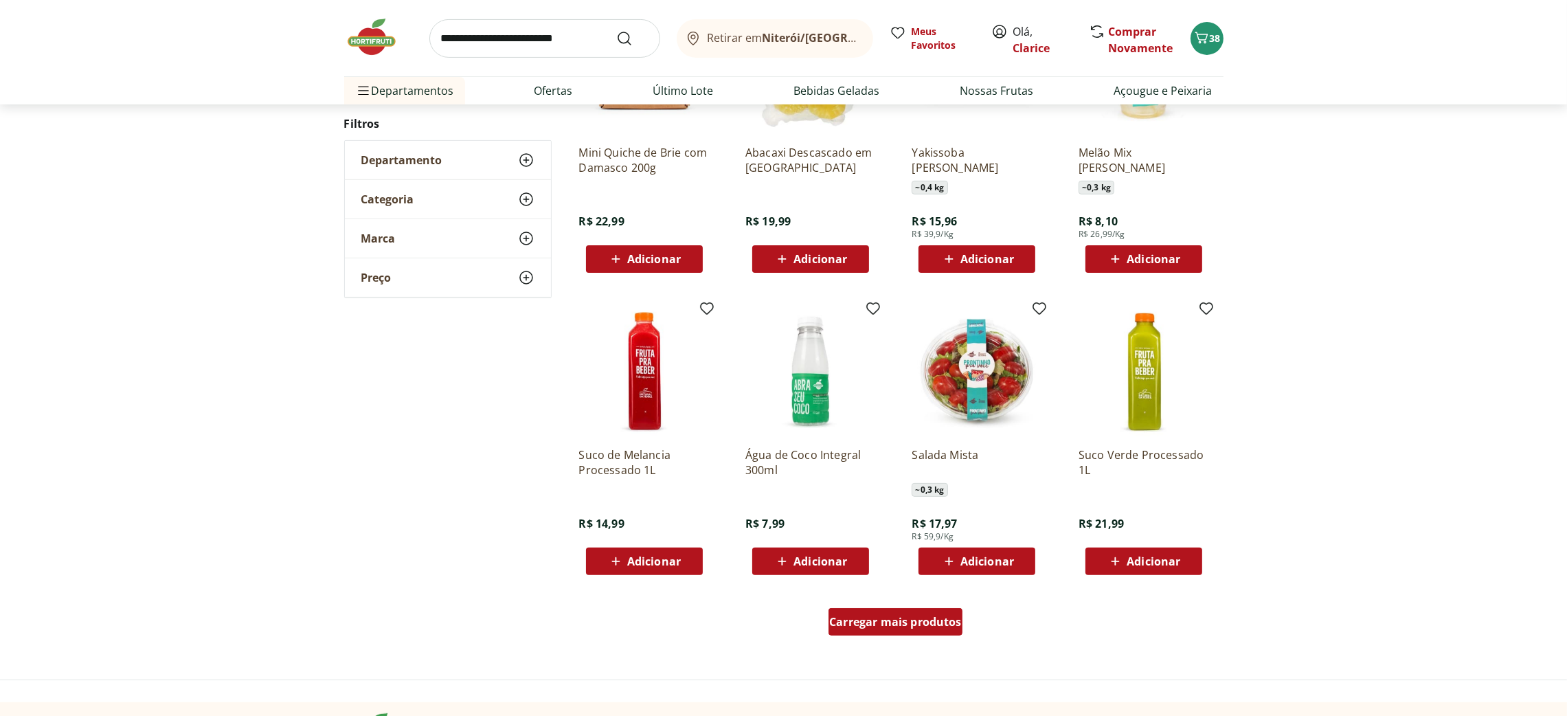
click at [915, 618] on span "Carregar mais produtos" at bounding box center [895, 621] width 133 height 11
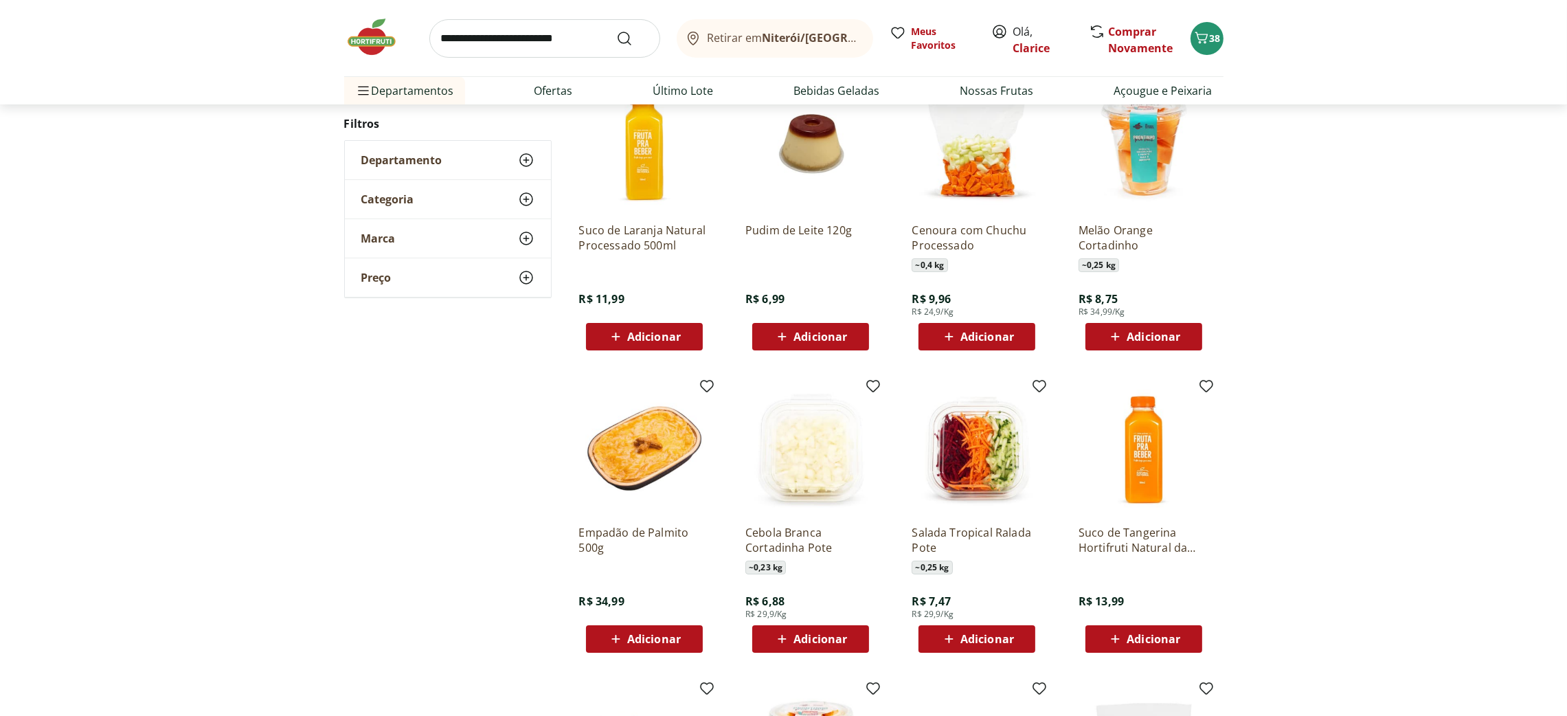
scroll to position [334, 0]
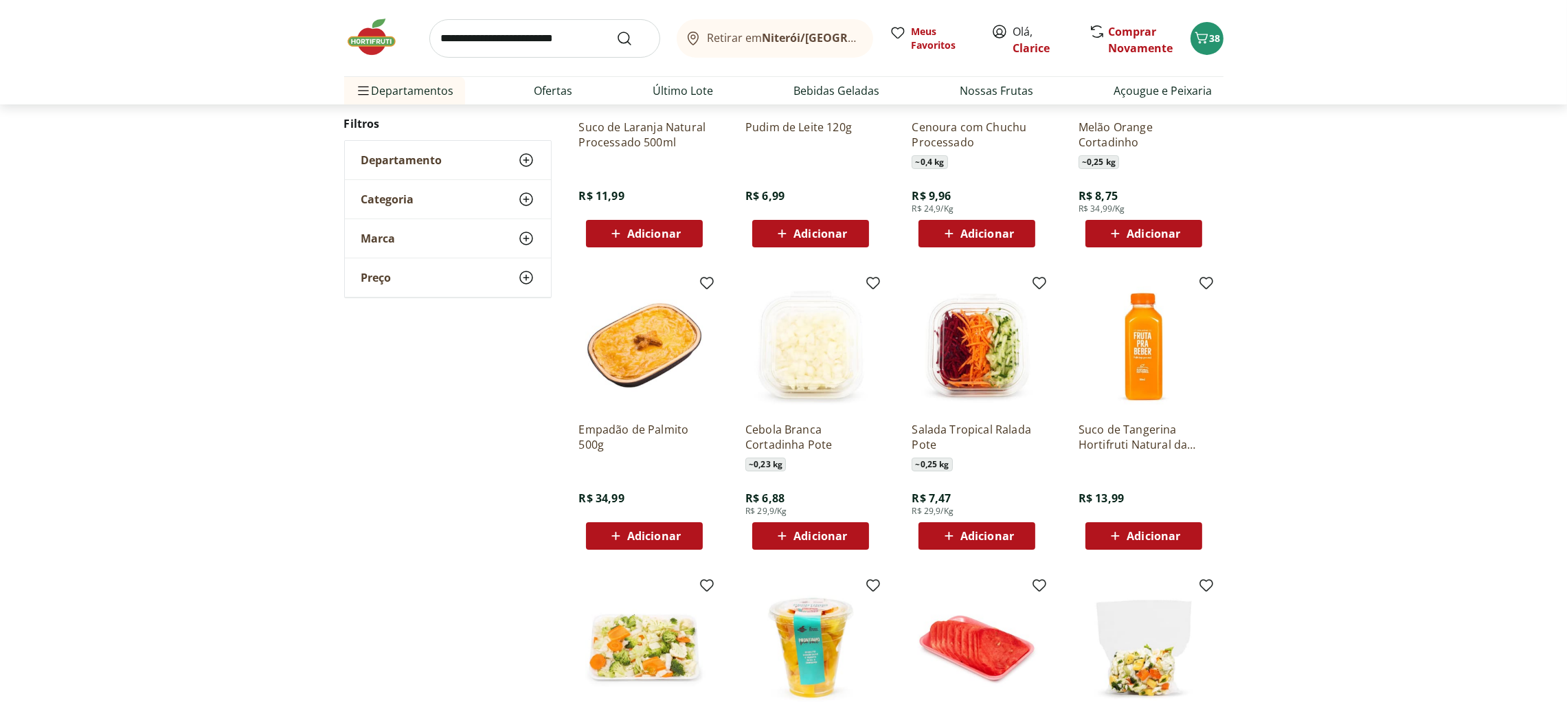
click at [999, 530] on span "Adicionar" at bounding box center [987, 535] width 54 height 11
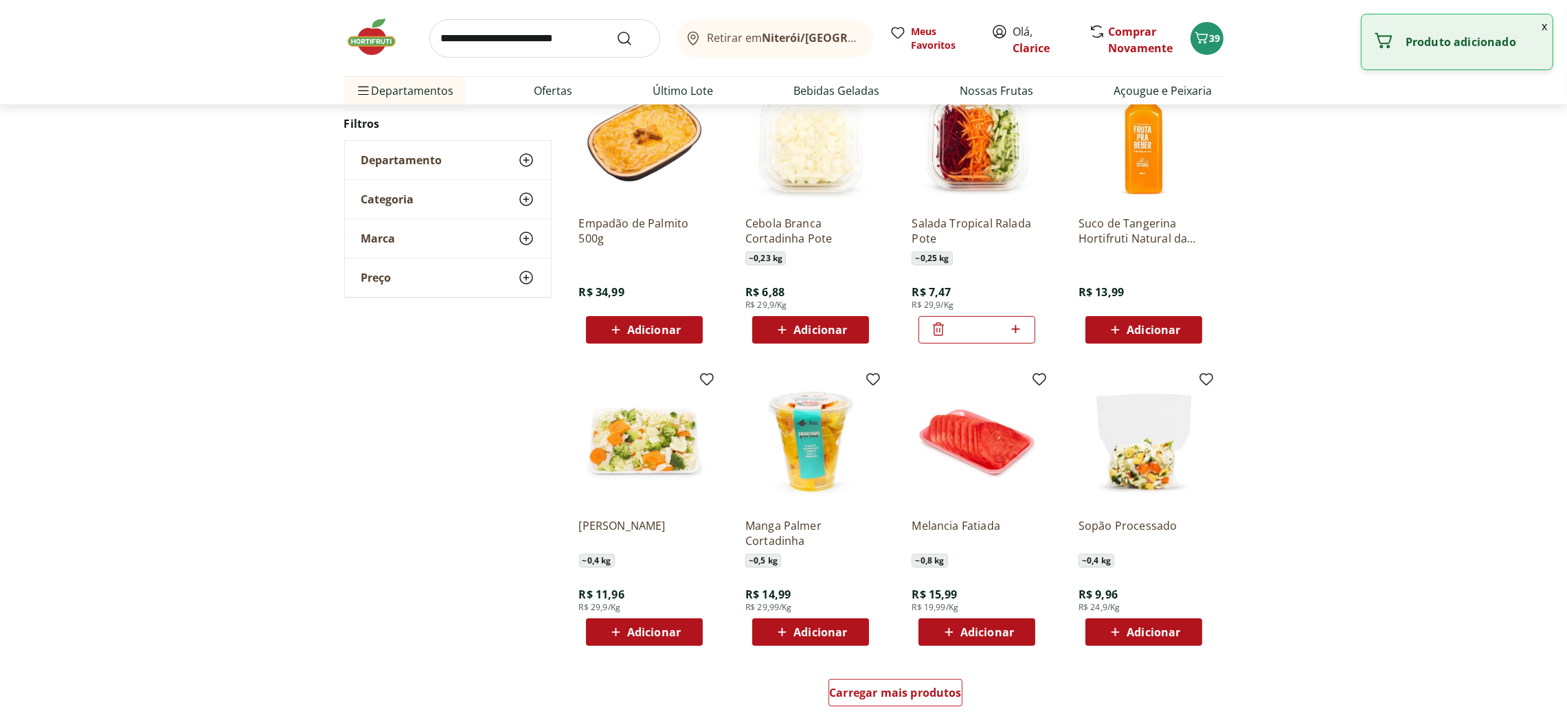
scroll to position [644, 0]
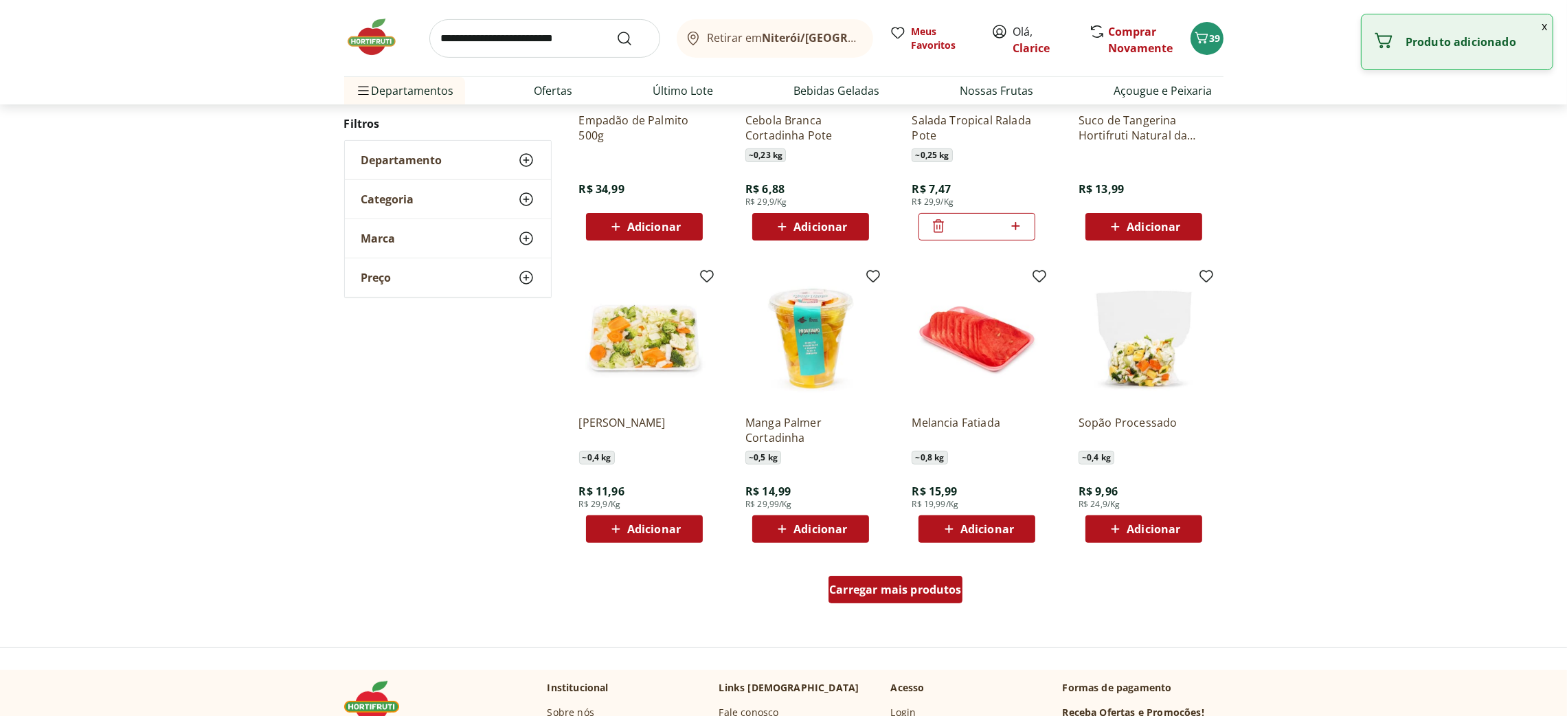
click at [888, 595] on span "Carregar mais produtos" at bounding box center [895, 589] width 133 height 11
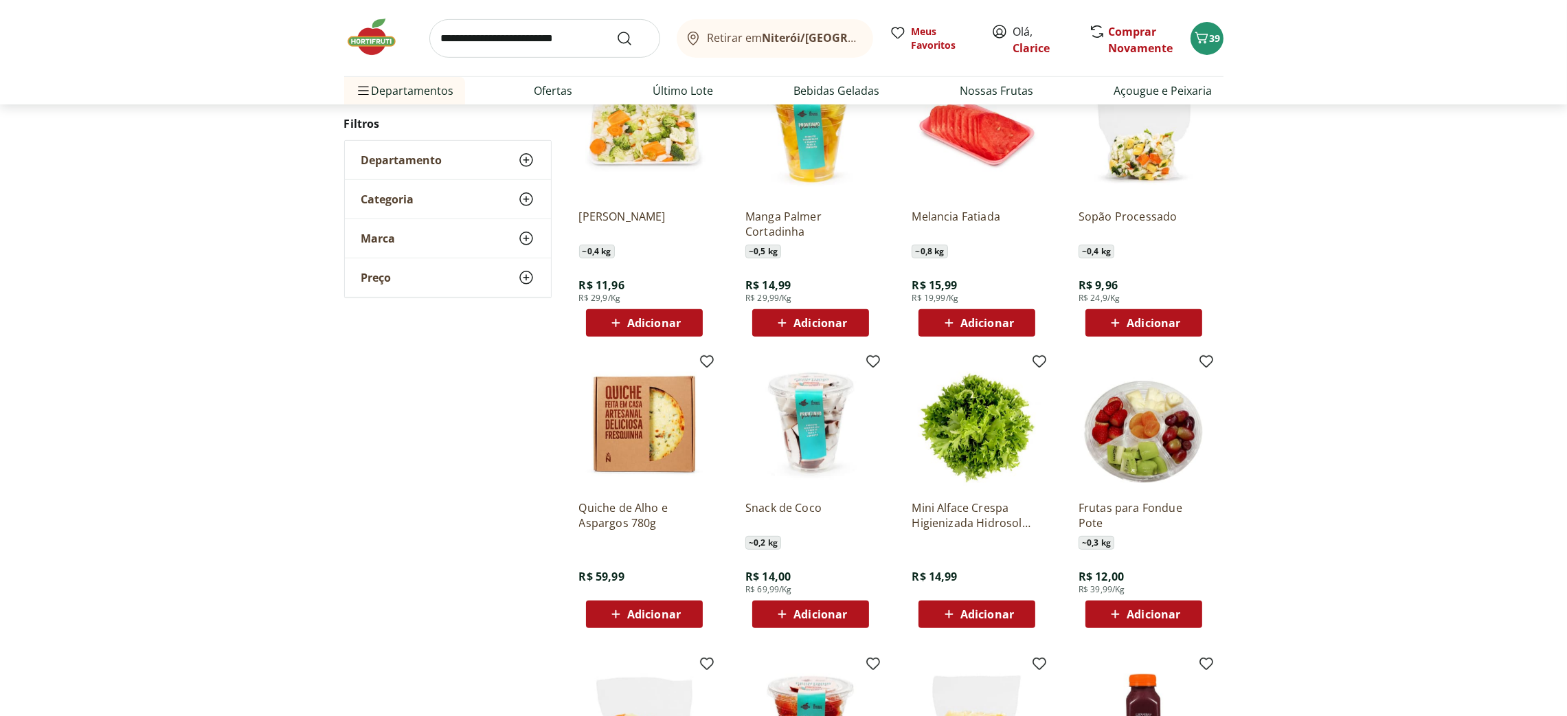
scroll to position [953, 0]
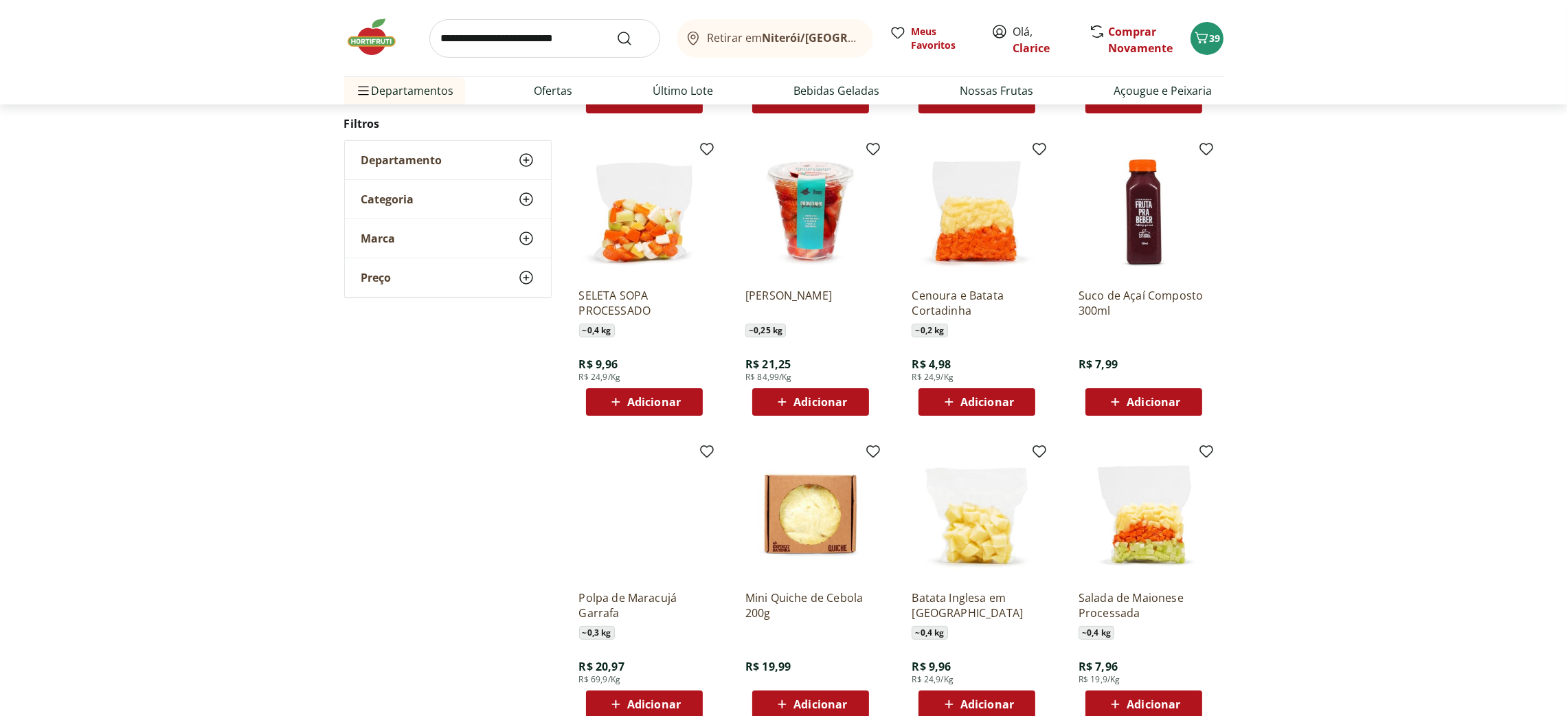
scroll to position [674, 0]
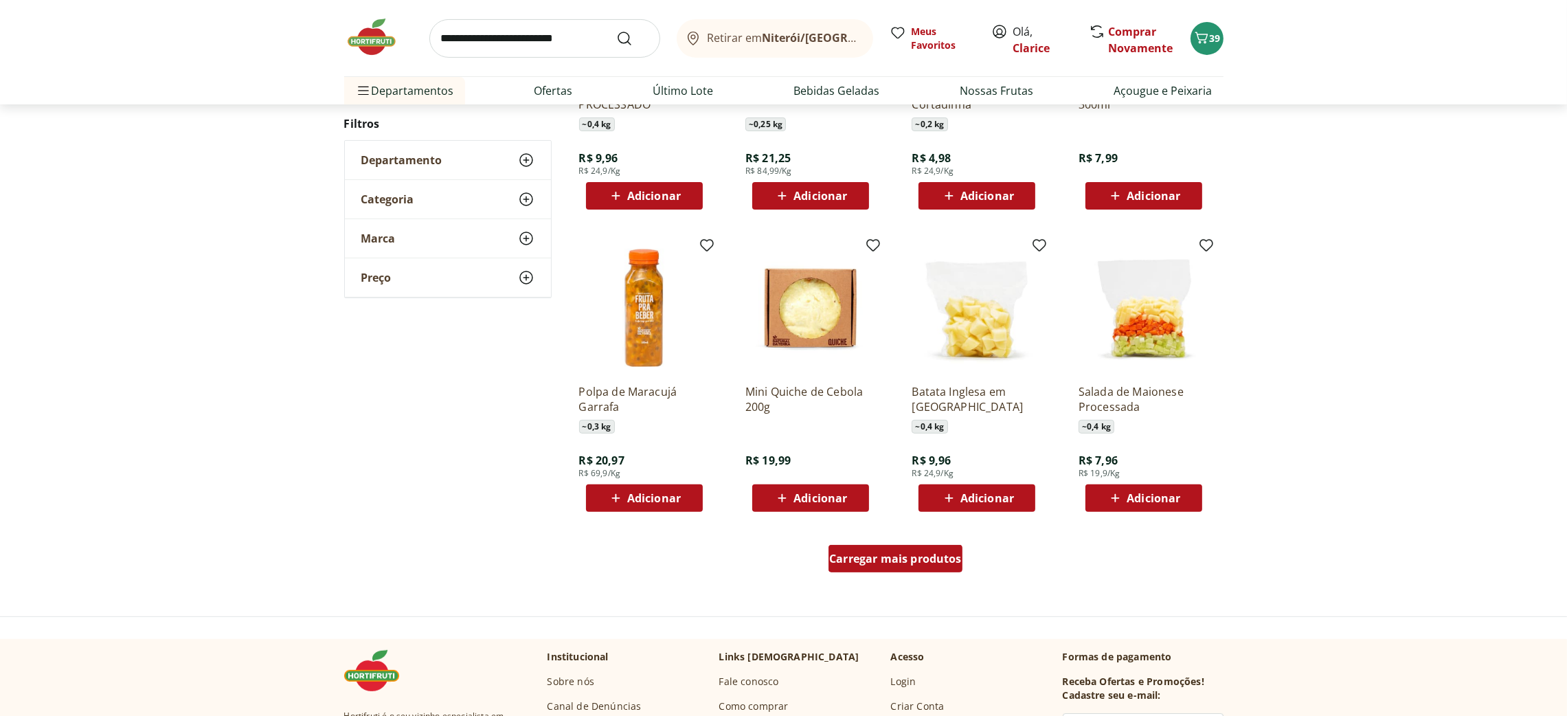
click at [935, 571] on div "Carregar mais produtos" at bounding box center [895, 558] width 134 height 27
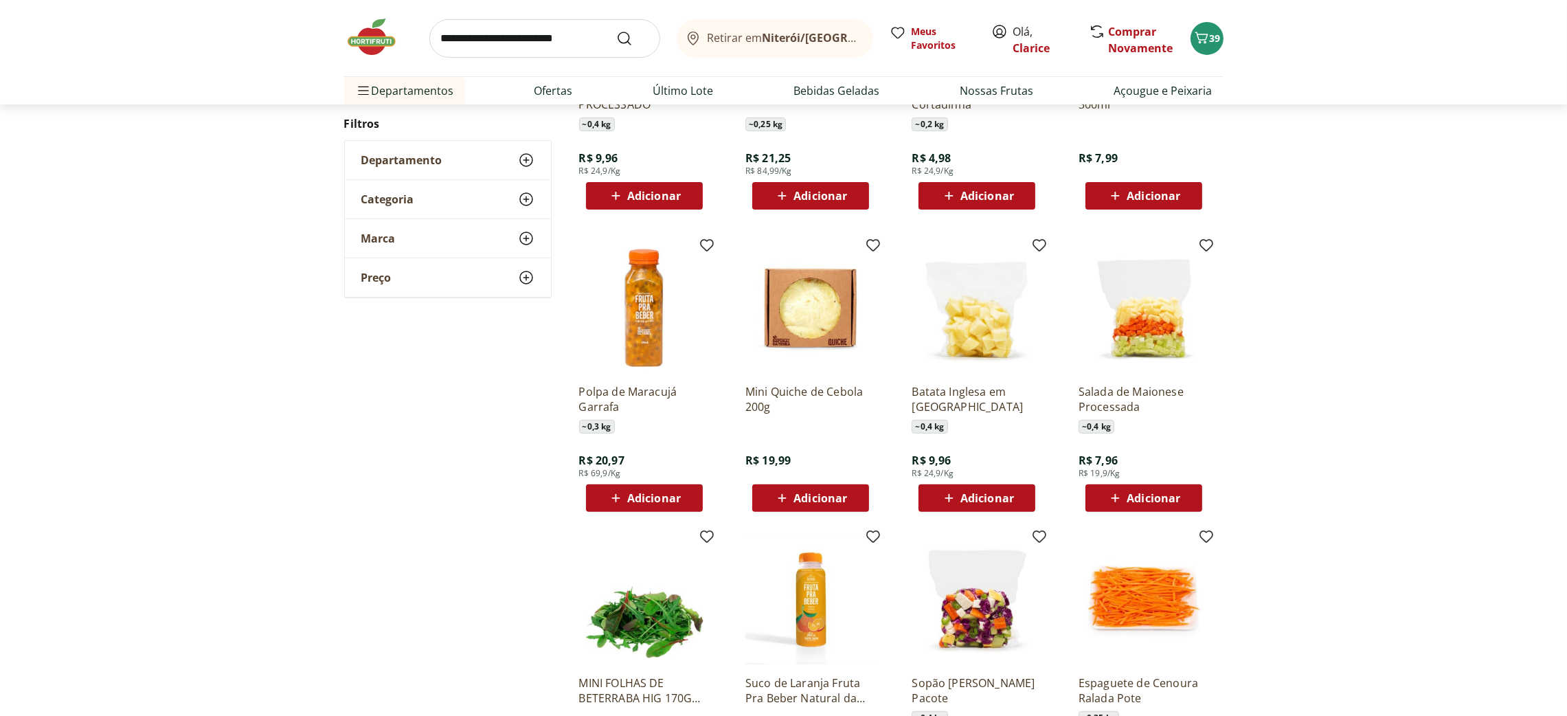
scroll to position [983, 0]
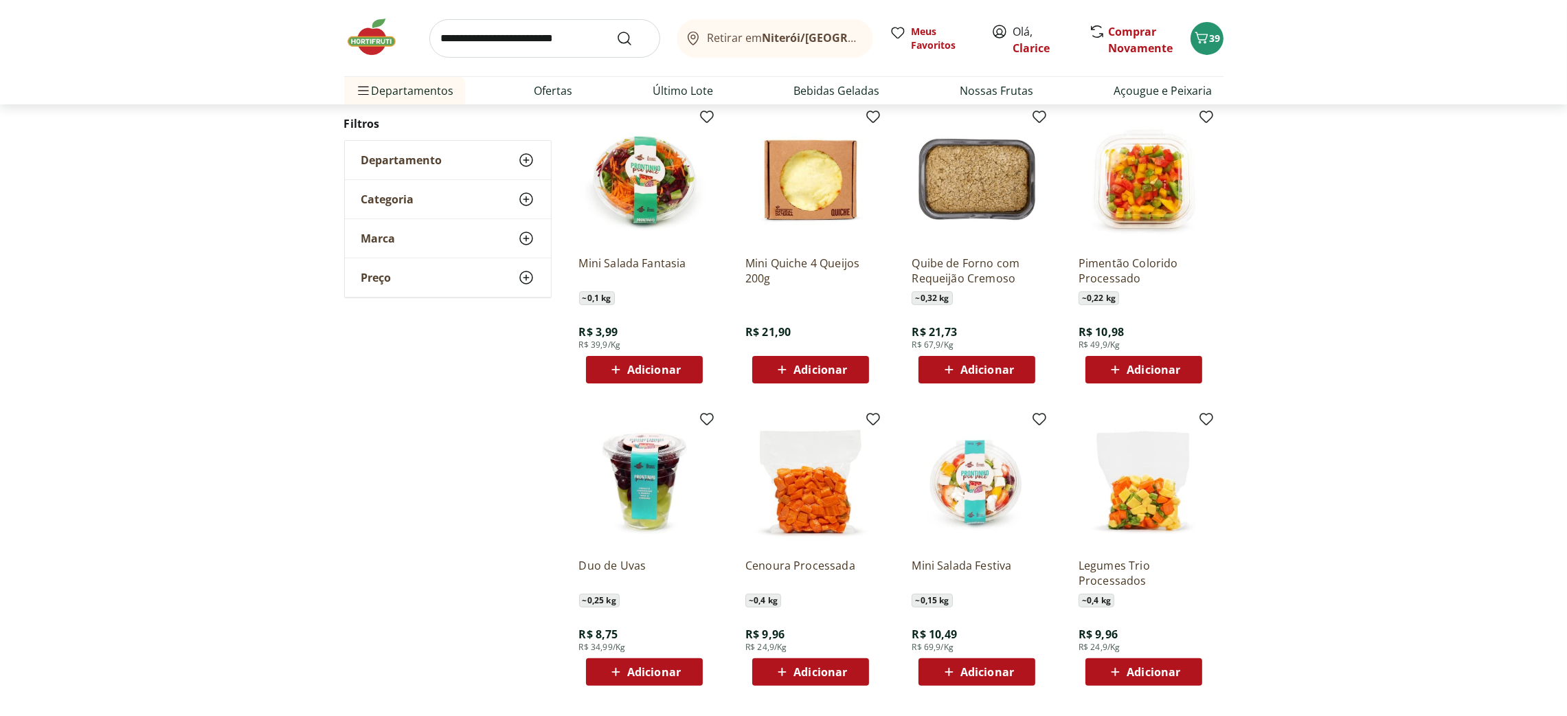
scroll to position [604, 0]
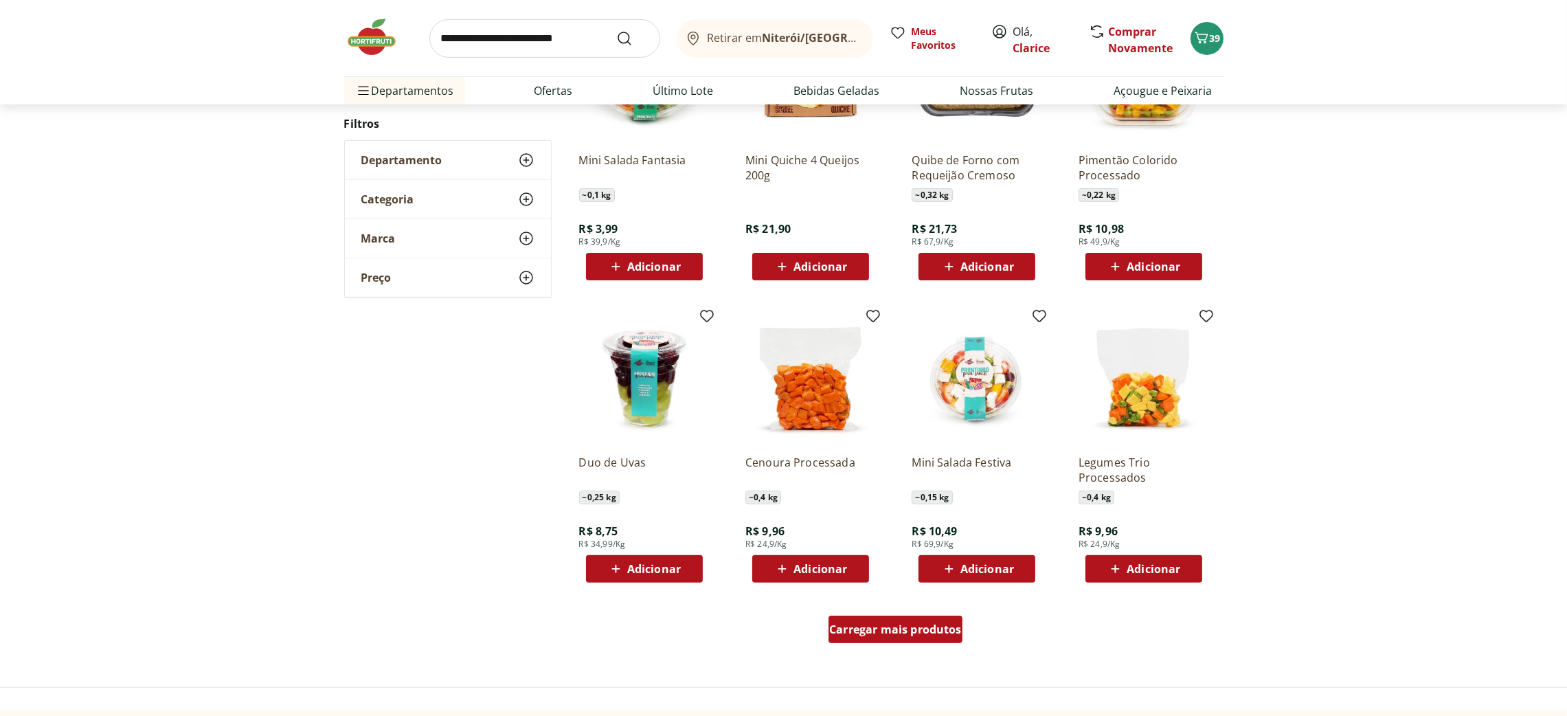
click at [865, 633] on span "Carregar mais produtos" at bounding box center [895, 629] width 133 height 11
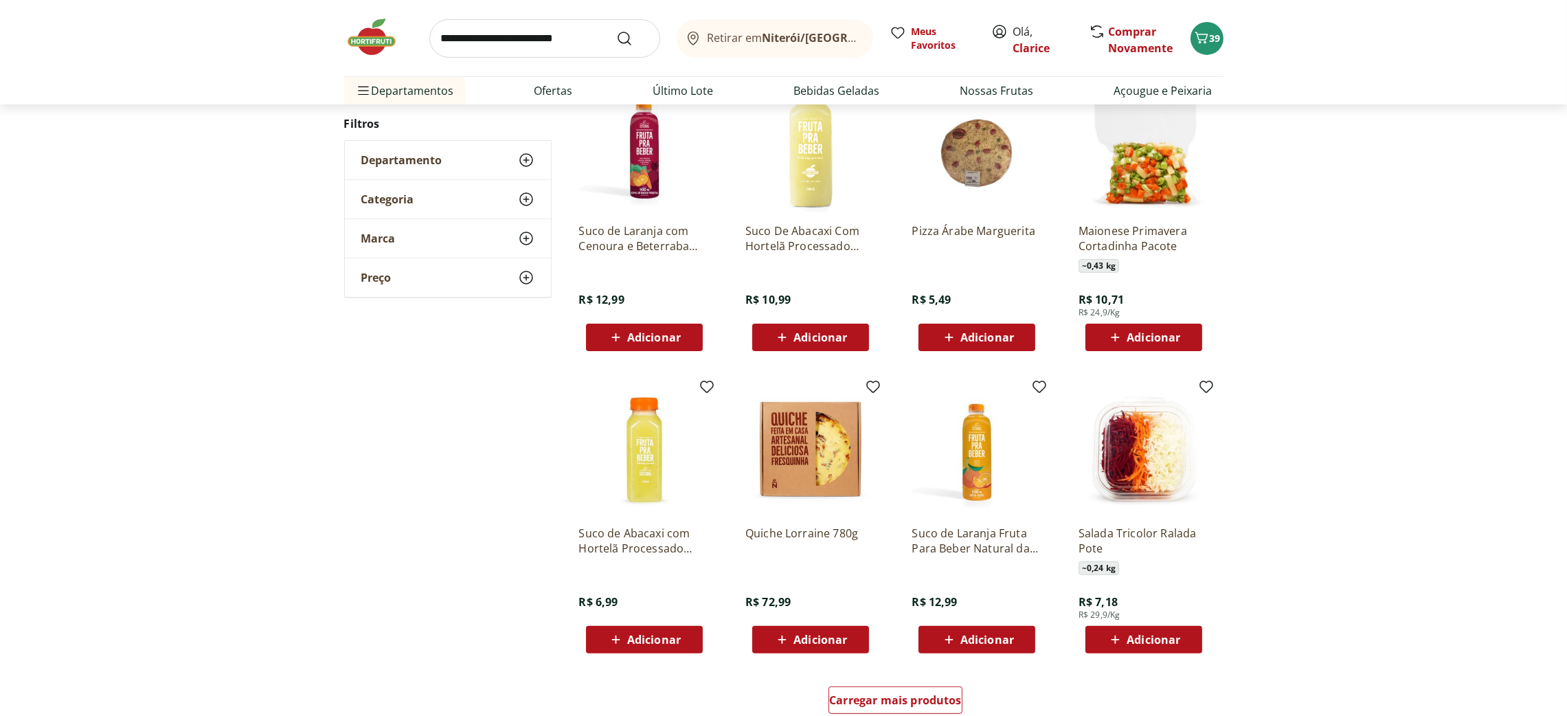
scroll to position [636, 0]
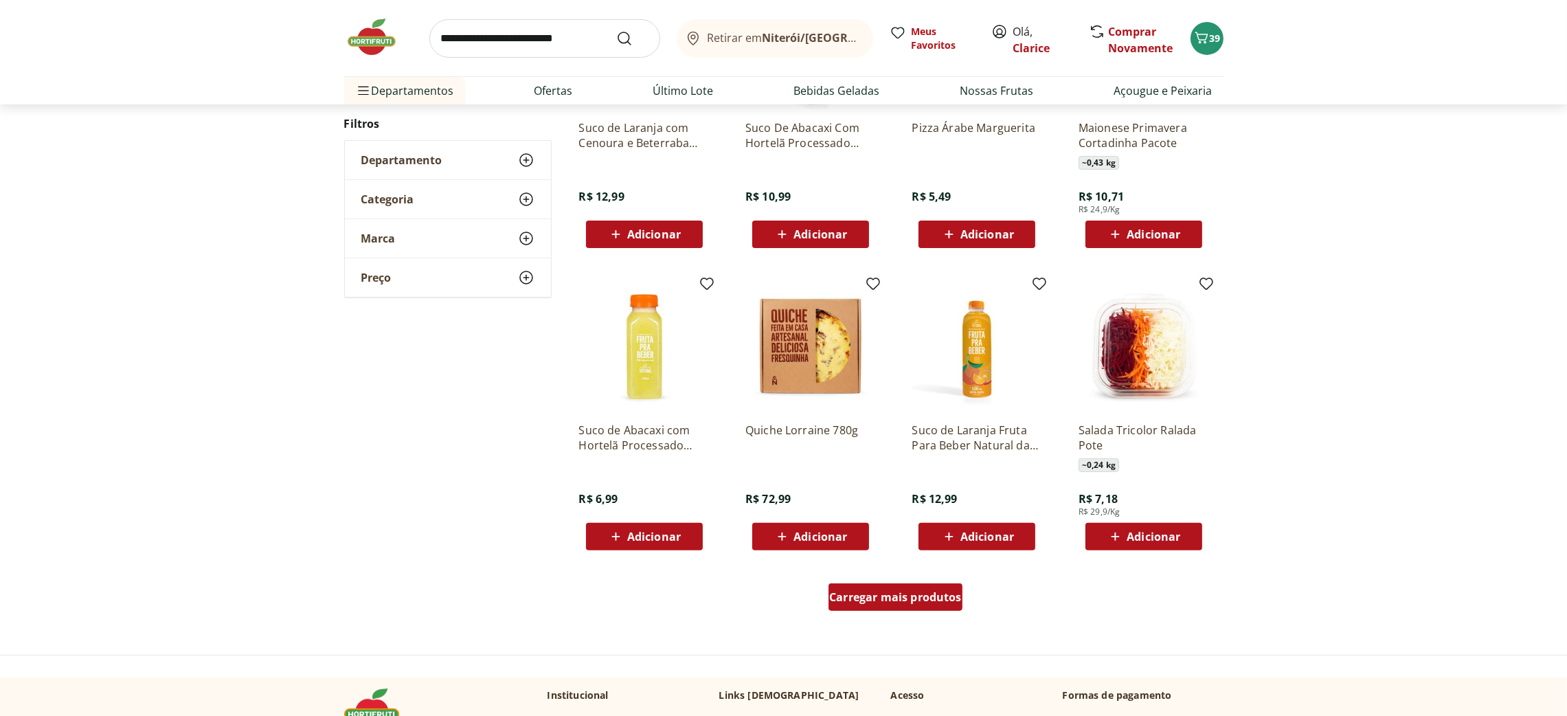
click at [898, 591] on span "Carregar mais produtos" at bounding box center [895, 596] width 133 height 11
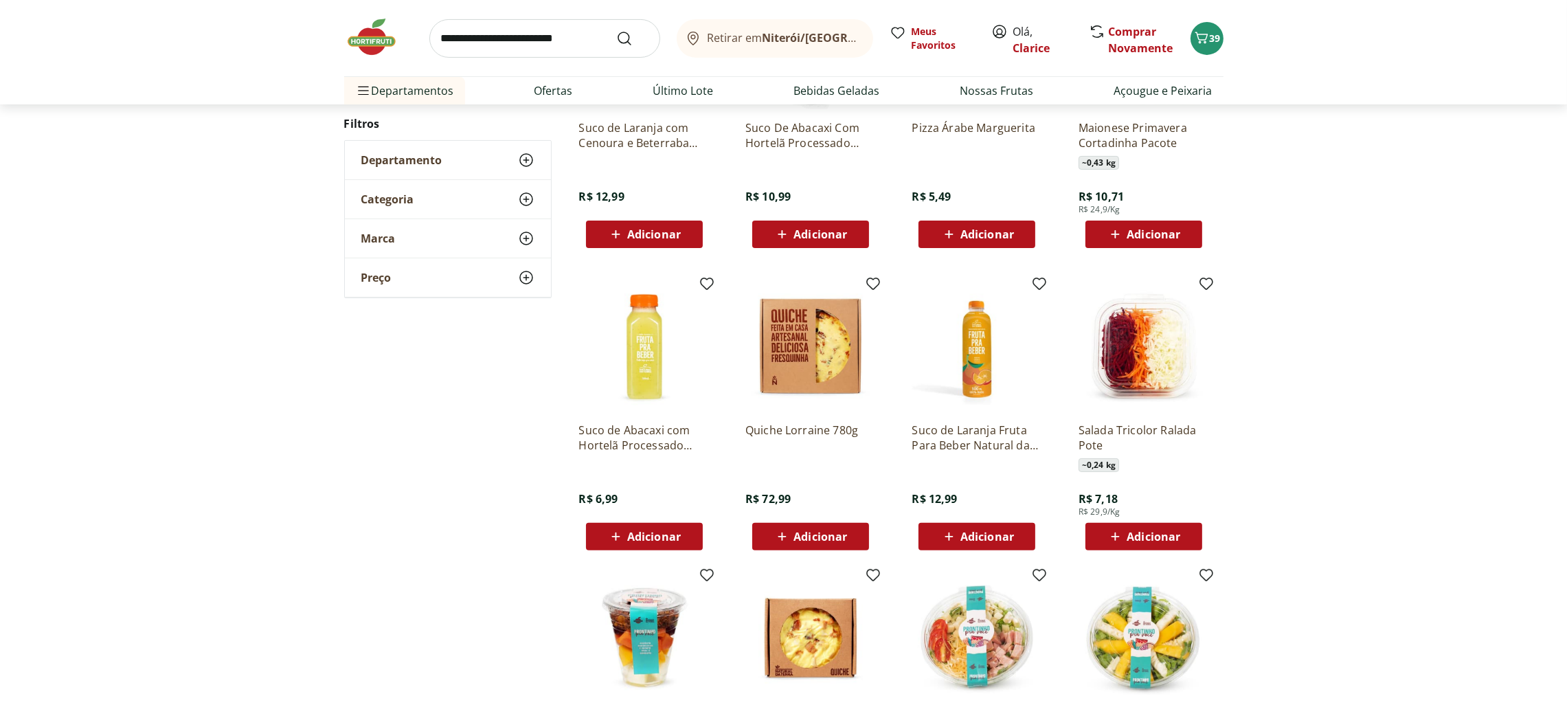
scroll to position [945, 0]
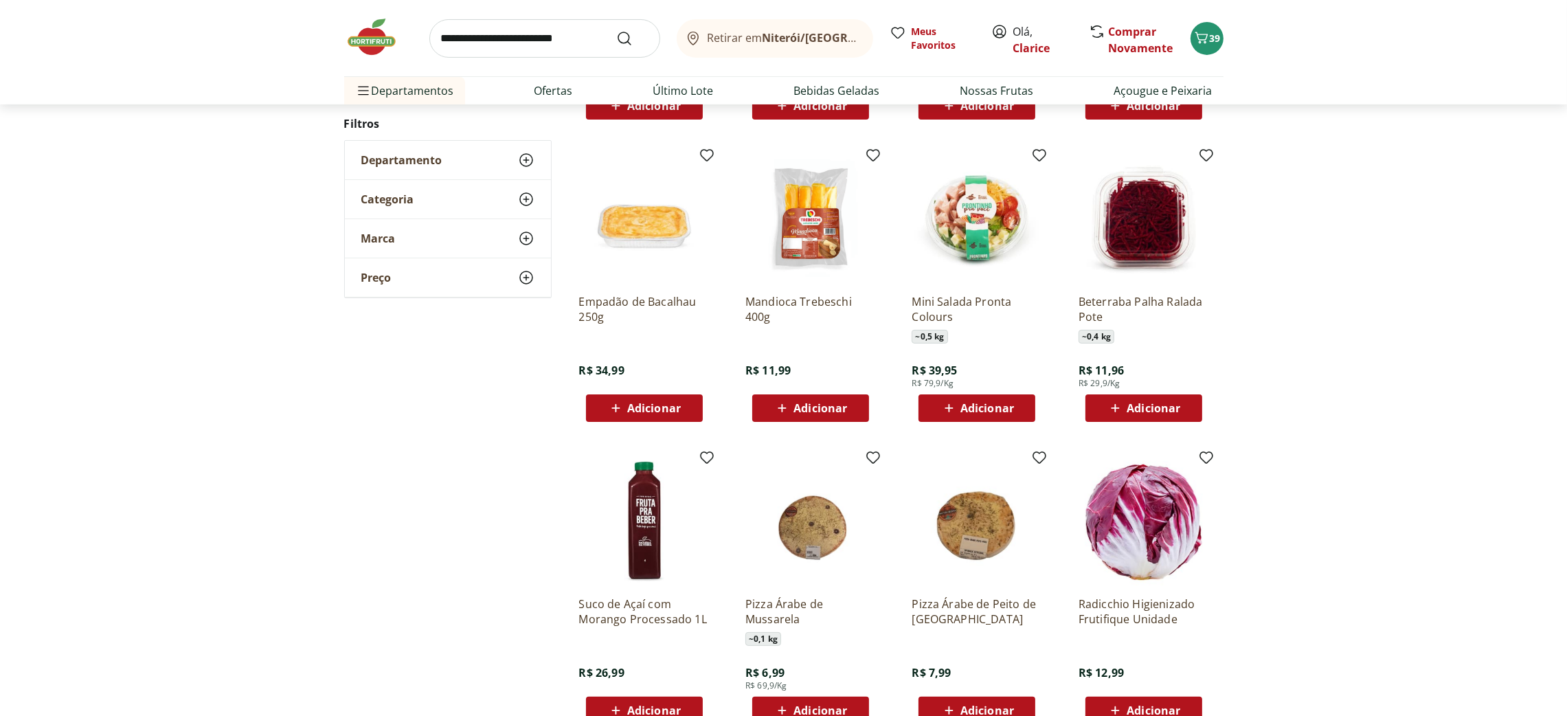
scroll to position [565, 0]
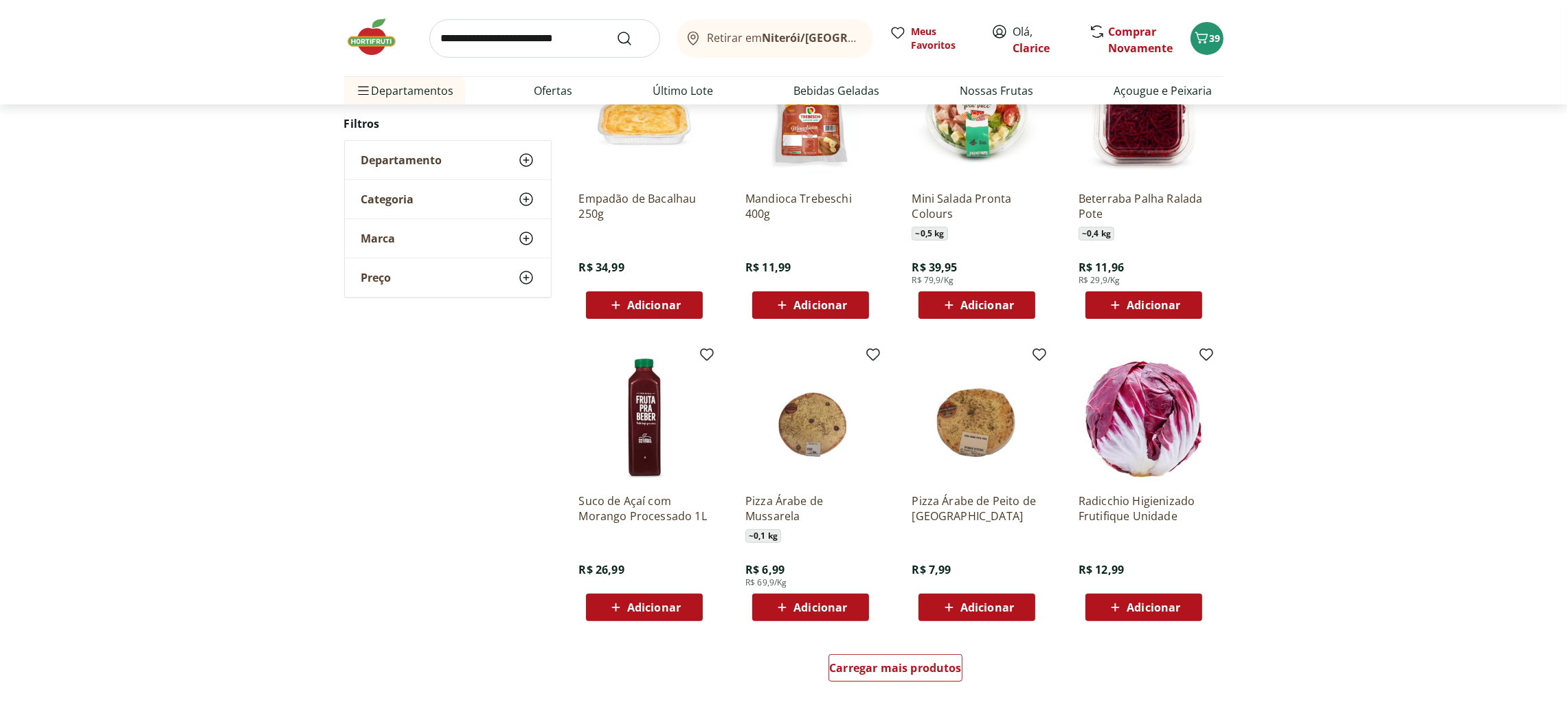
click at [473, 41] on input "search" at bounding box center [544, 38] width 231 height 38
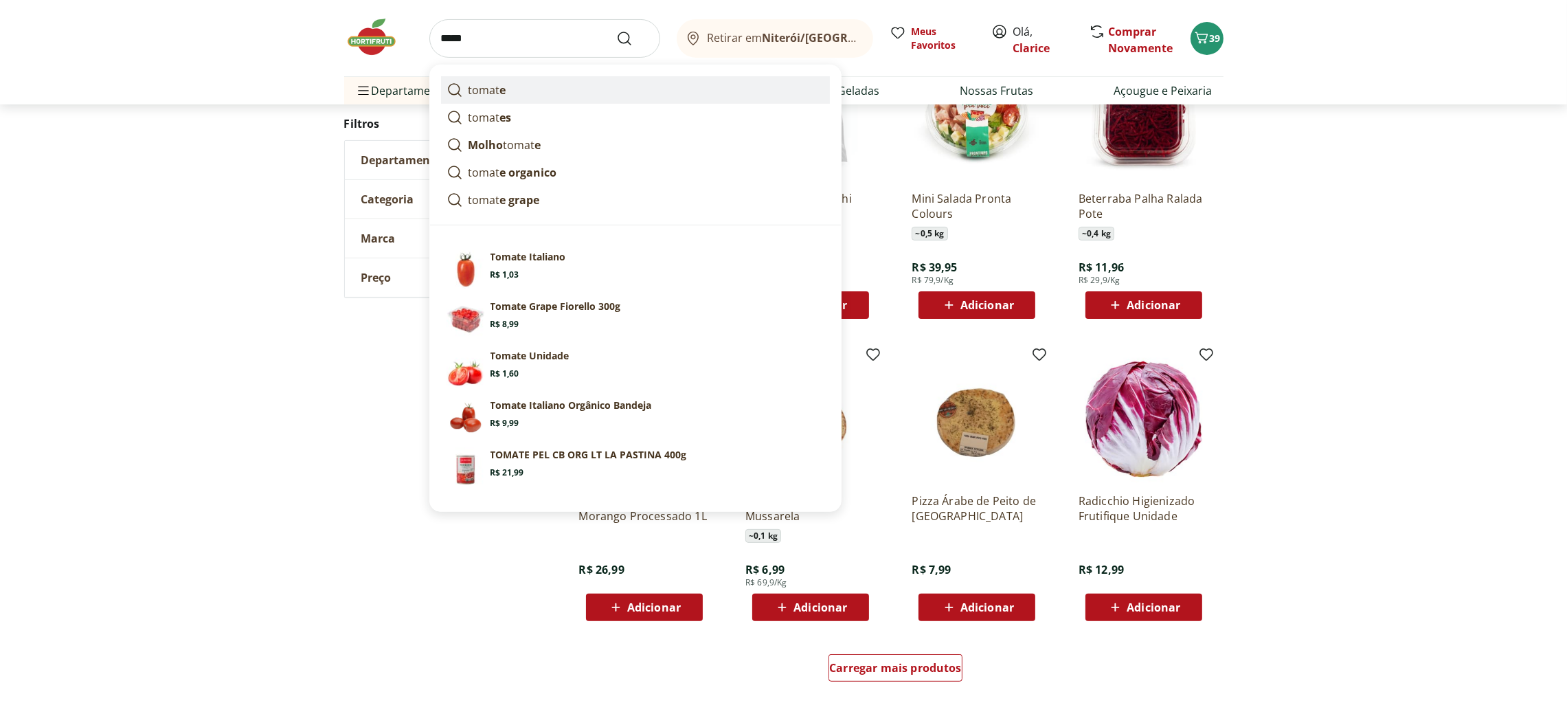
click at [522, 89] on link "tomat e" at bounding box center [635, 89] width 389 height 27
type input "******"
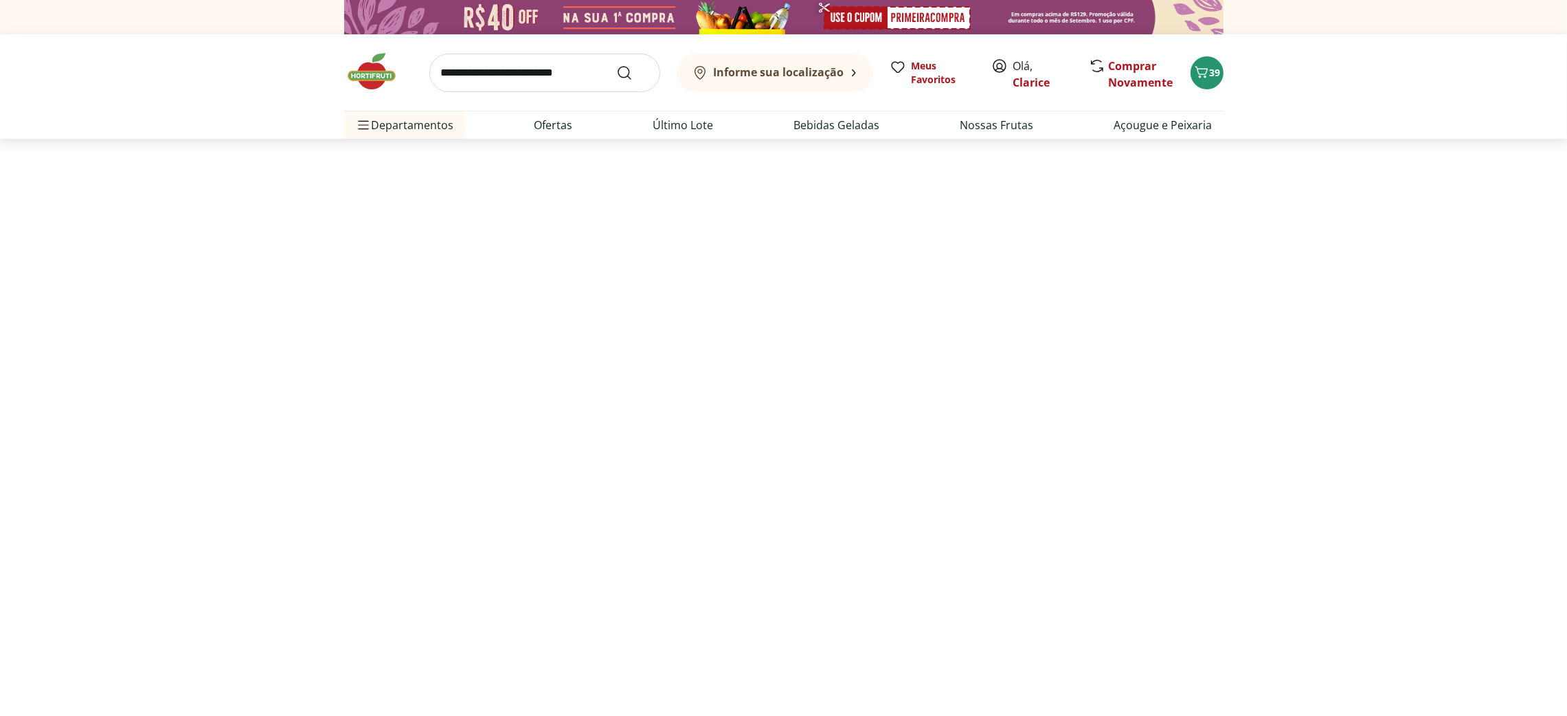
select select "**********"
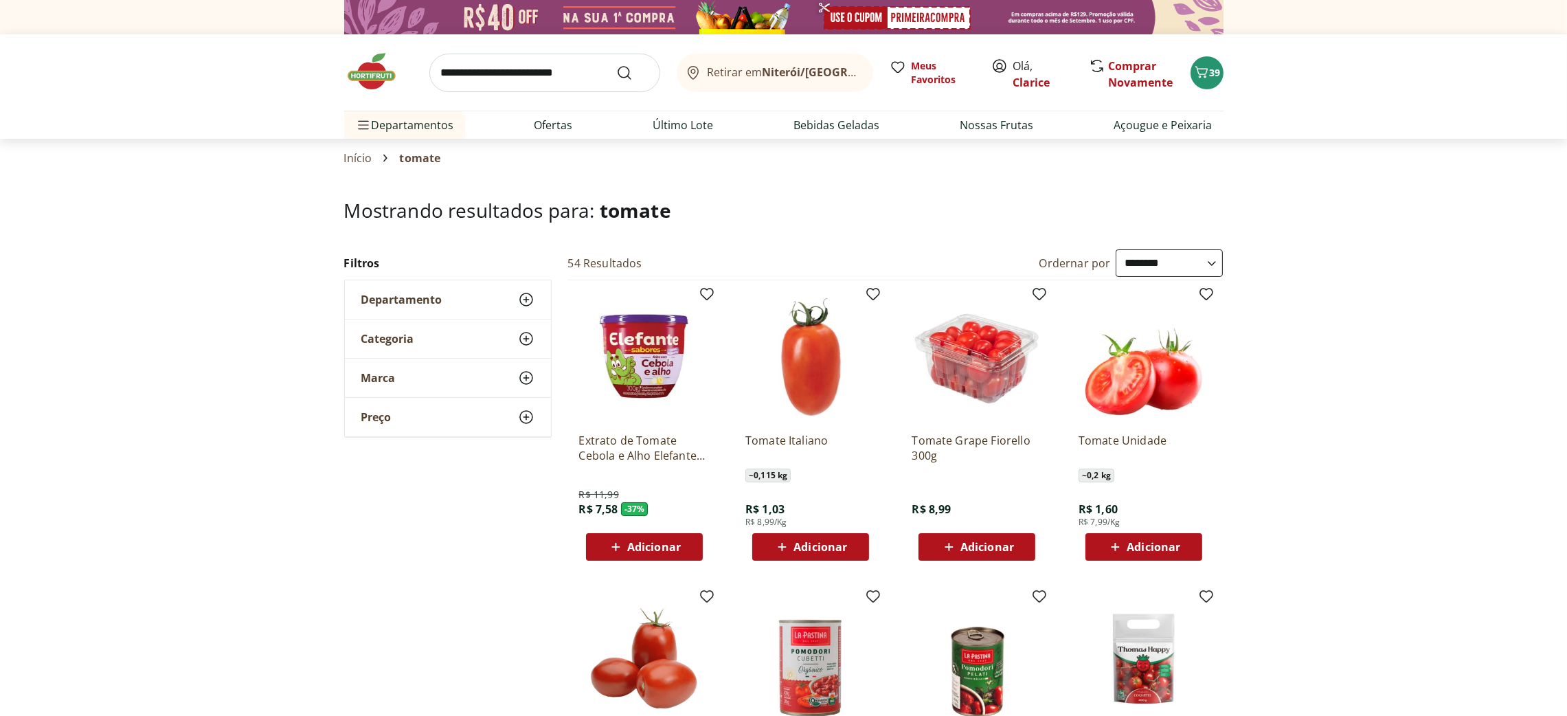
click at [976, 544] on span "Adicionar" at bounding box center [987, 546] width 54 height 11
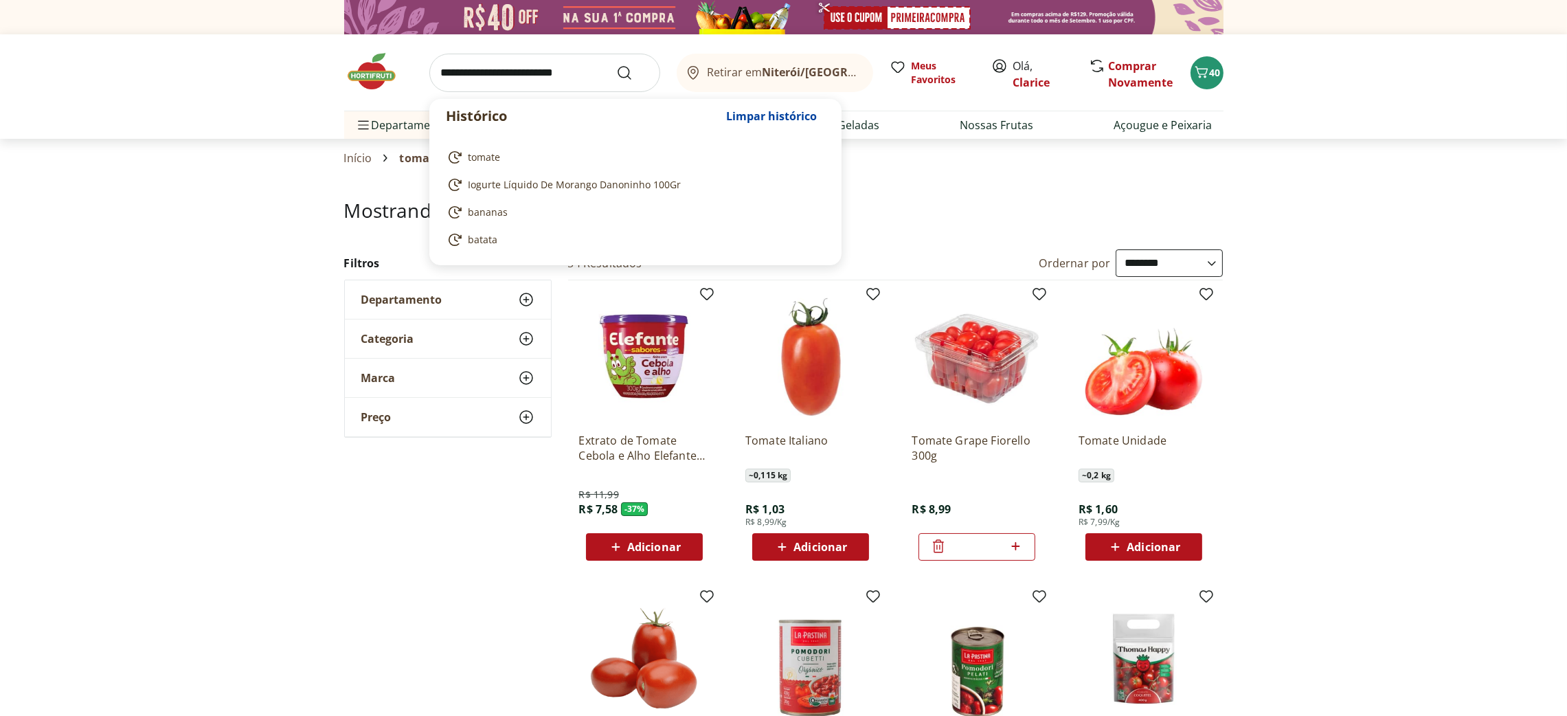
click at [476, 73] on input "search" at bounding box center [544, 73] width 231 height 38
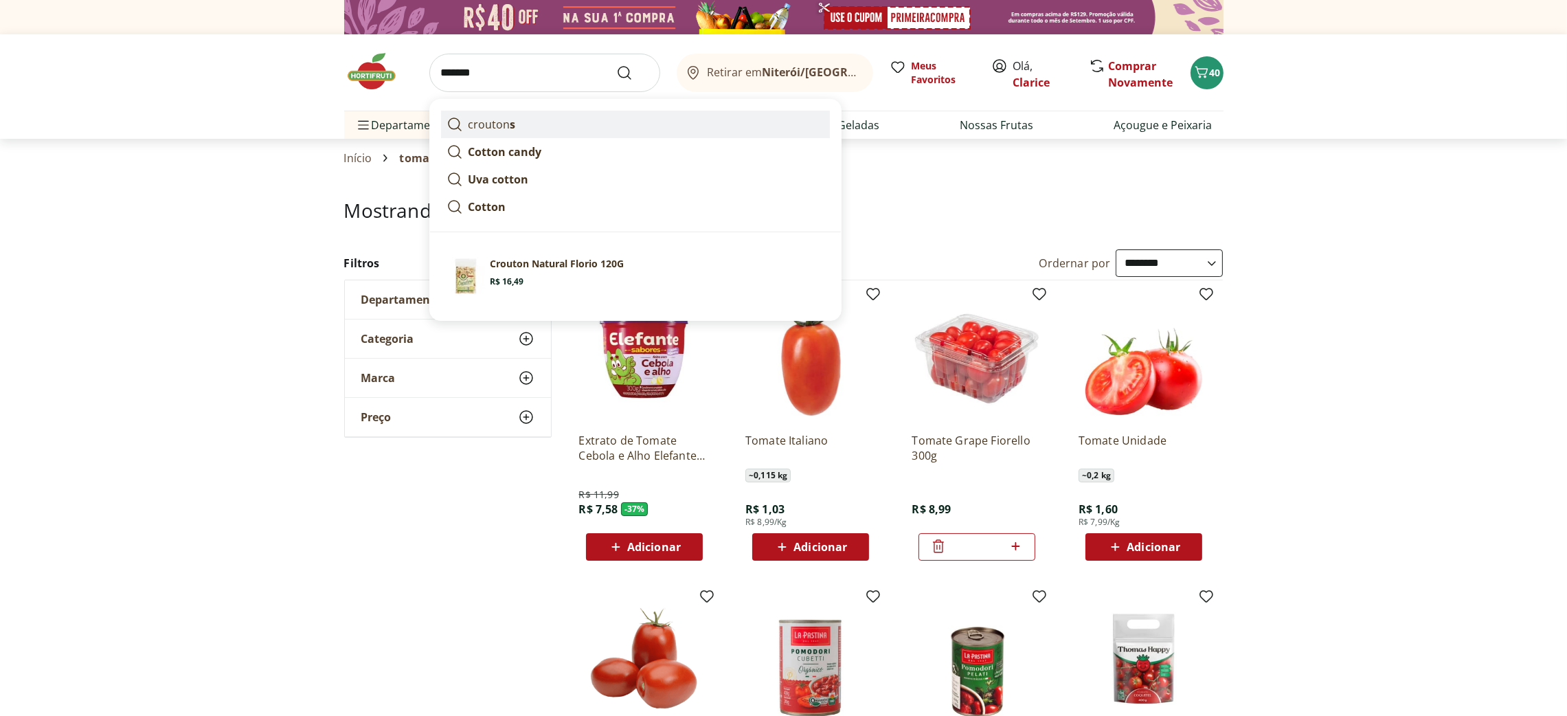
click at [514, 123] on link "crouton s" at bounding box center [635, 124] width 389 height 27
type input "********"
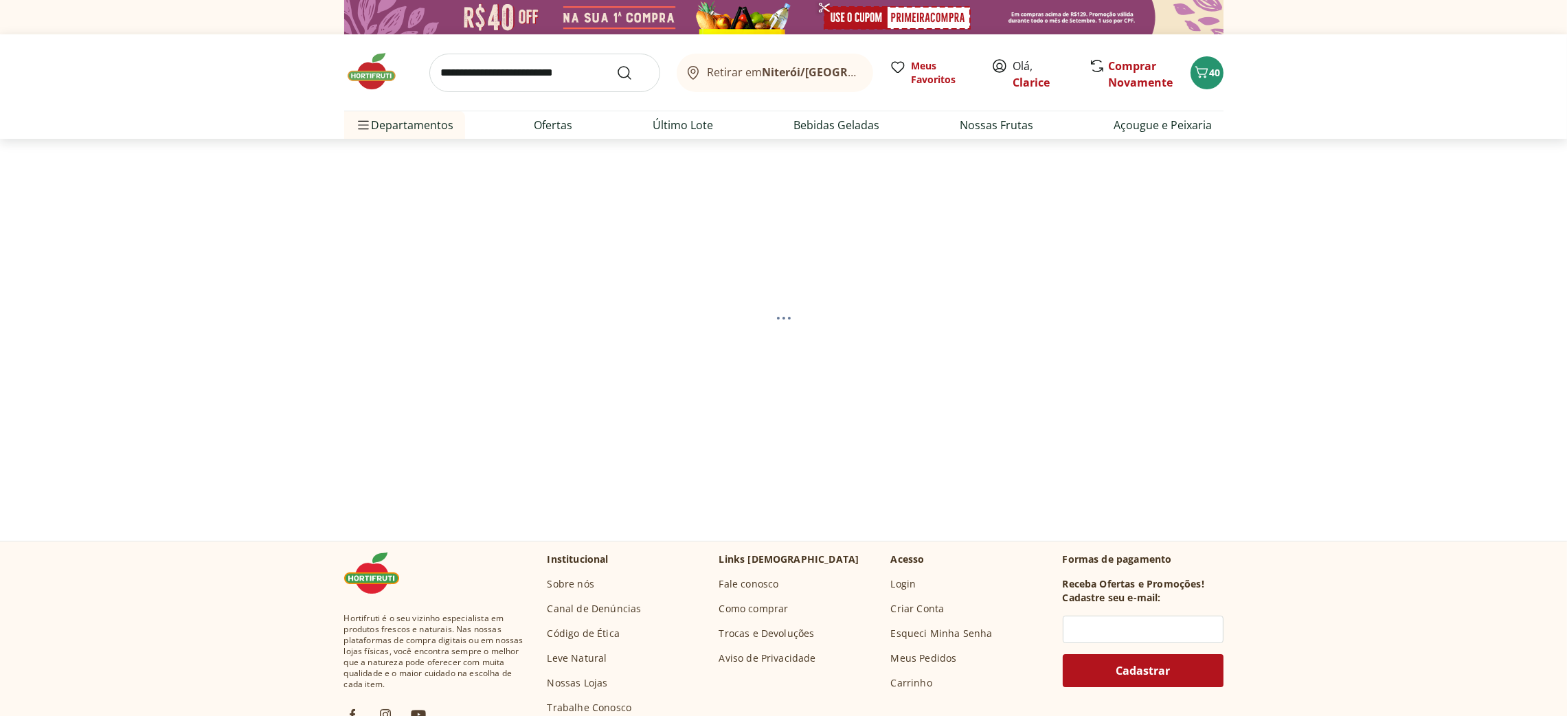
select select "**********"
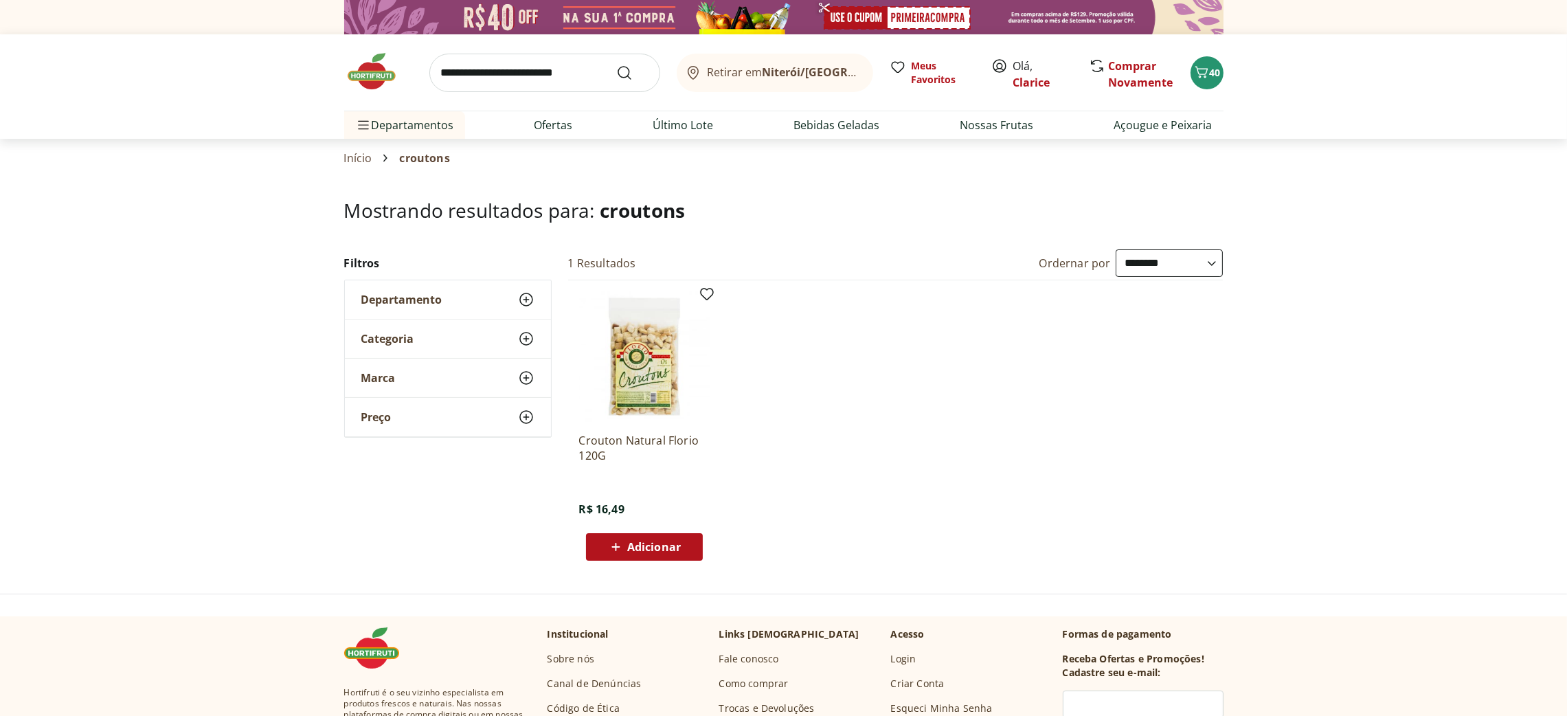
click at [641, 541] on span "Adicionar" at bounding box center [654, 546] width 54 height 11
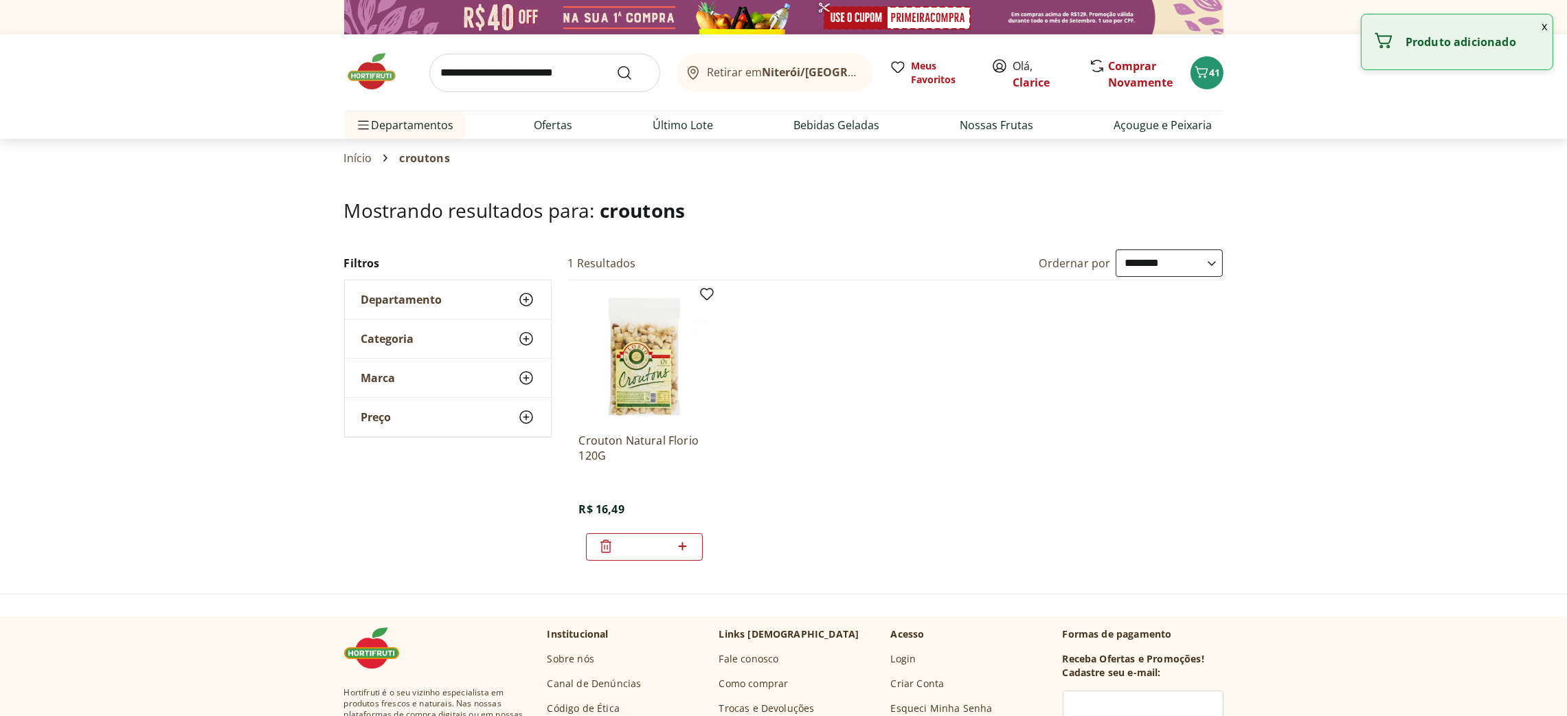
click at [683, 546] on icon at bounding box center [683, 546] width 8 height 8
type input "*"
click at [1200, 76] on icon "Carrinho" at bounding box center [1200, 72] width 13 height 12
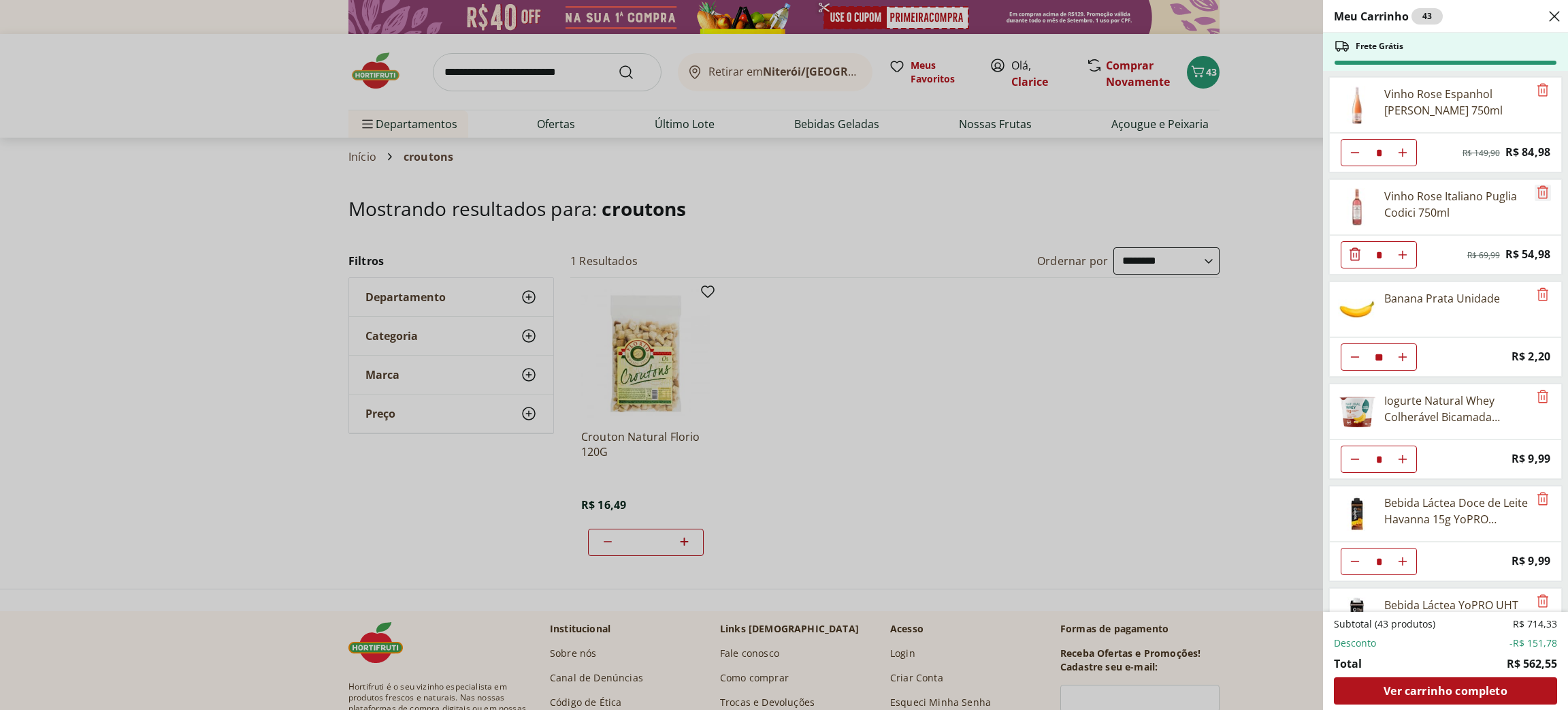
click at [1539, 198] on icon "Remove" at bounding box center [1542, 191] width 11 height 13
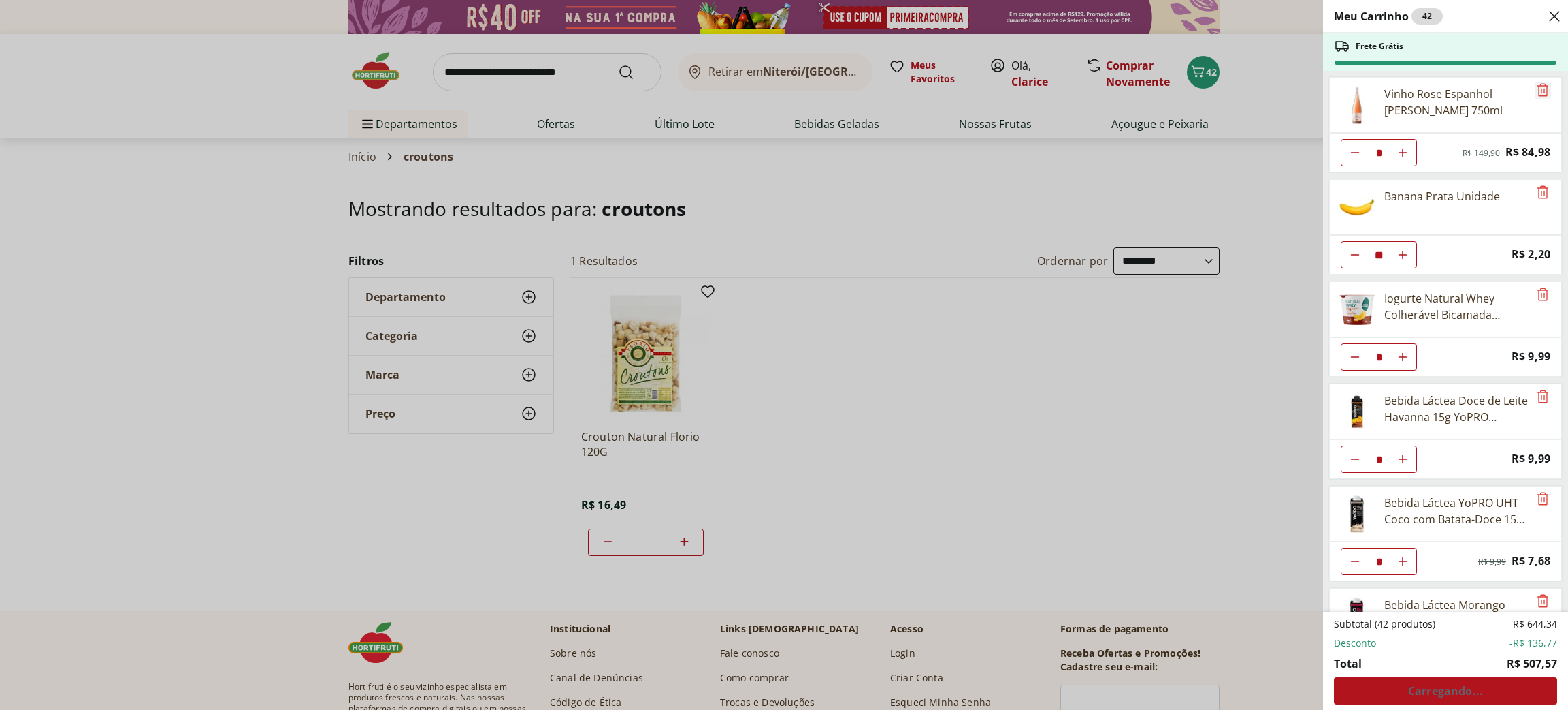
click at [1537, 93] on icon "Remove" at bounding box center [1543, 89] width 16 height 16
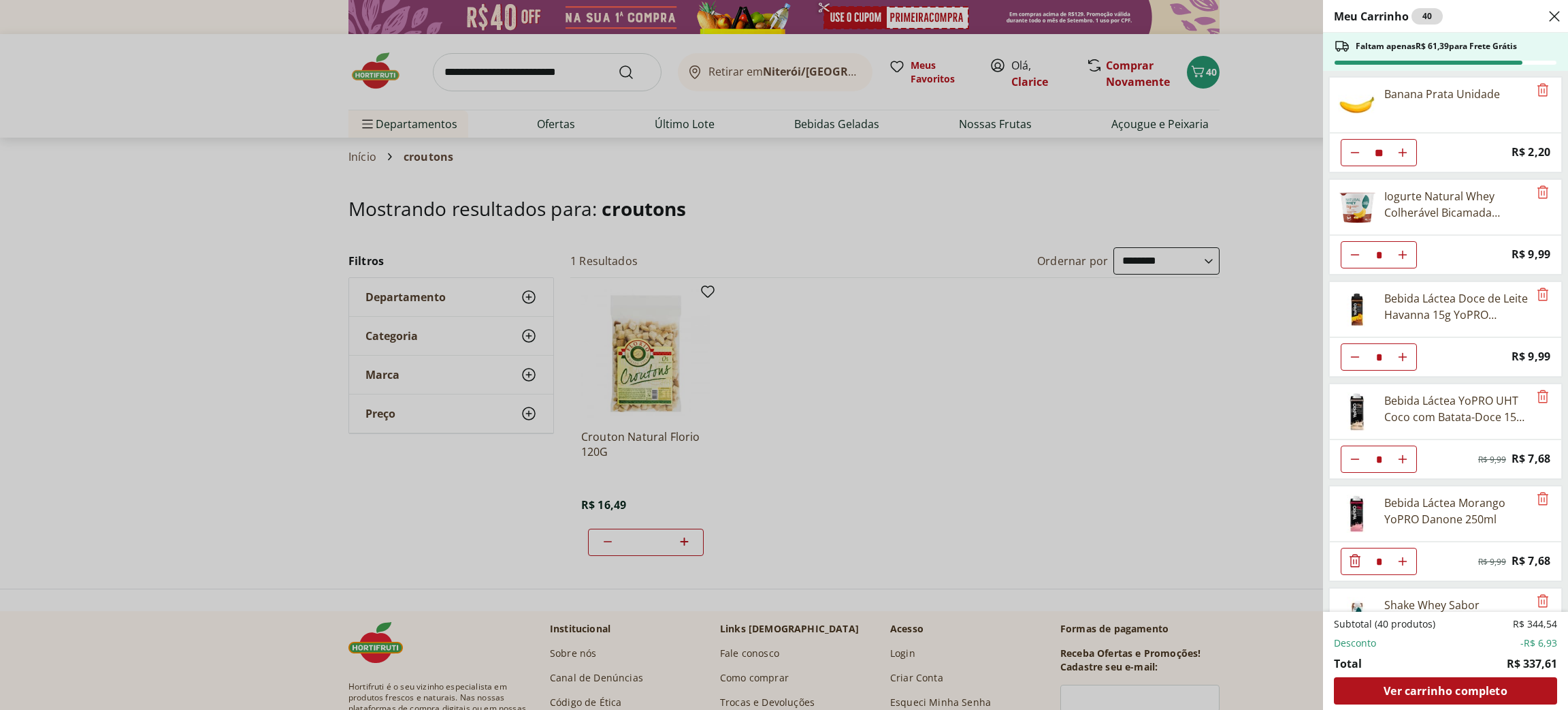
click at [1419, 689] on span "Ver carrinho completo" at bounding box center [1445, 690] width 123 height 11
